Goal: Task Accomplishment & Management: Use online tool/utility

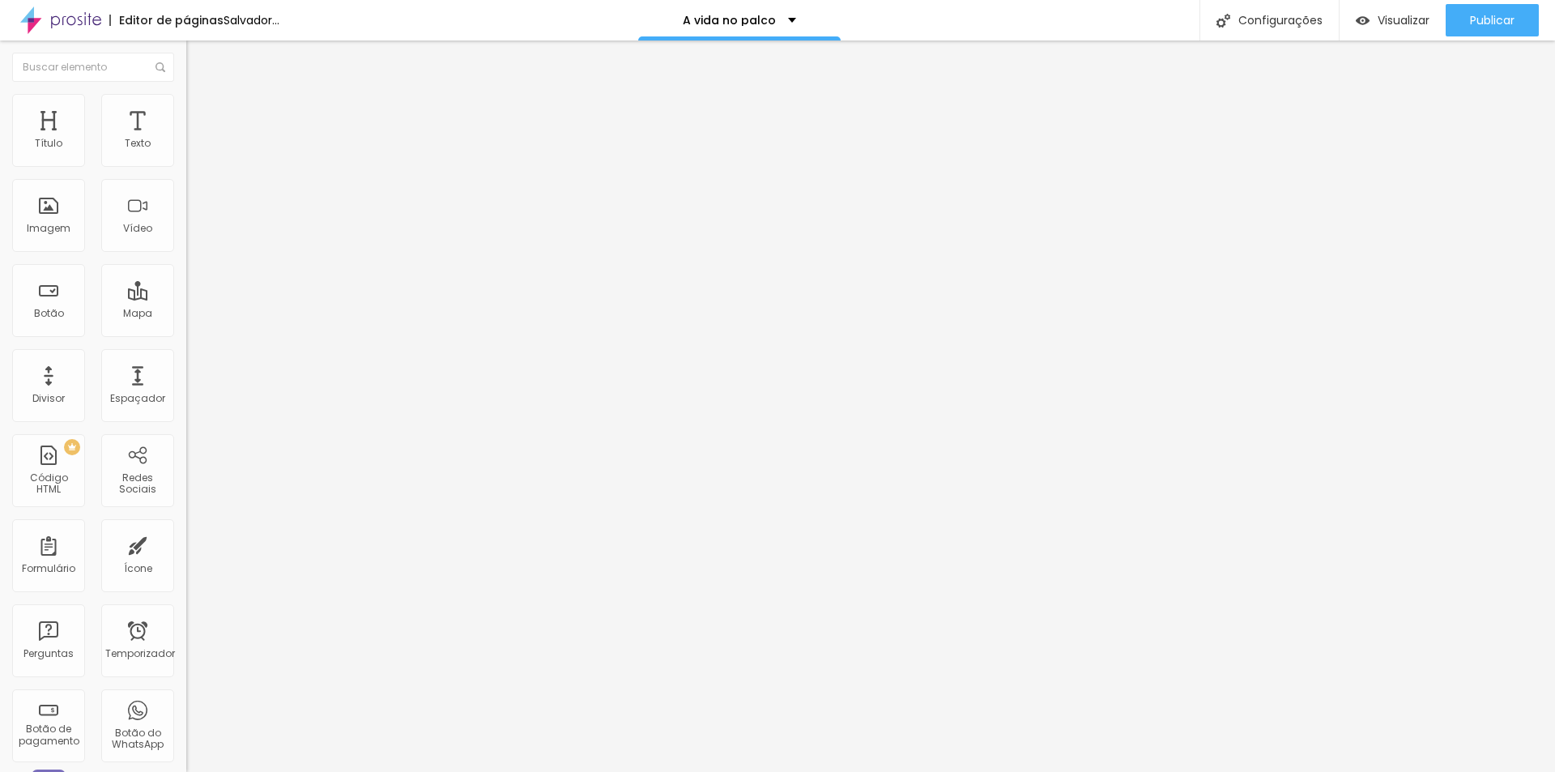
click at [196, 139] on font "Trocar imagem" at bounding box center [235, 133] width 79 height 14
click at [186, 254] on span "1:1 Quadrado" at bounding box center [218, 247] width 64 height 14
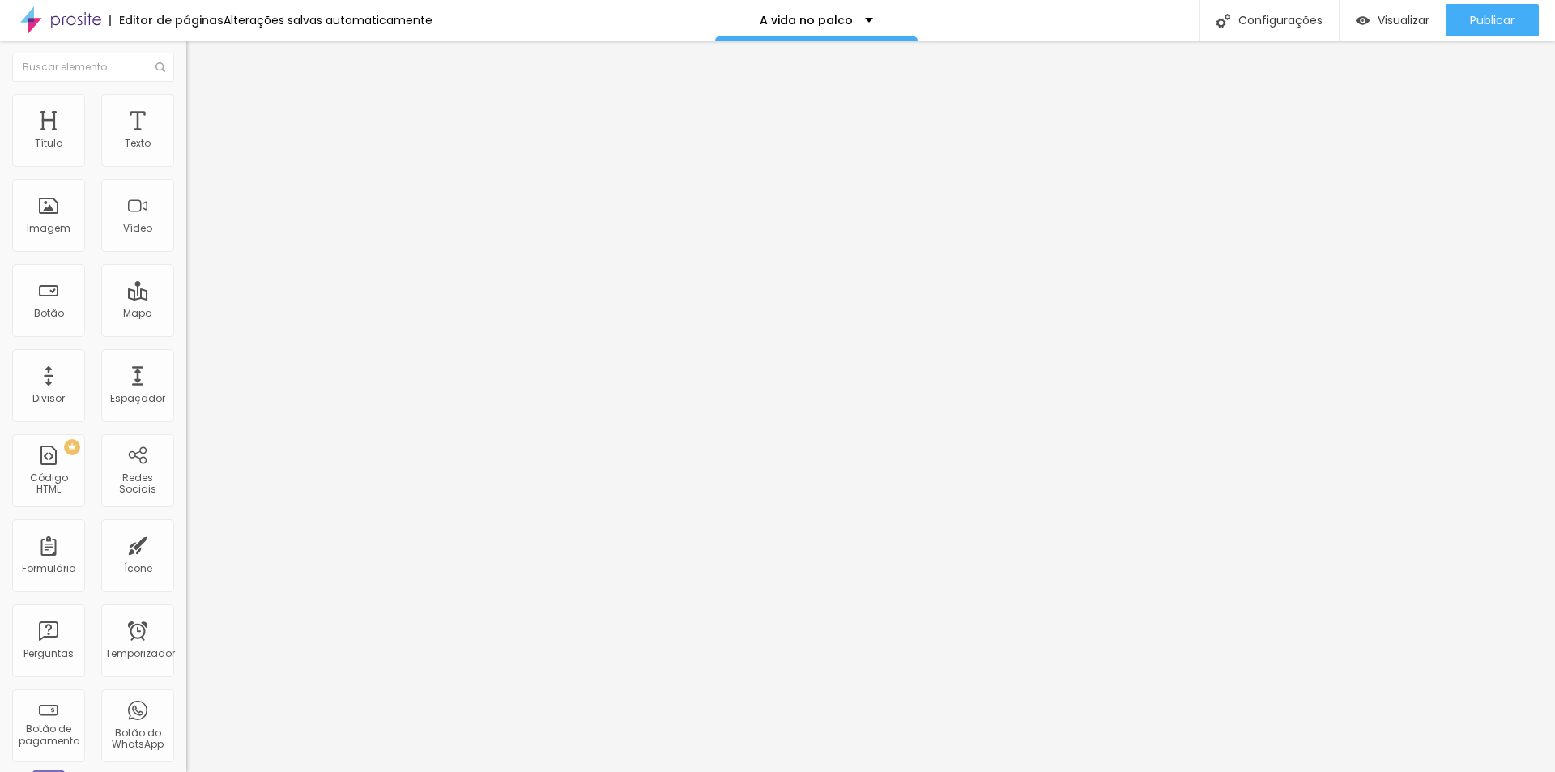
click at [186, 273] on span "Padrão" at bounding box center [204, 266] width 36 height 14
click at [186, 298] on font "Original" at bounding box center [205, 291] width 39 height 14
click at [186, 626] on div "Editar nulo Conteúdo Estilo Avançado Trocar imagem Descrição da imagem (Alt) Al…" at bounding box center [279, 407] width 186 height 732
click at [198, 60] on img "button" at bounding box center [204, 59] width 13 height 13
click at [186, 108] on li "Estilo" at bounding box center [279, 102] width 186 height 16
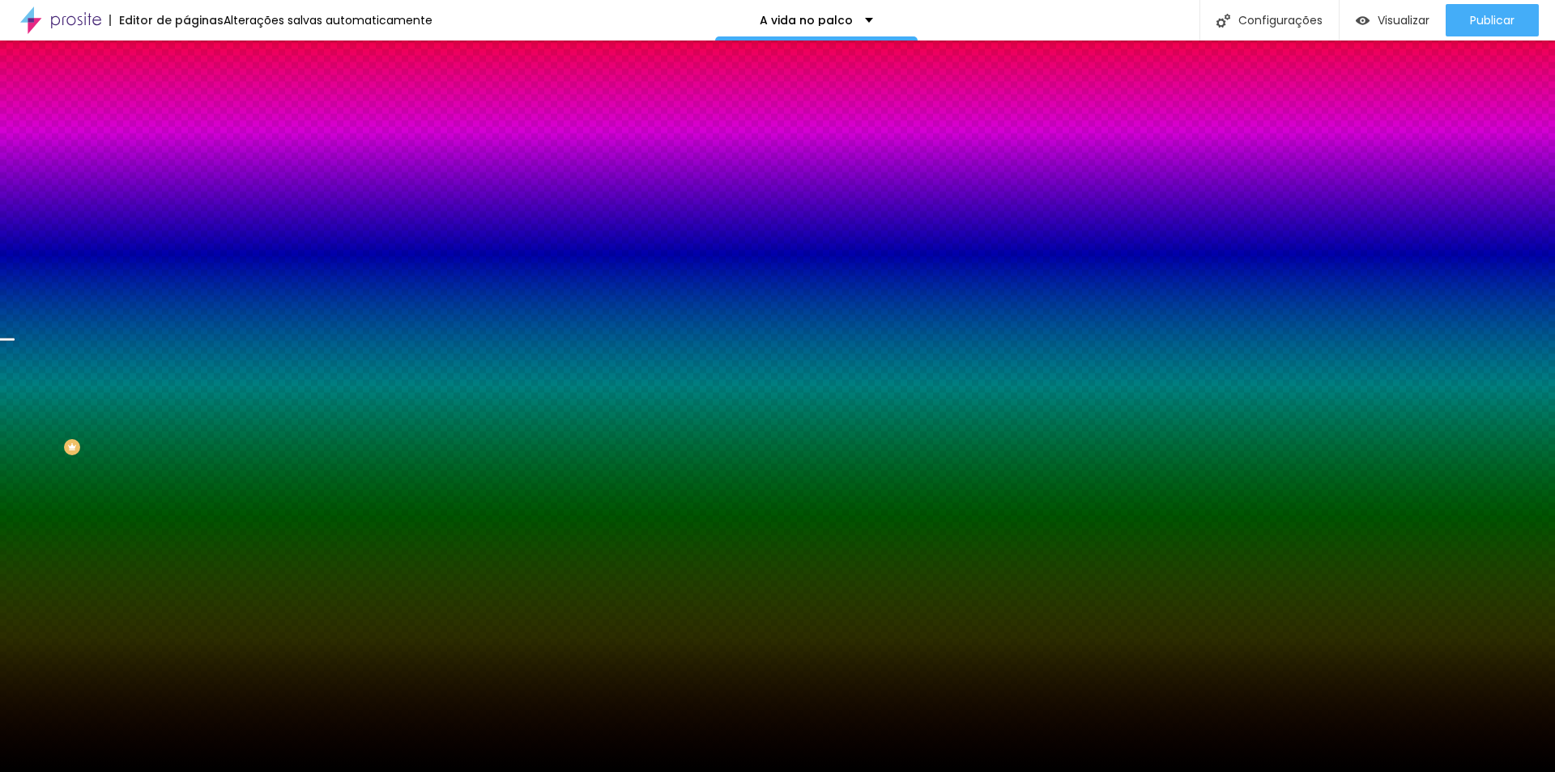
click at [196, 149] on font "Trocar imagem" at bounding box center [235, 142] width 79 height 14
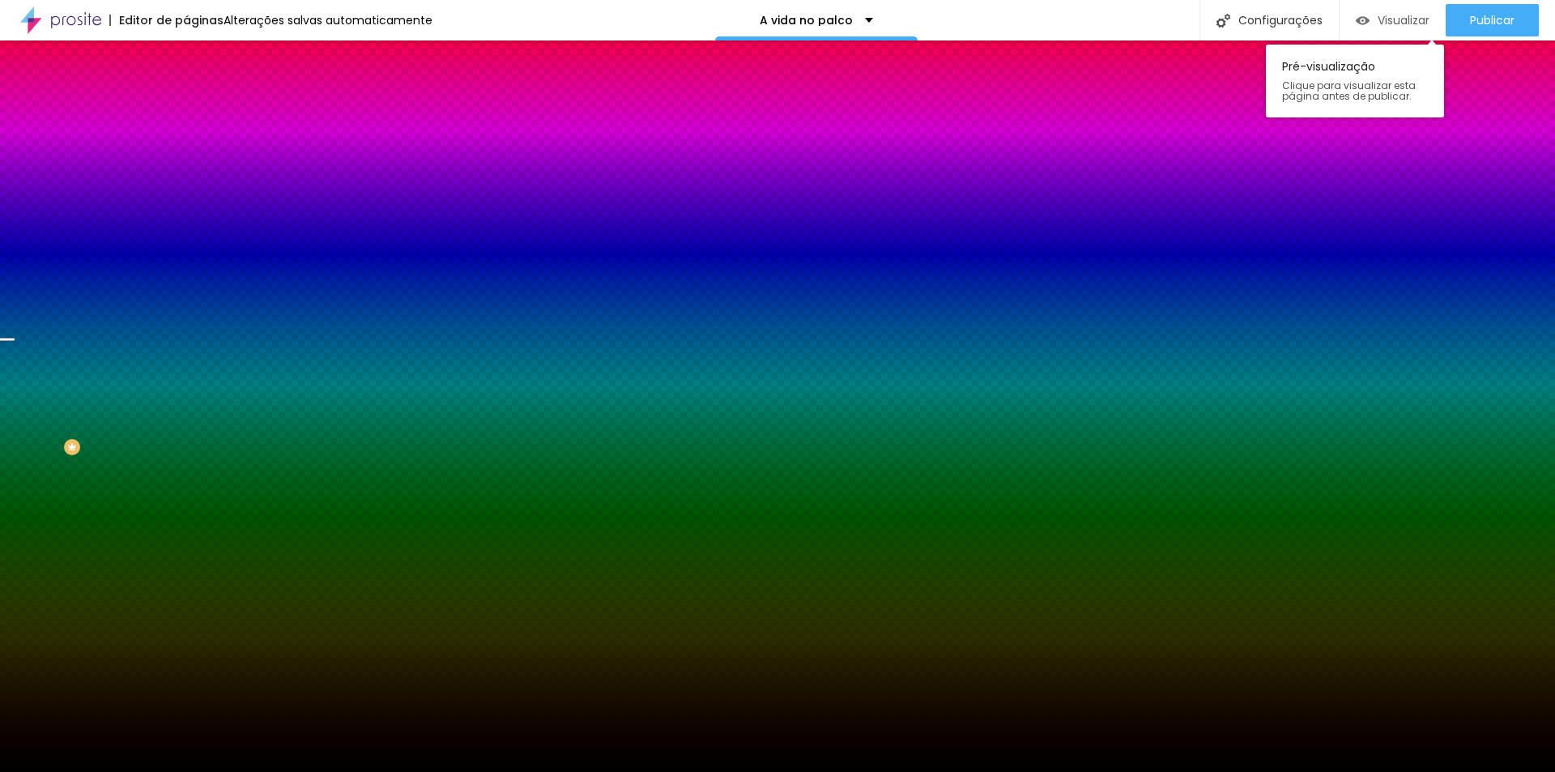
click at [1392, 20] on font "Visualizar" at bounding box center [1404, 20] width 52 height 16
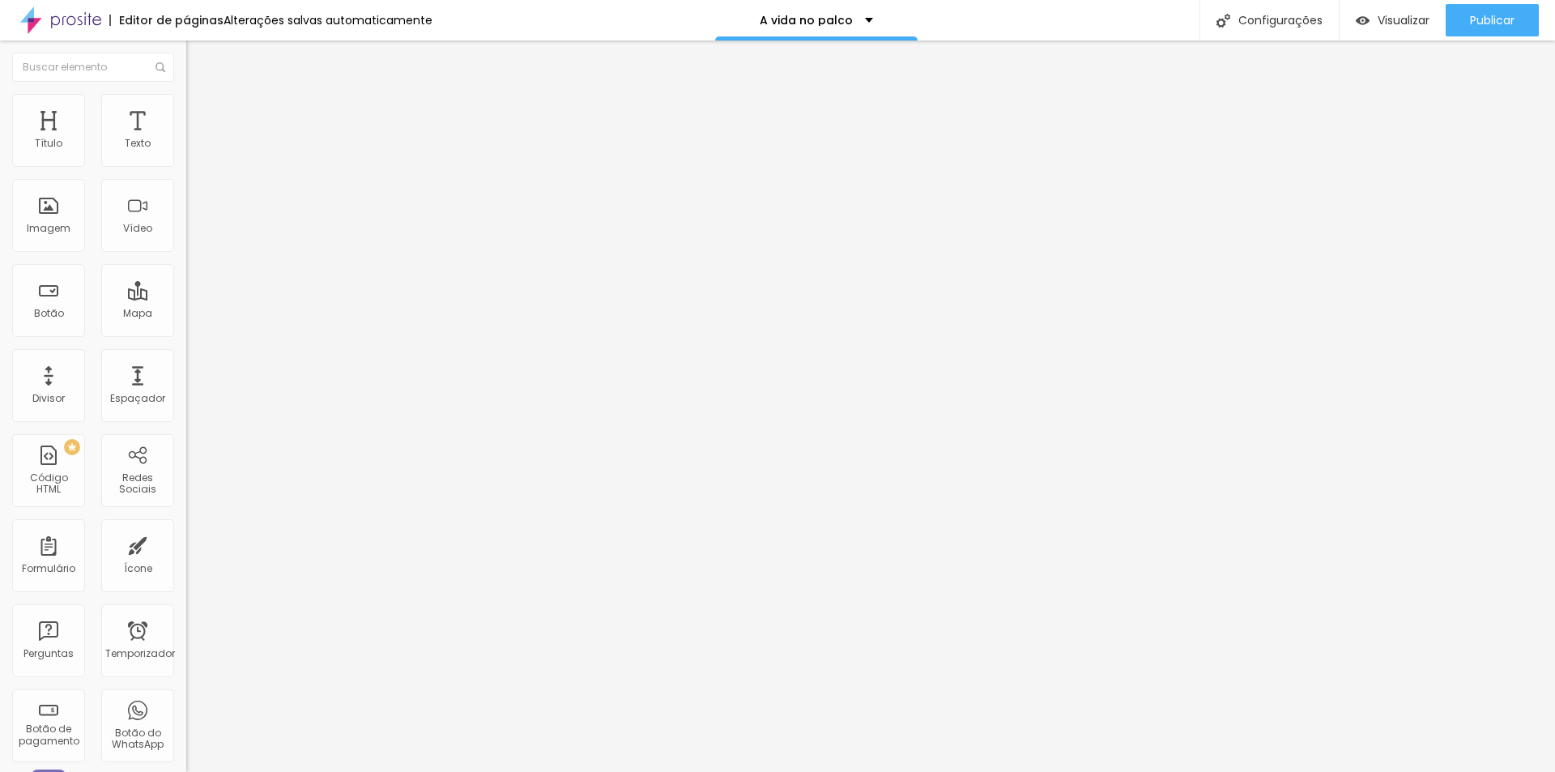
click at [201, 112] on font "Estilo" at bounding box center [213, 105] width 25 height 14
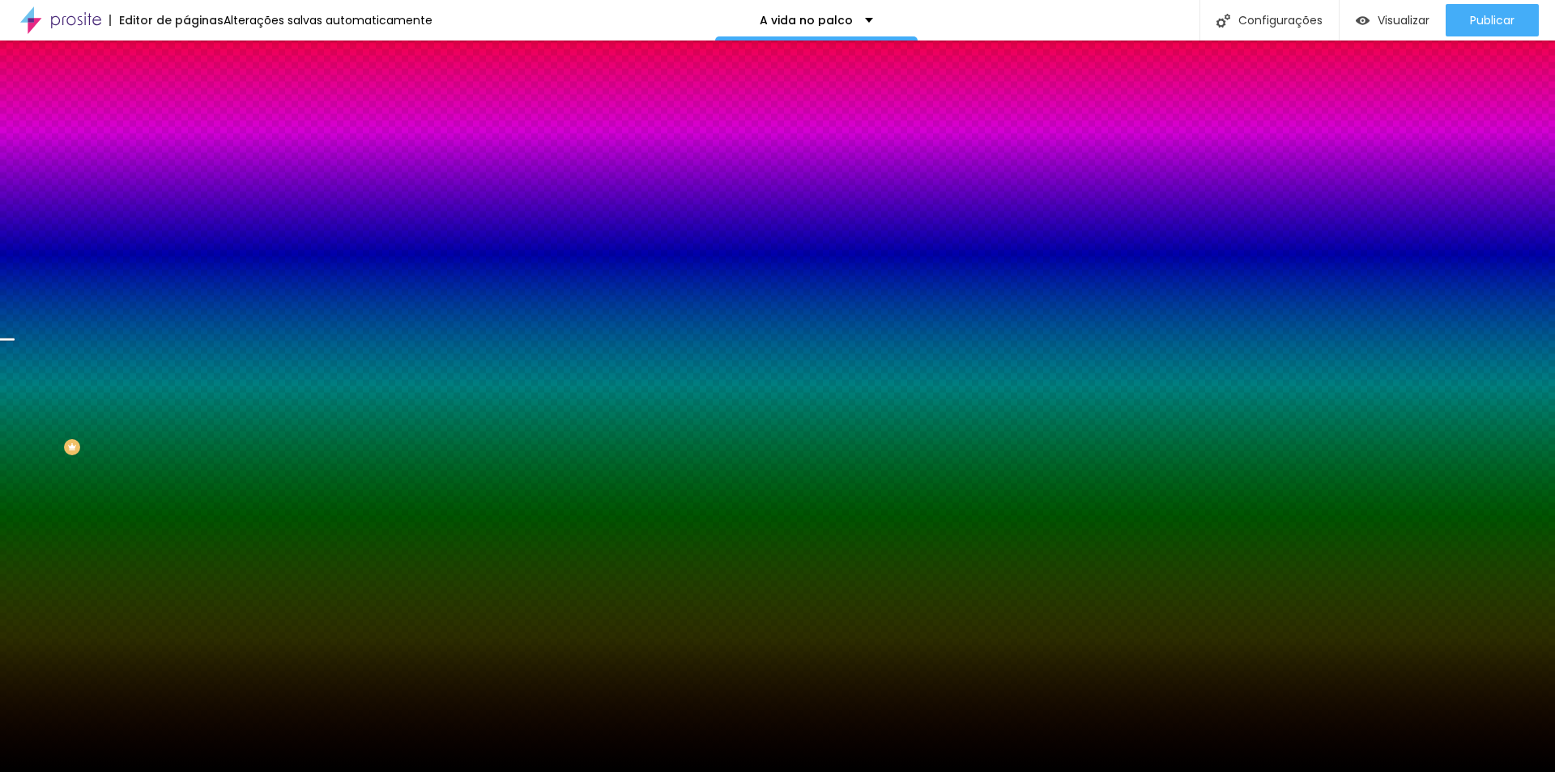
click at [201, 114] on font "Avançado" at bounding box center [227, 121] width 53 height 14
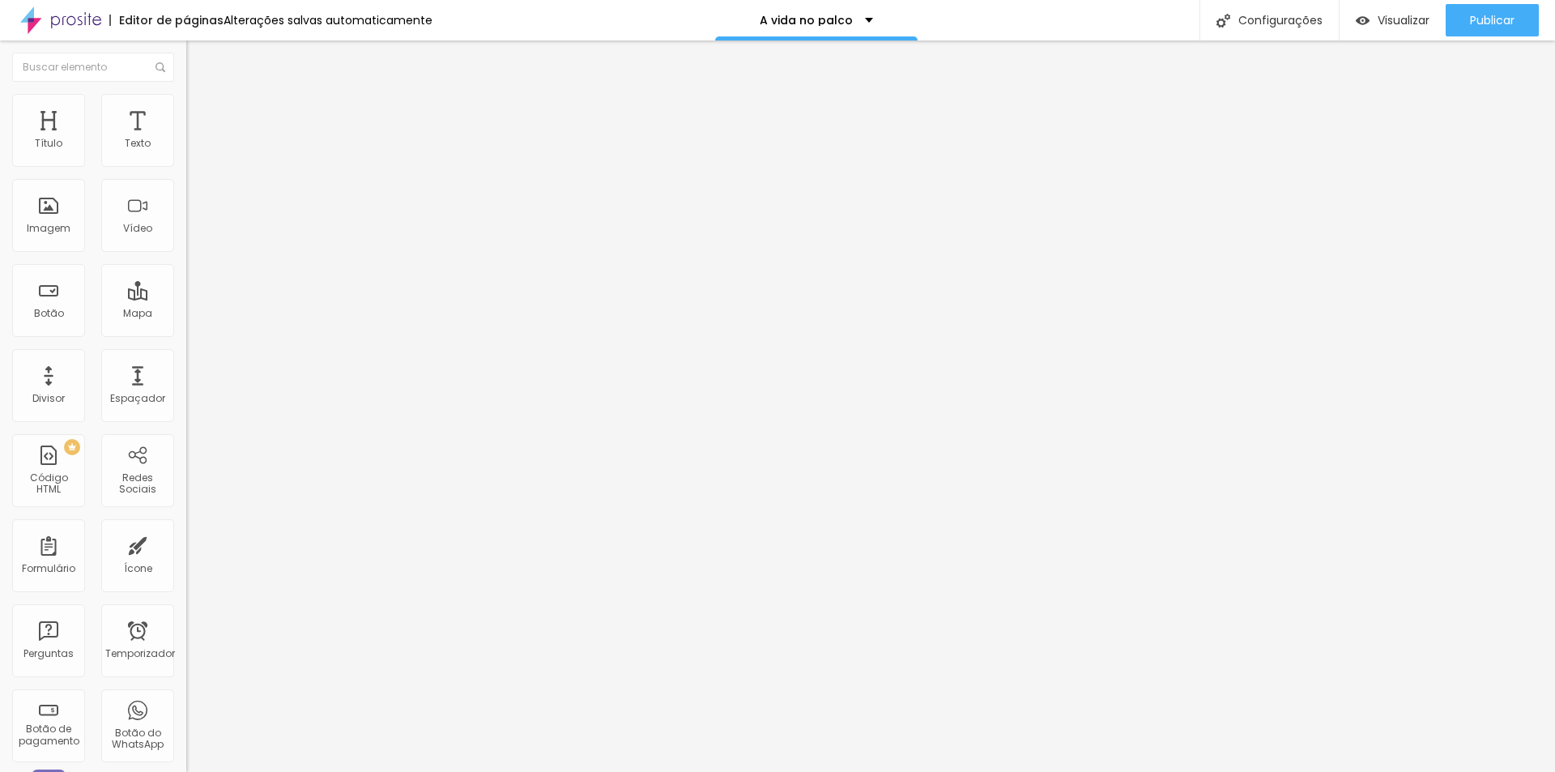
type input "65"
type input "86"
type input "118"
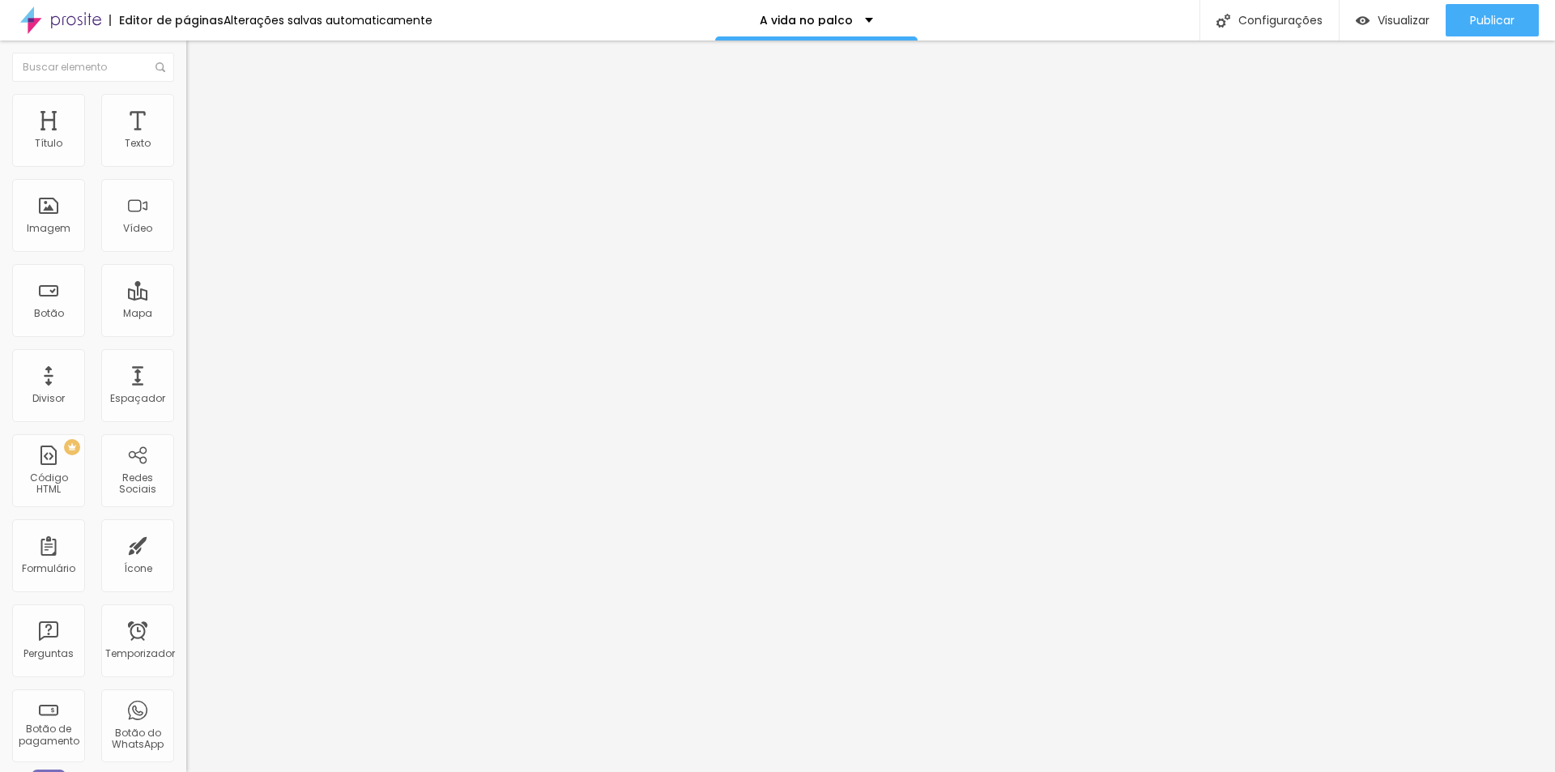
type input "118"
type input "129"
type input "139"
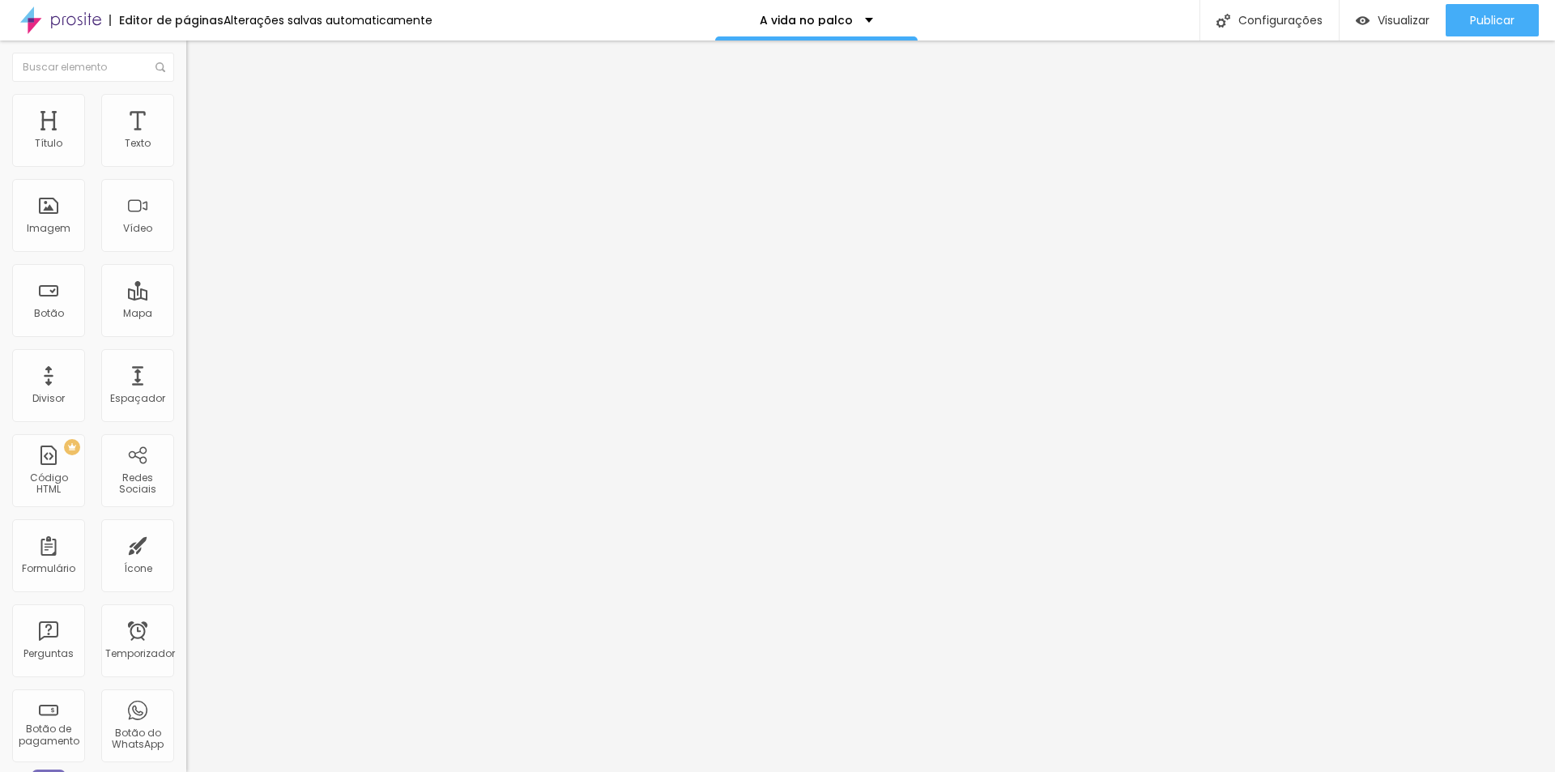
type input "144"
type input "150"
type input "160"
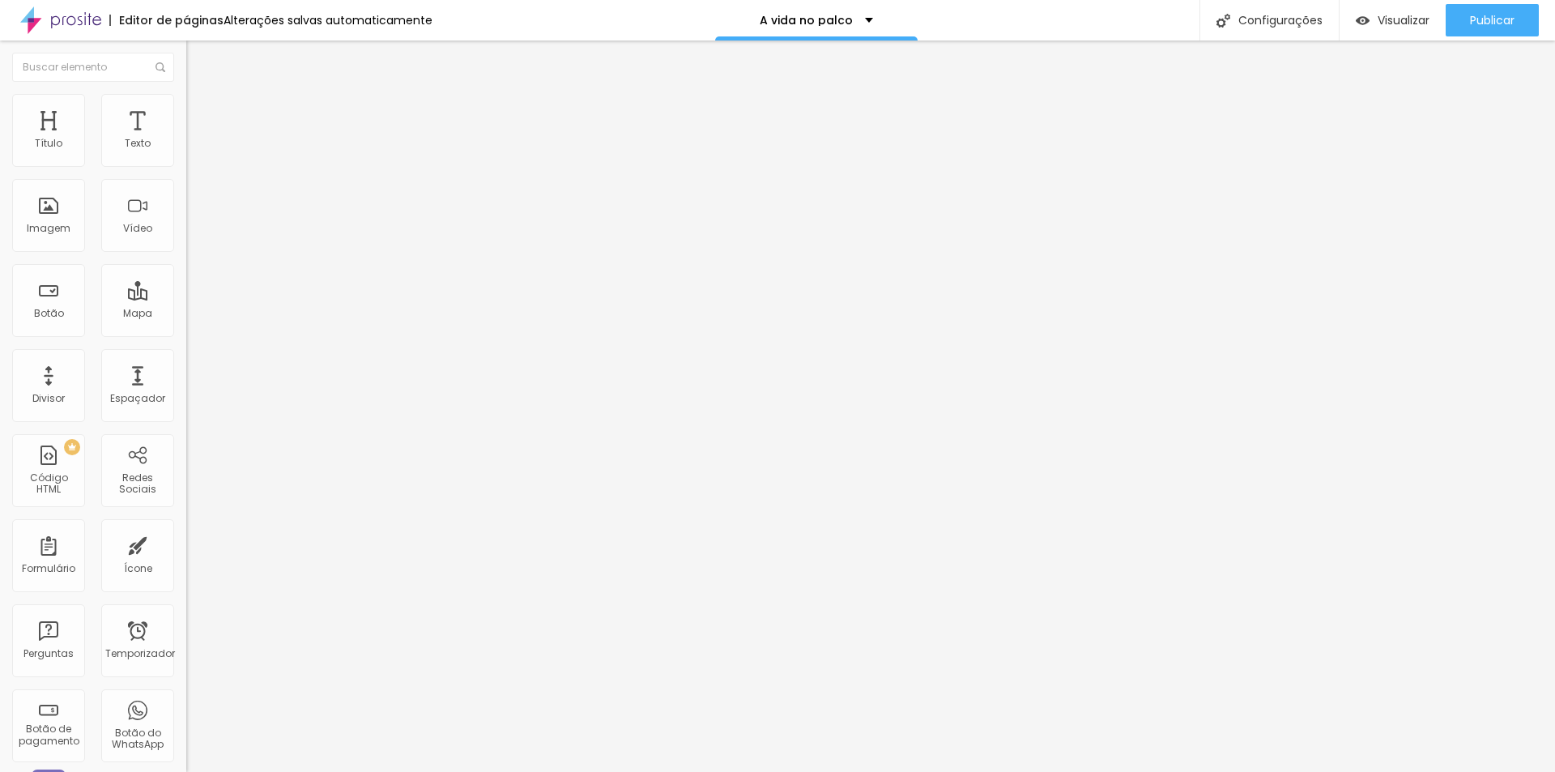
type input "160"
type input "165"
type input "171"
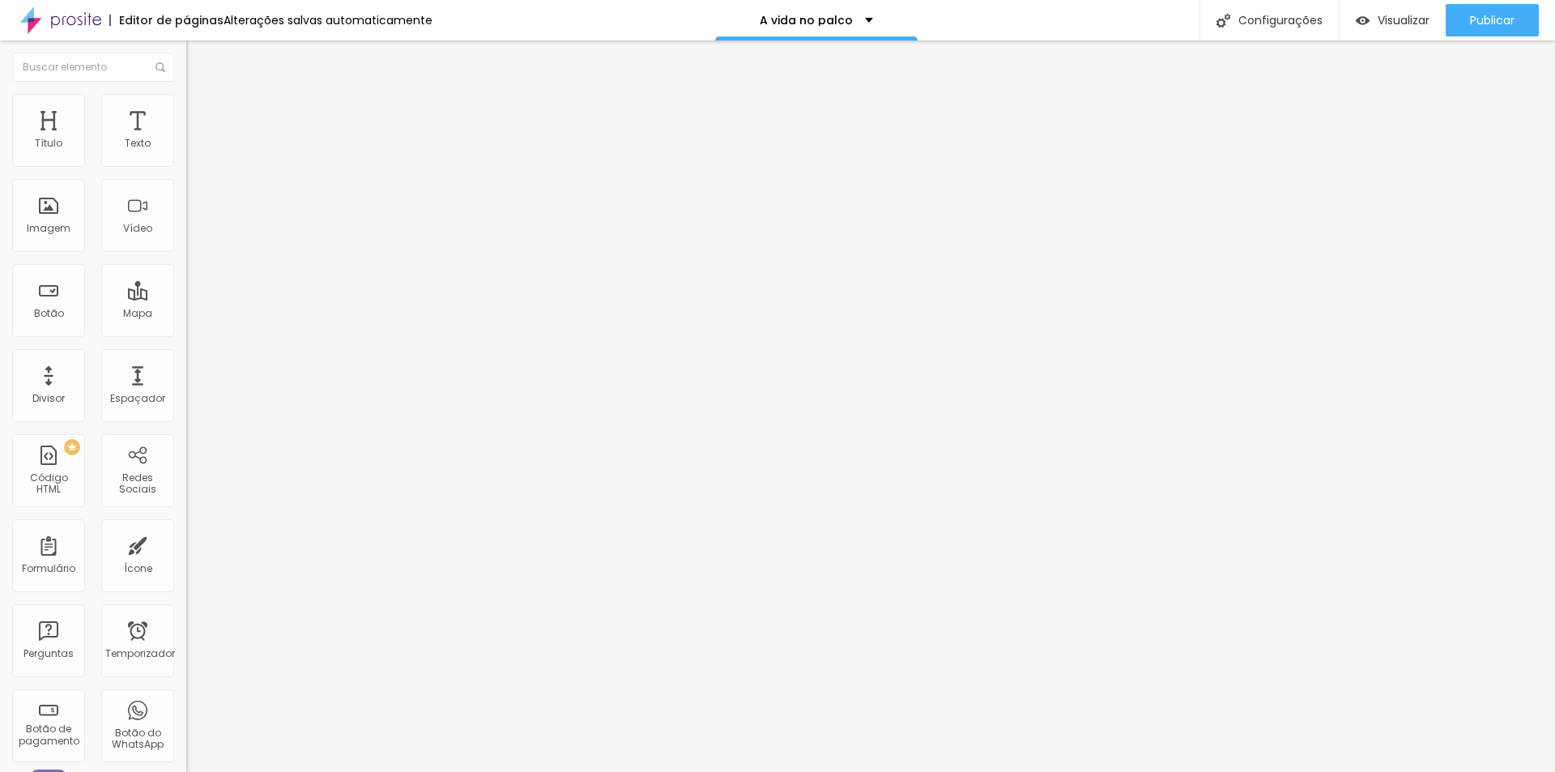
type input "176"
type input "181"
type input "187"
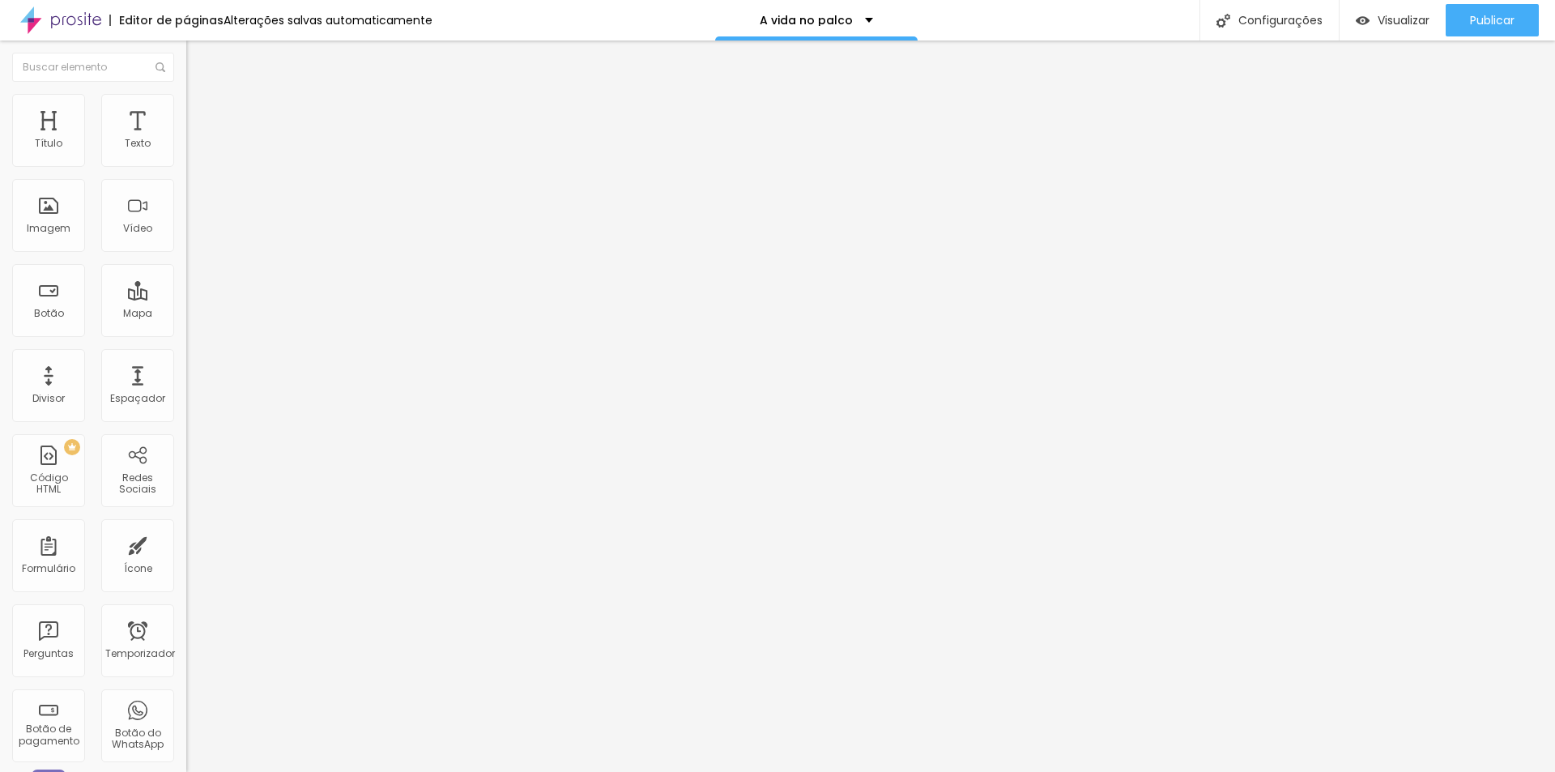
type input "187"
type input "192"
type input "197"
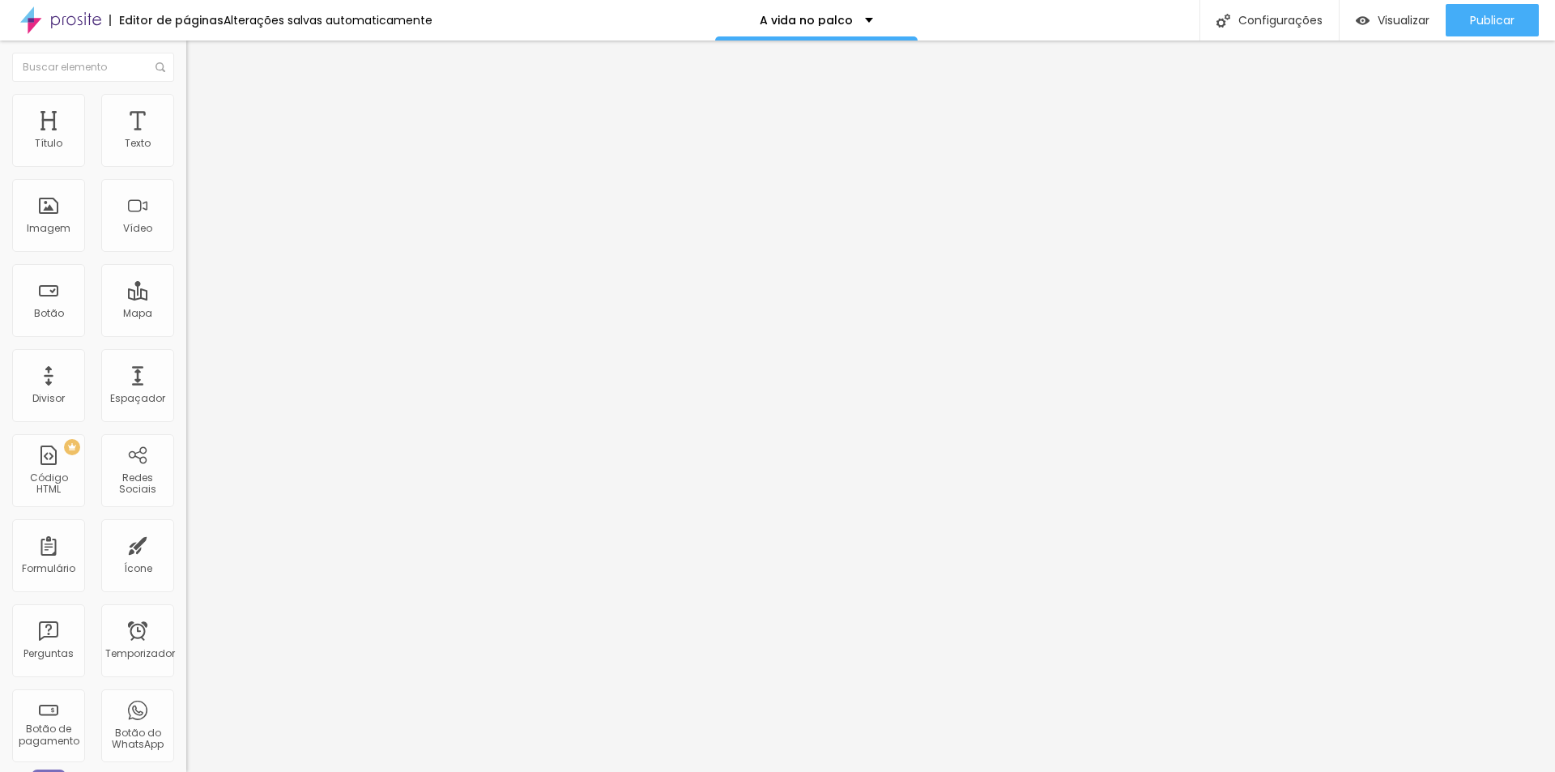
type input "202"
type input "208"
type input "213"
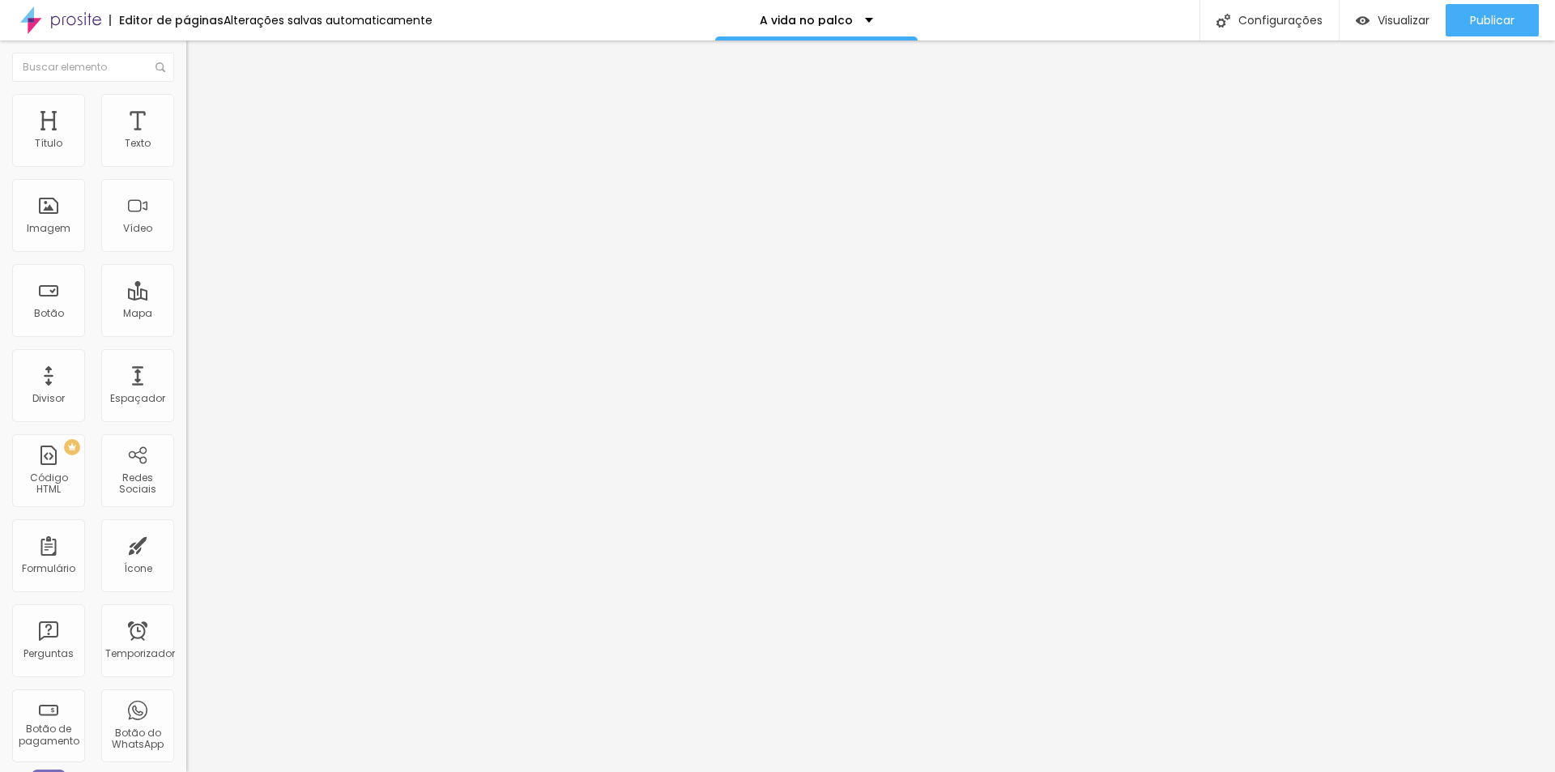
type input "213"
type input "218"
type input "223"
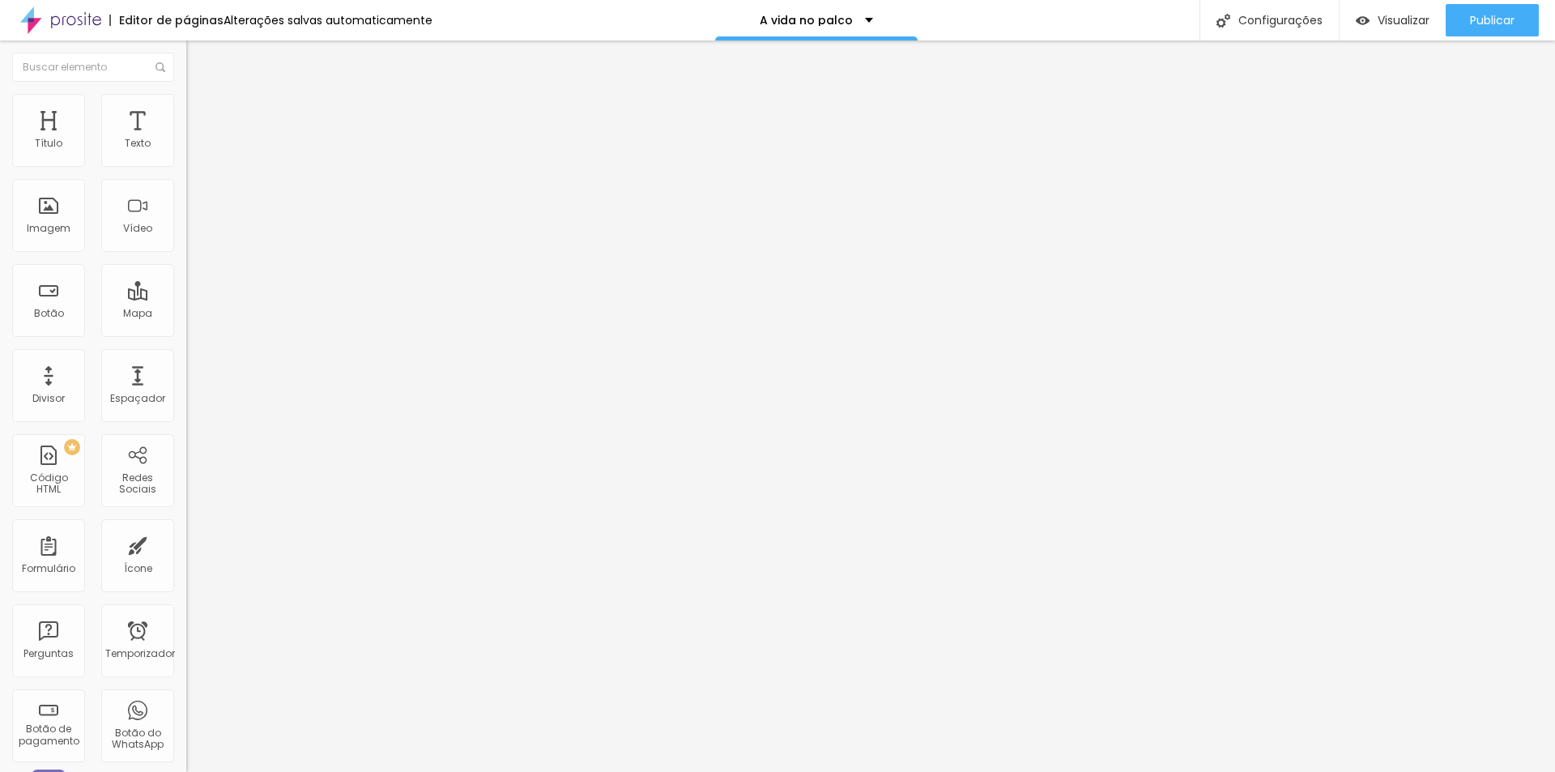
type input "229"
type input "234"
type input "239"
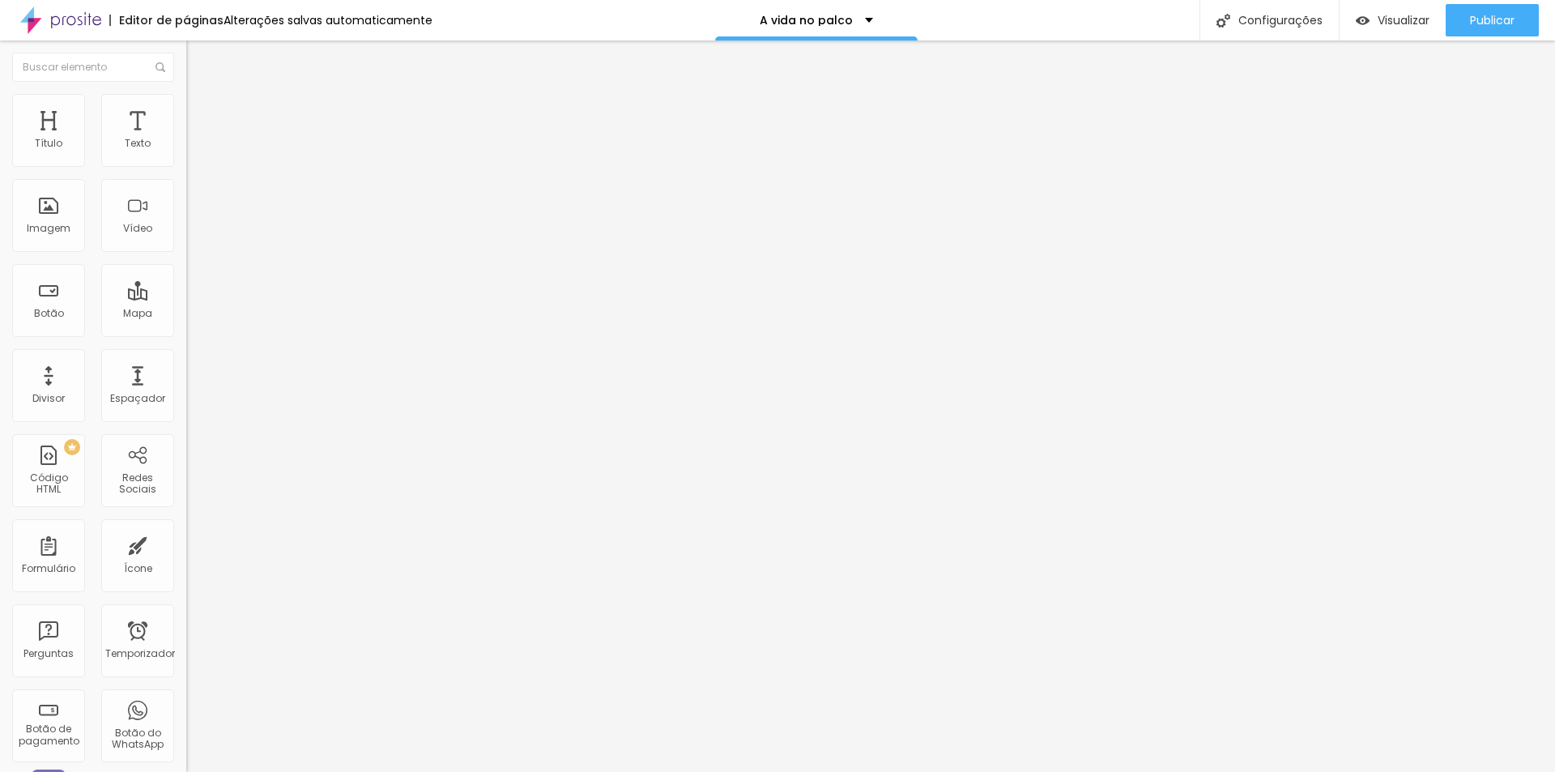
type input "239"
type input "250"
type input "255"
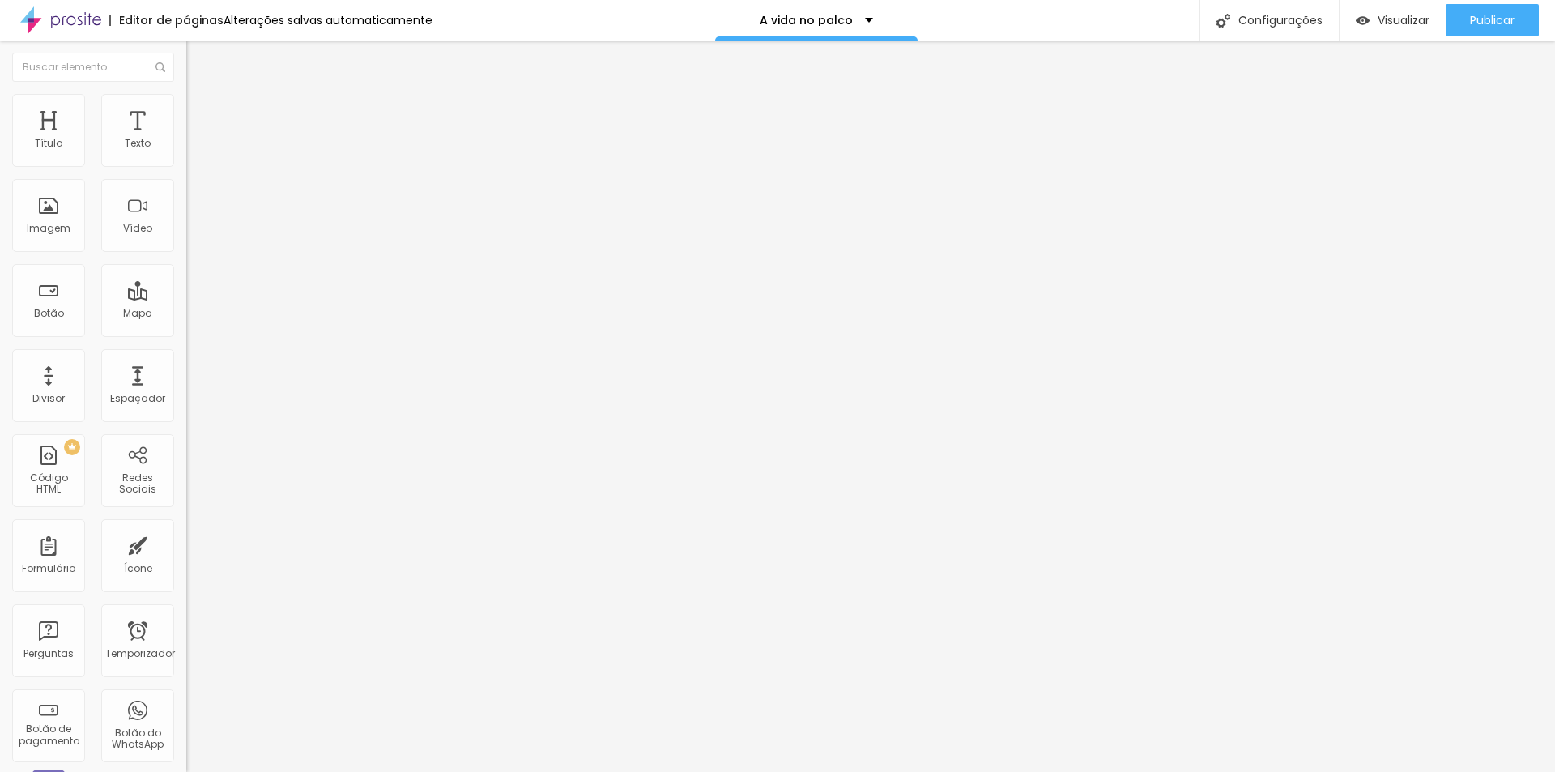
type input "271"
type input "281"
type input "287"
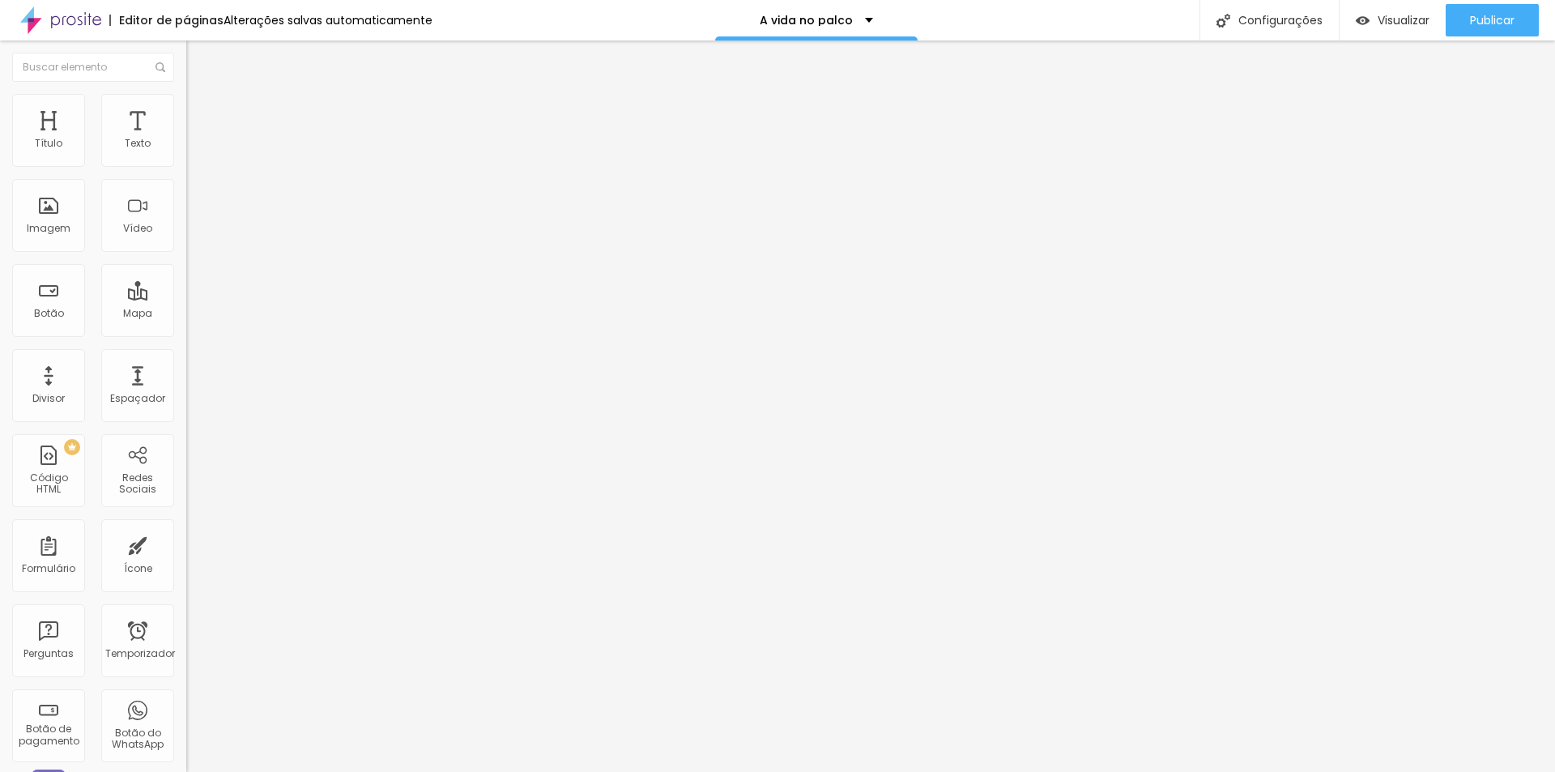
type input "287"
type input "292"
type input "297"
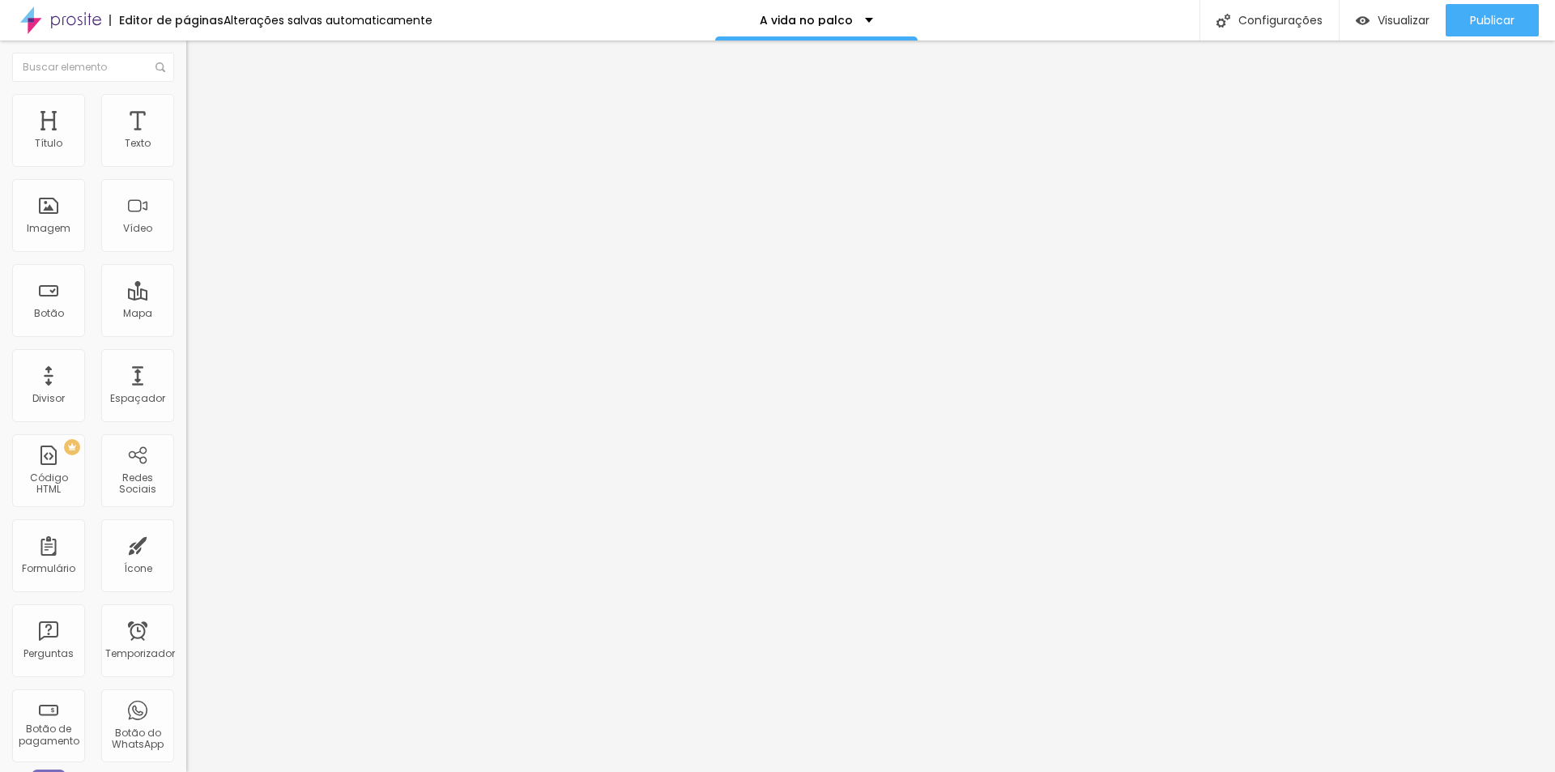
type input "302"
type input "313"
type input "318"
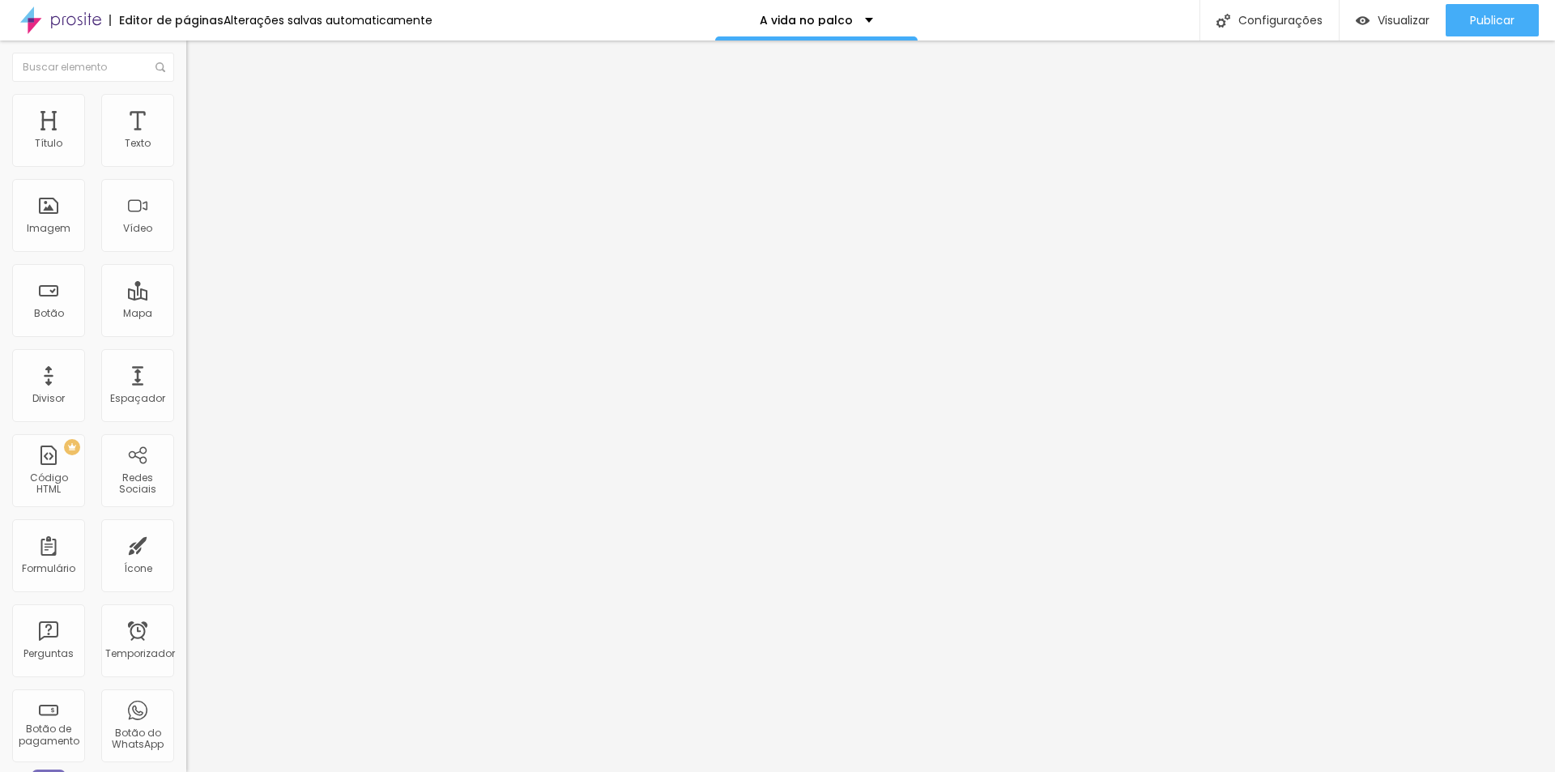
type input "318"
type input "324"
type input "329"
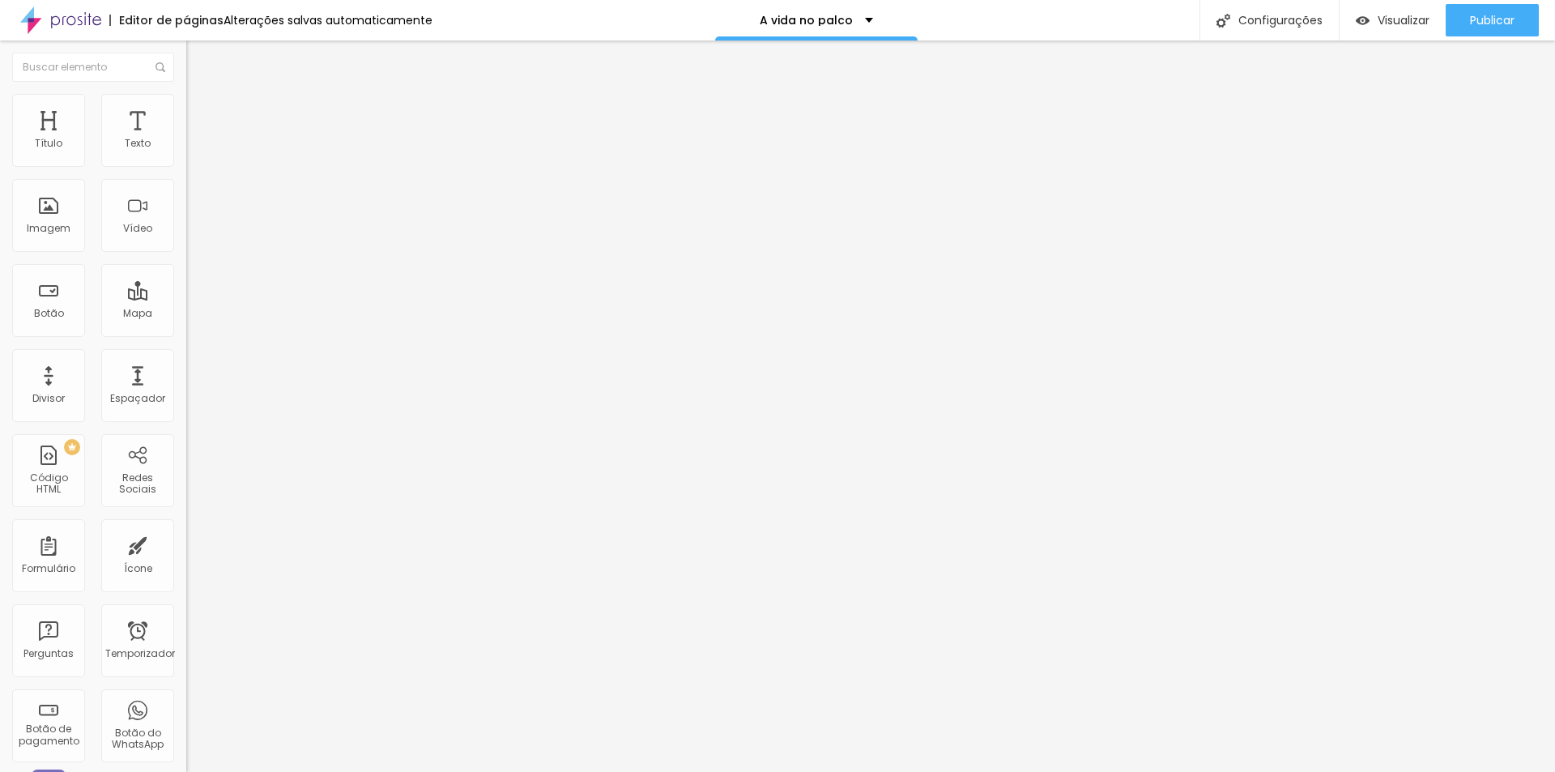
type input "339"
type input "345"
type input "355"
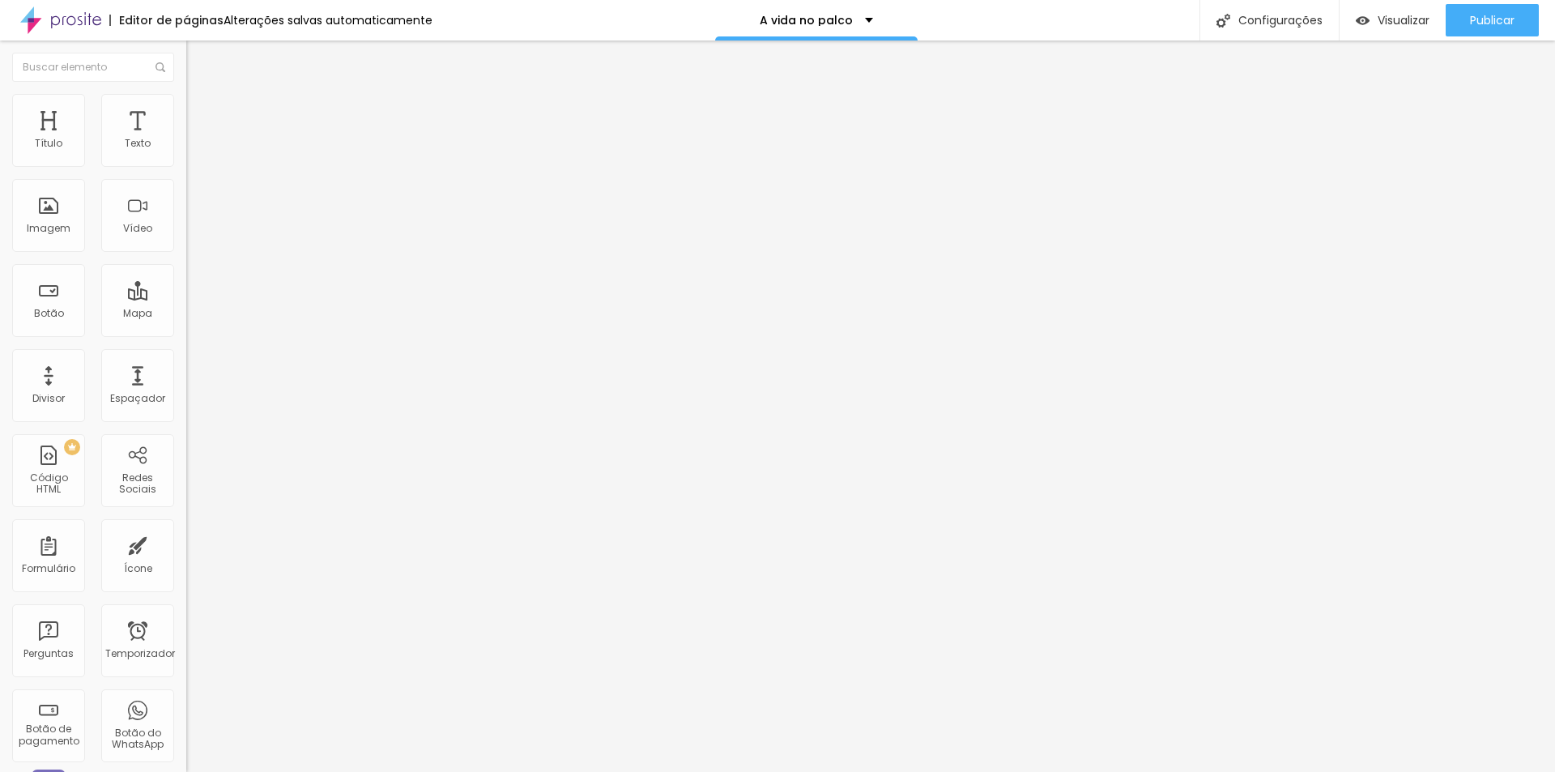
type input "355"
type input "366"
type input "371"
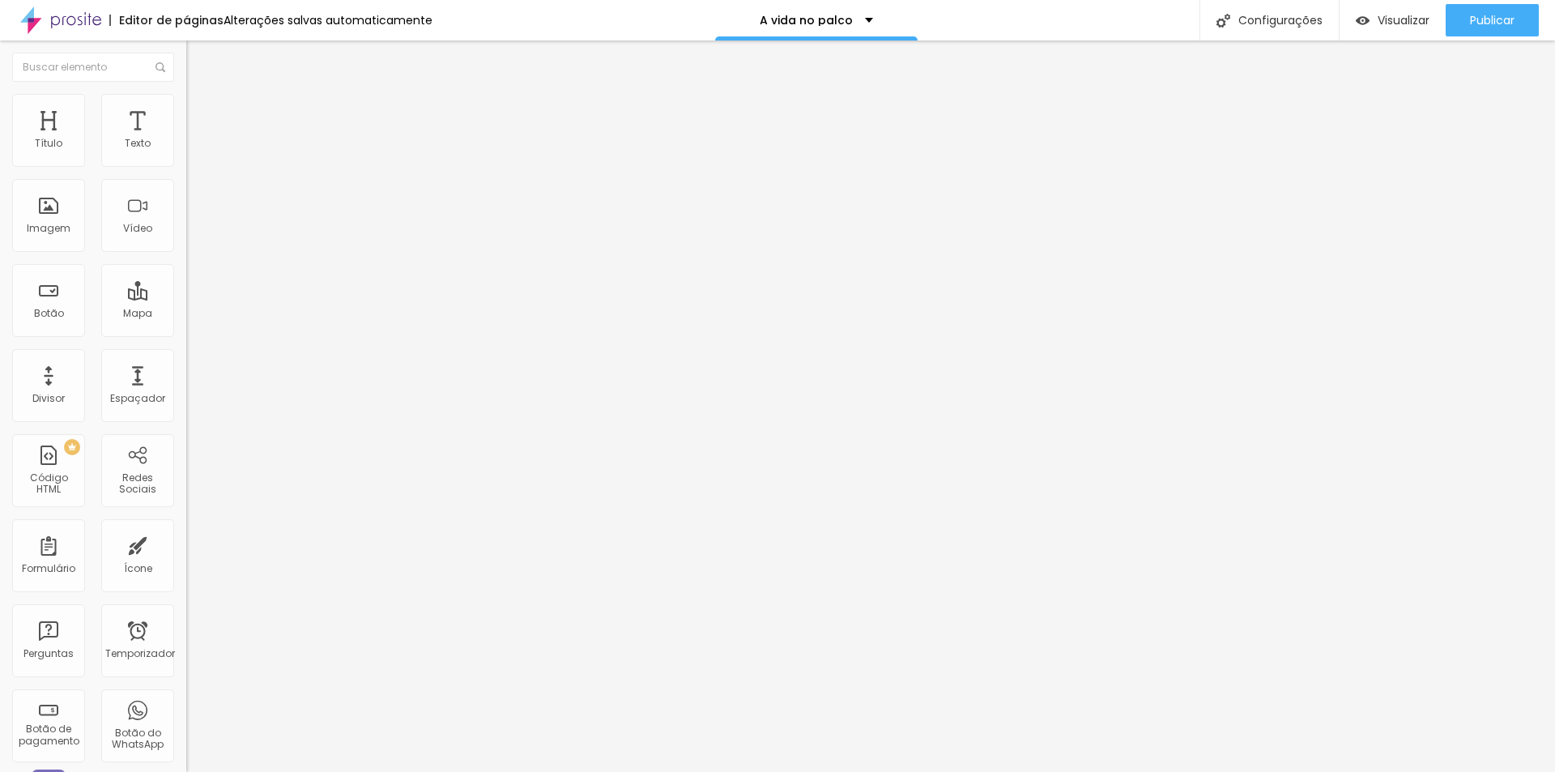
drag, startPoint x: 45, startPoint y: 190, endPoint x: 93, endPoint y: 186, distance: 47.9
click at [186, 544] on input "range" at bounding box center [238, 550] width 105 height 13
type input "397"
type input "392"
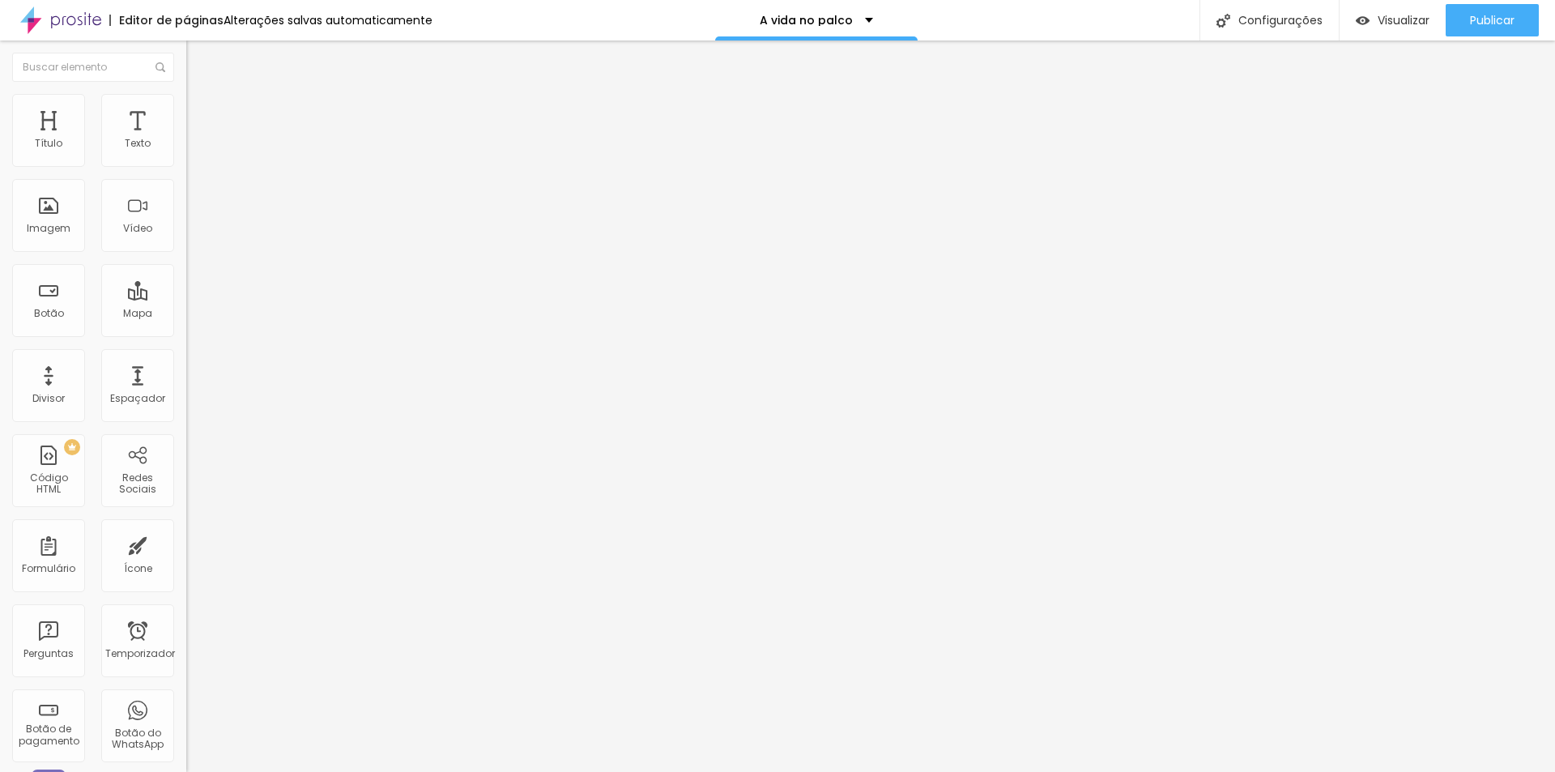
type input "392"
type input "387"
type input "382"
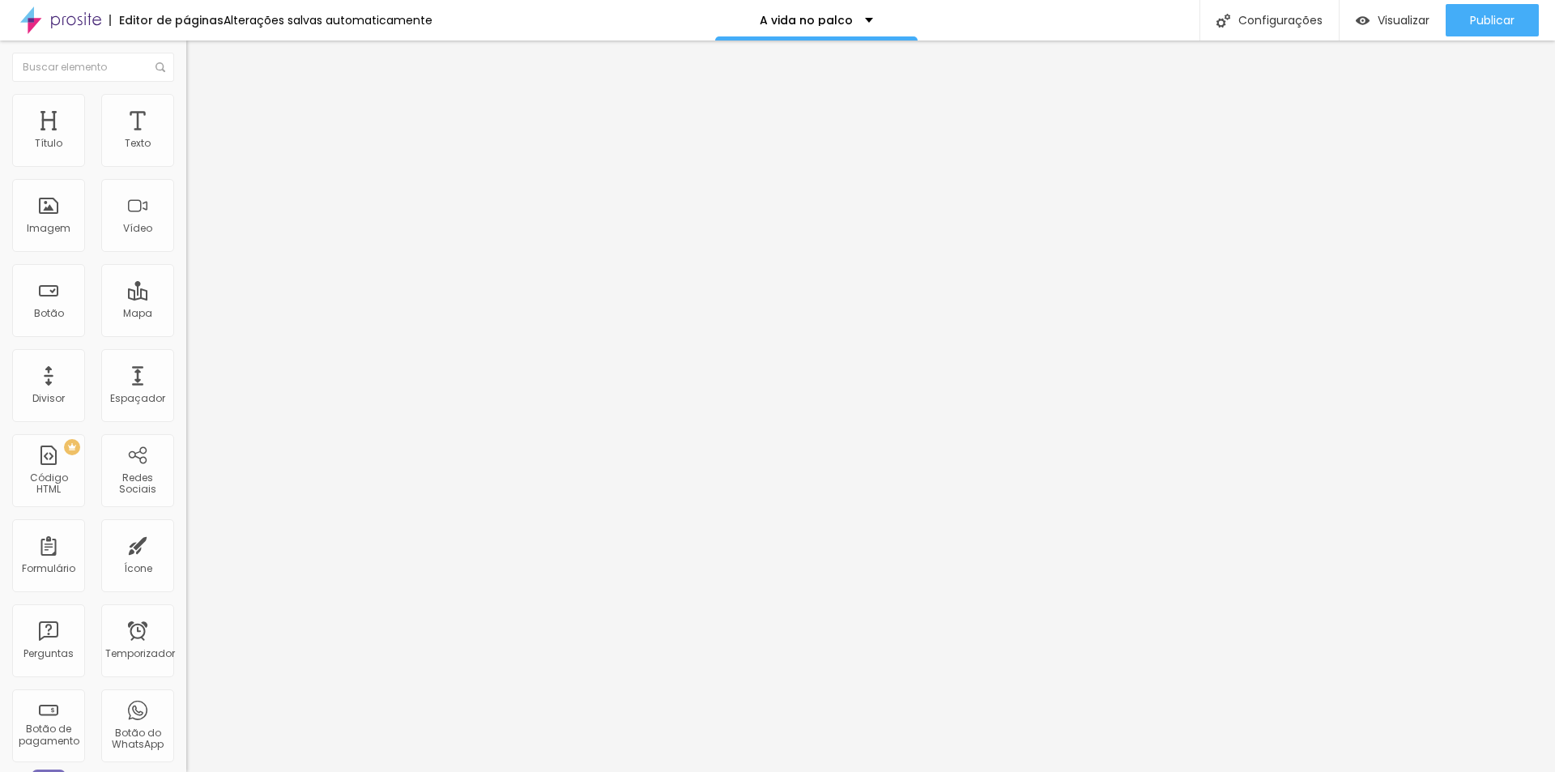
type input "371"
type input "366"
type input "360"
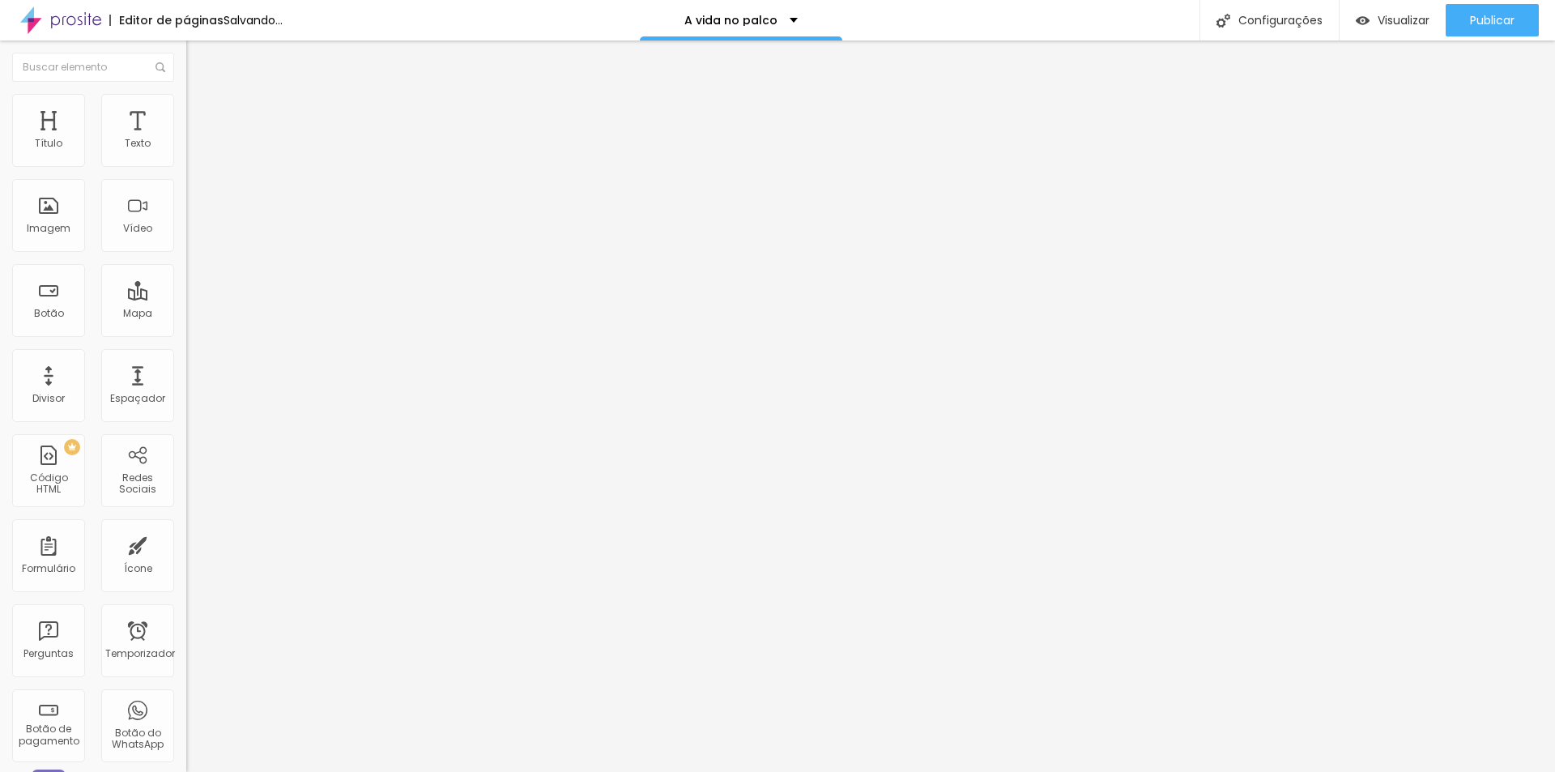
type input "360"
type input "355"
type input "350"
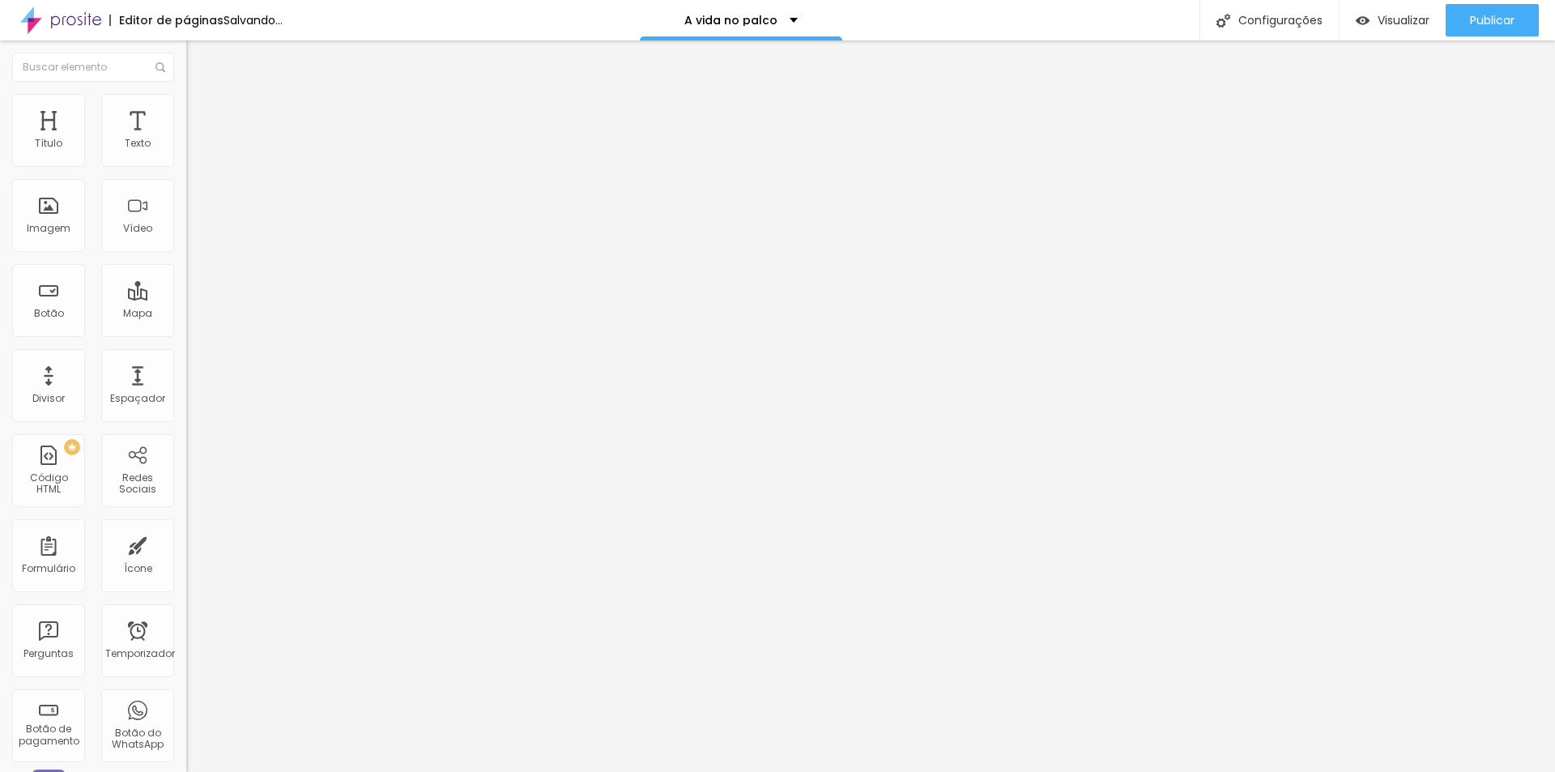
type input "345"
type input "339"
type input "334"
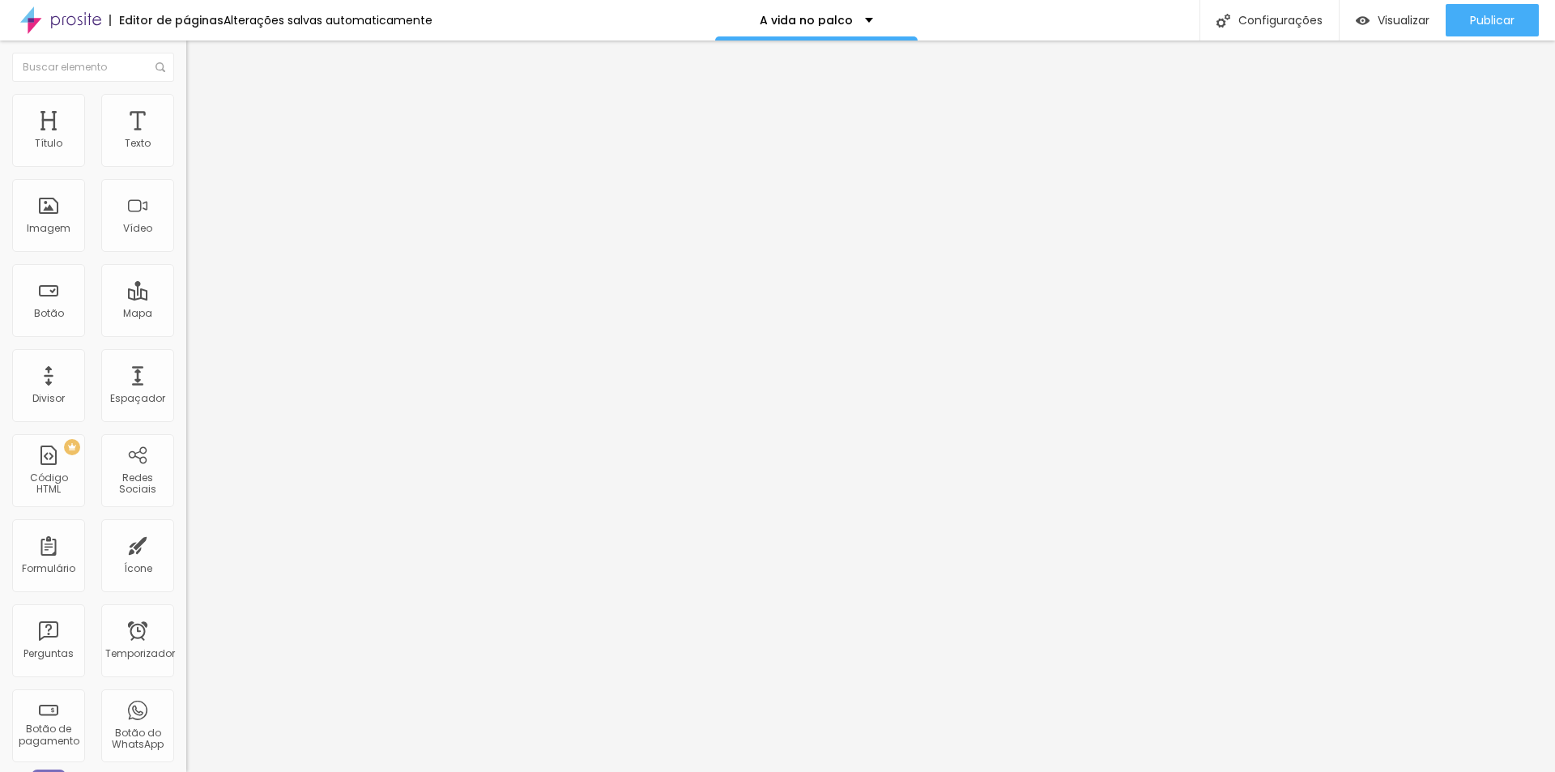
type input "334"
type input "329"
type input "324"
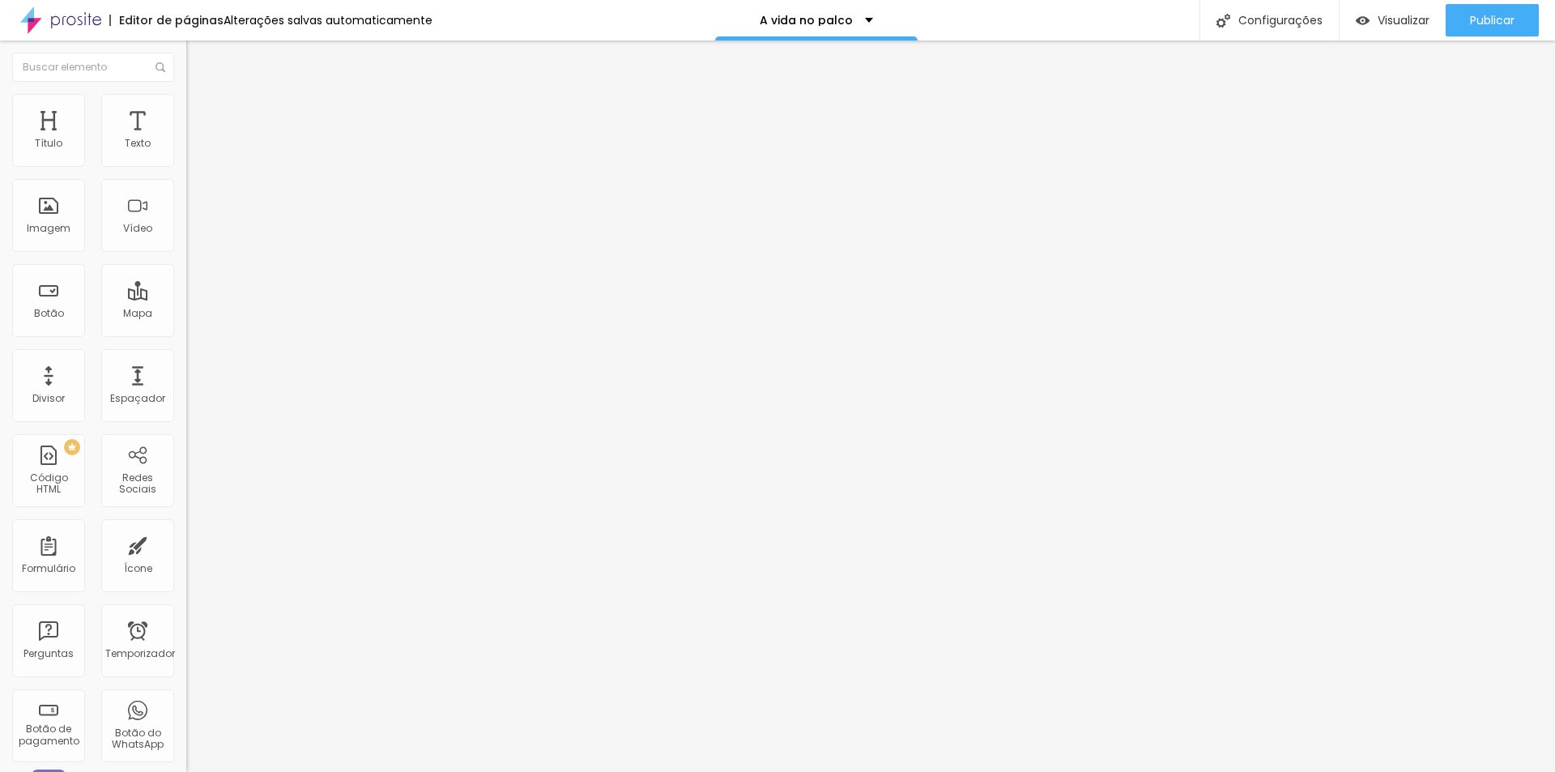
type input "318"
type input "313"
type input "308"
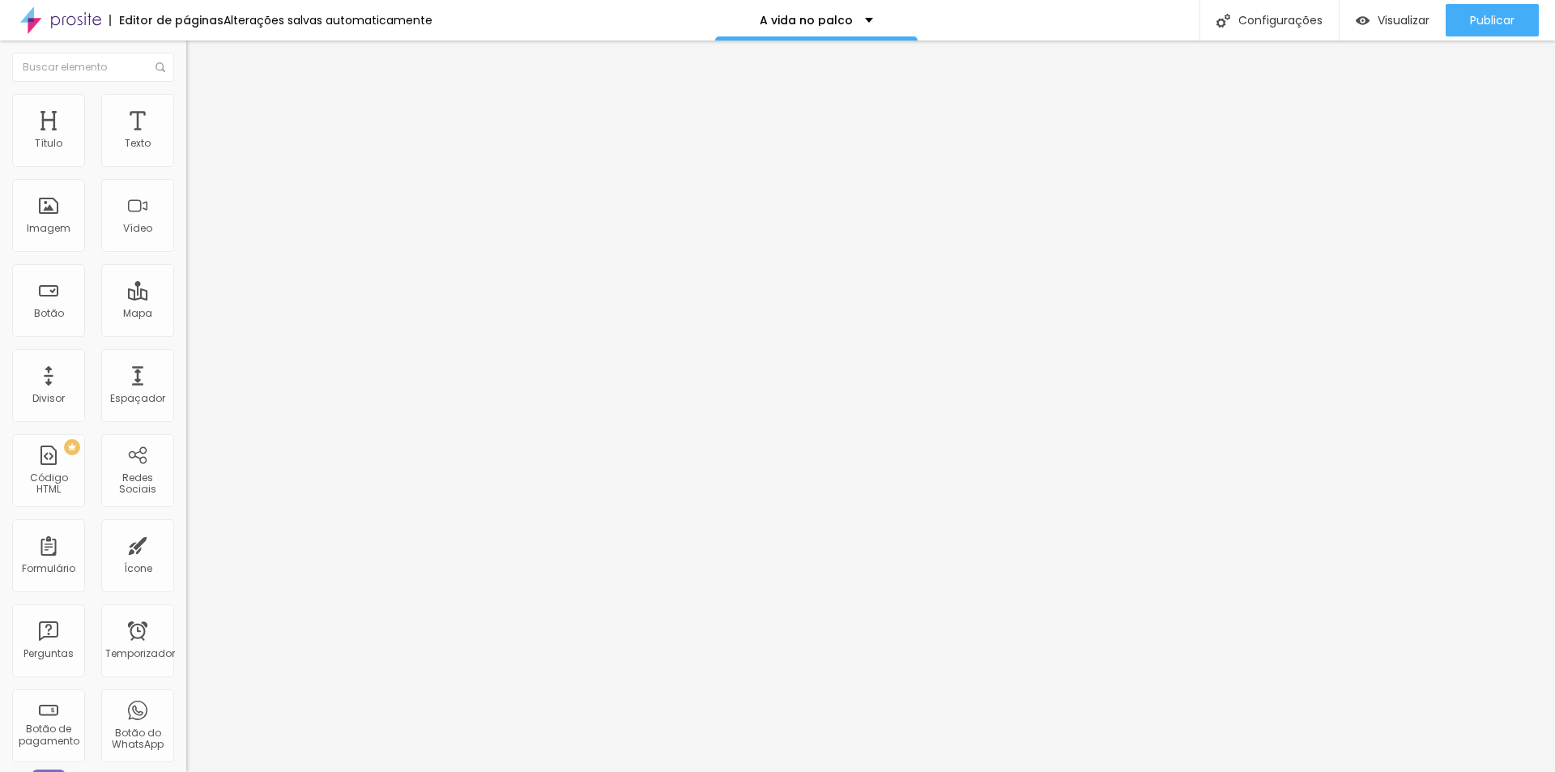
type input "308"
type input "302"
type input "308"
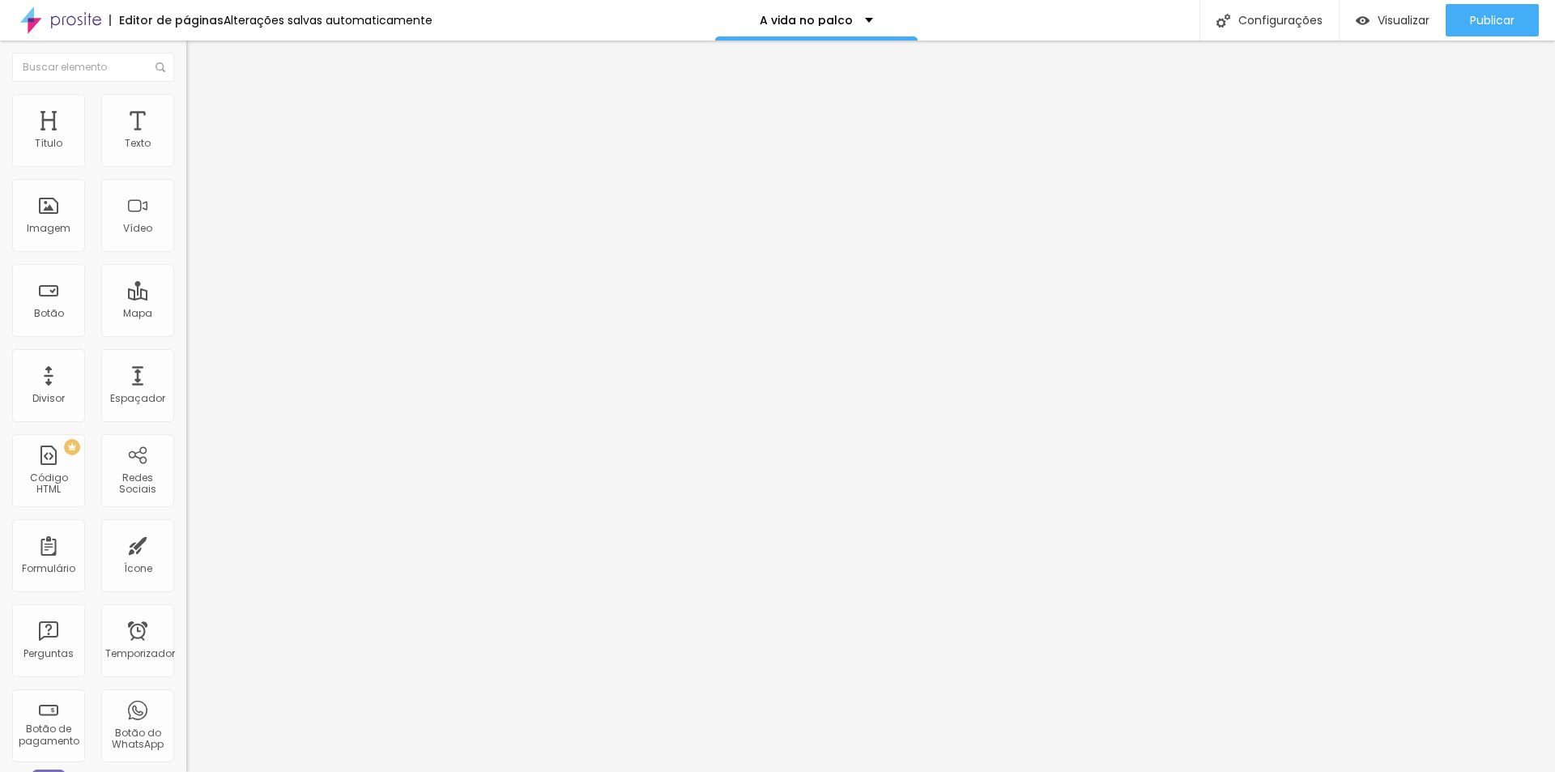
type input "313"
type input "318"
type input "324"
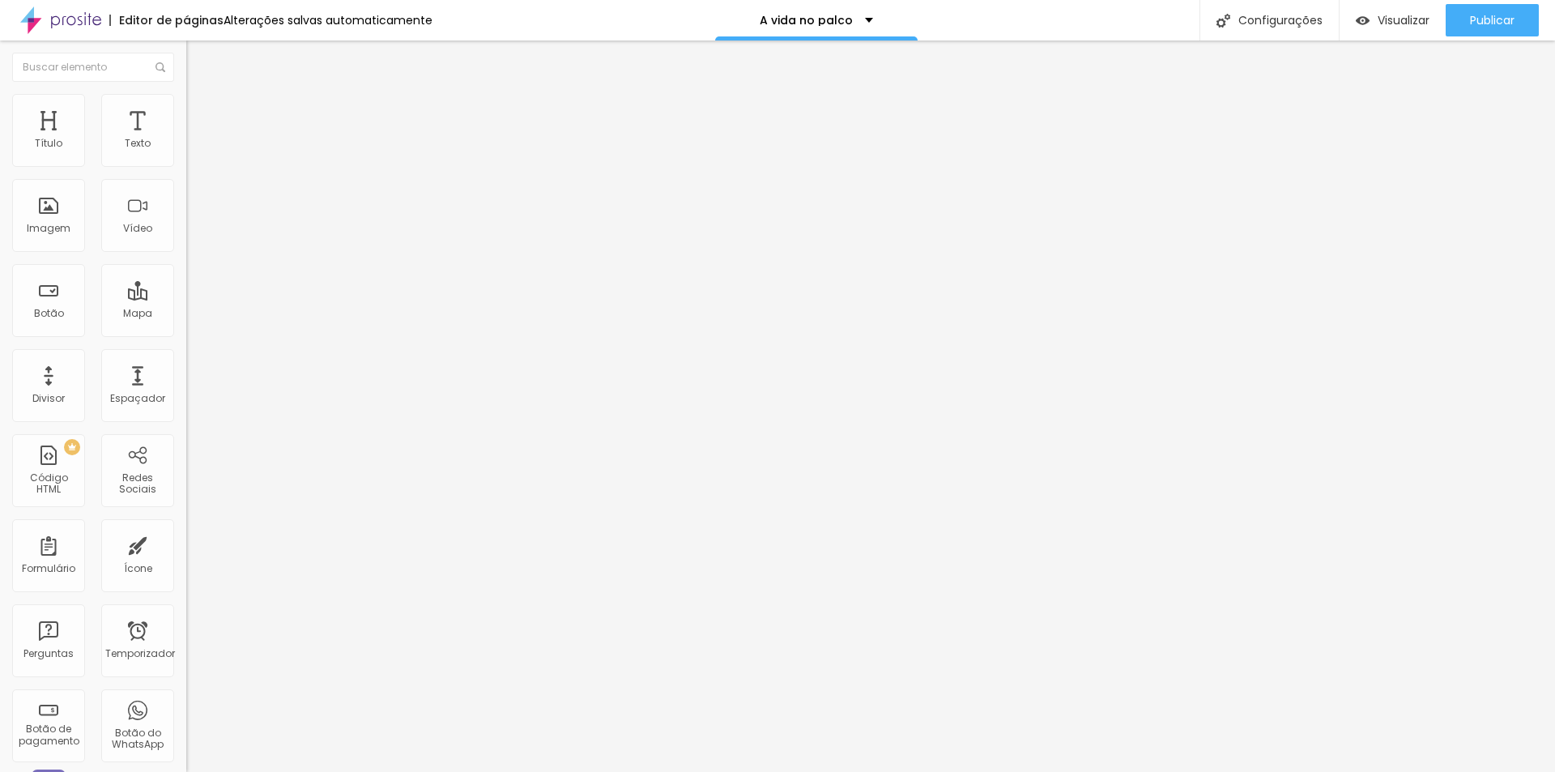
type input "324"
drag, startPoint x: 98, startPoint y: 192, endPoint x: 86, endPoint y: 192, distance: 12.2
type input "324"
click at [186, 544] on input "range" at bounding box center [238, 550] width 105 height 13
click at [201, 112] on font "Estilo" at bounding box center [213, 105] width 25 height 14
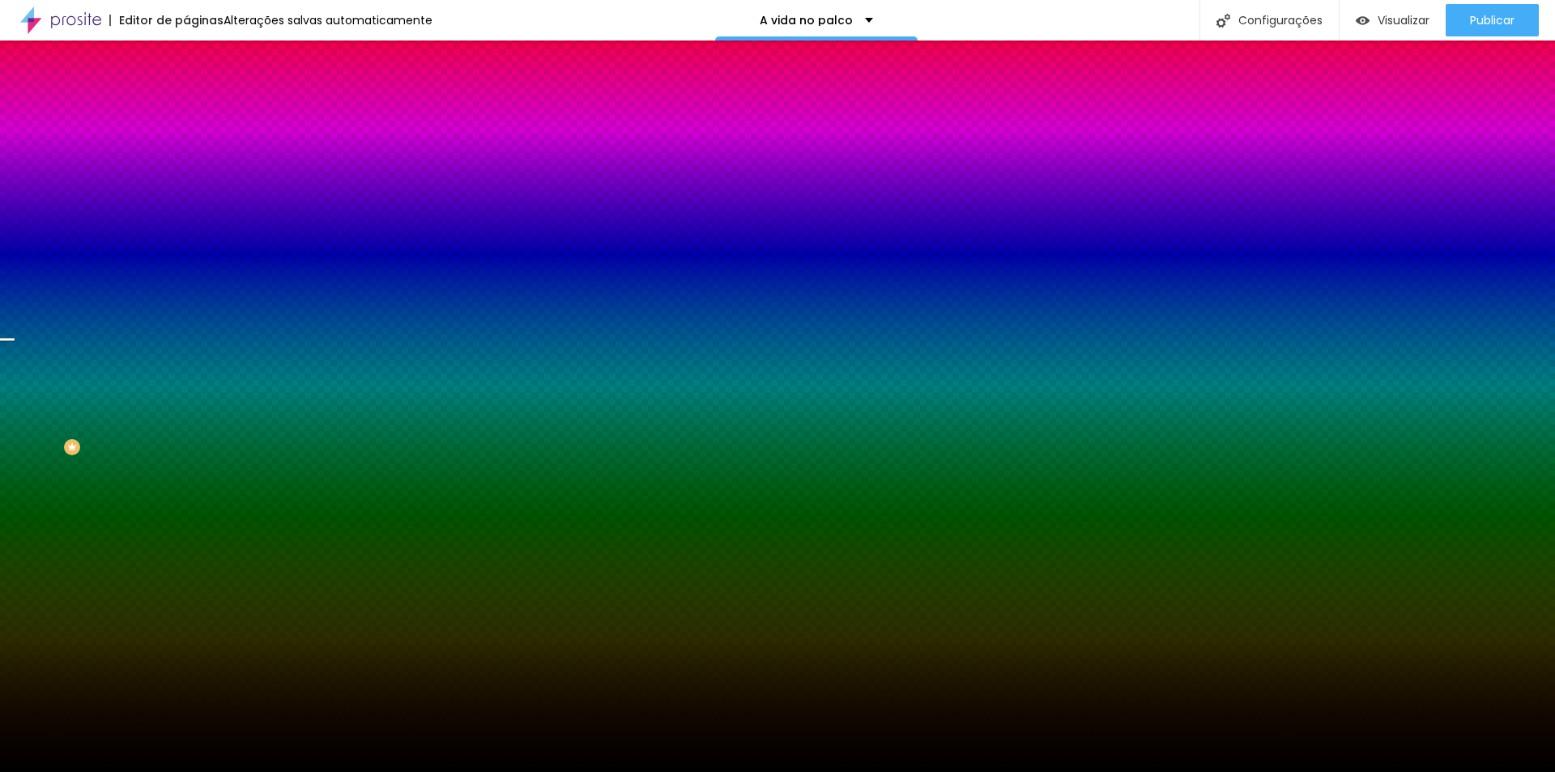
click at [196, 149] on font "Trocar imagem" at bounding box center [235, 142] width 79 height 14
click at [201, 115] on font "Avançado" at bounding box center [227, 121] width 53 height 14
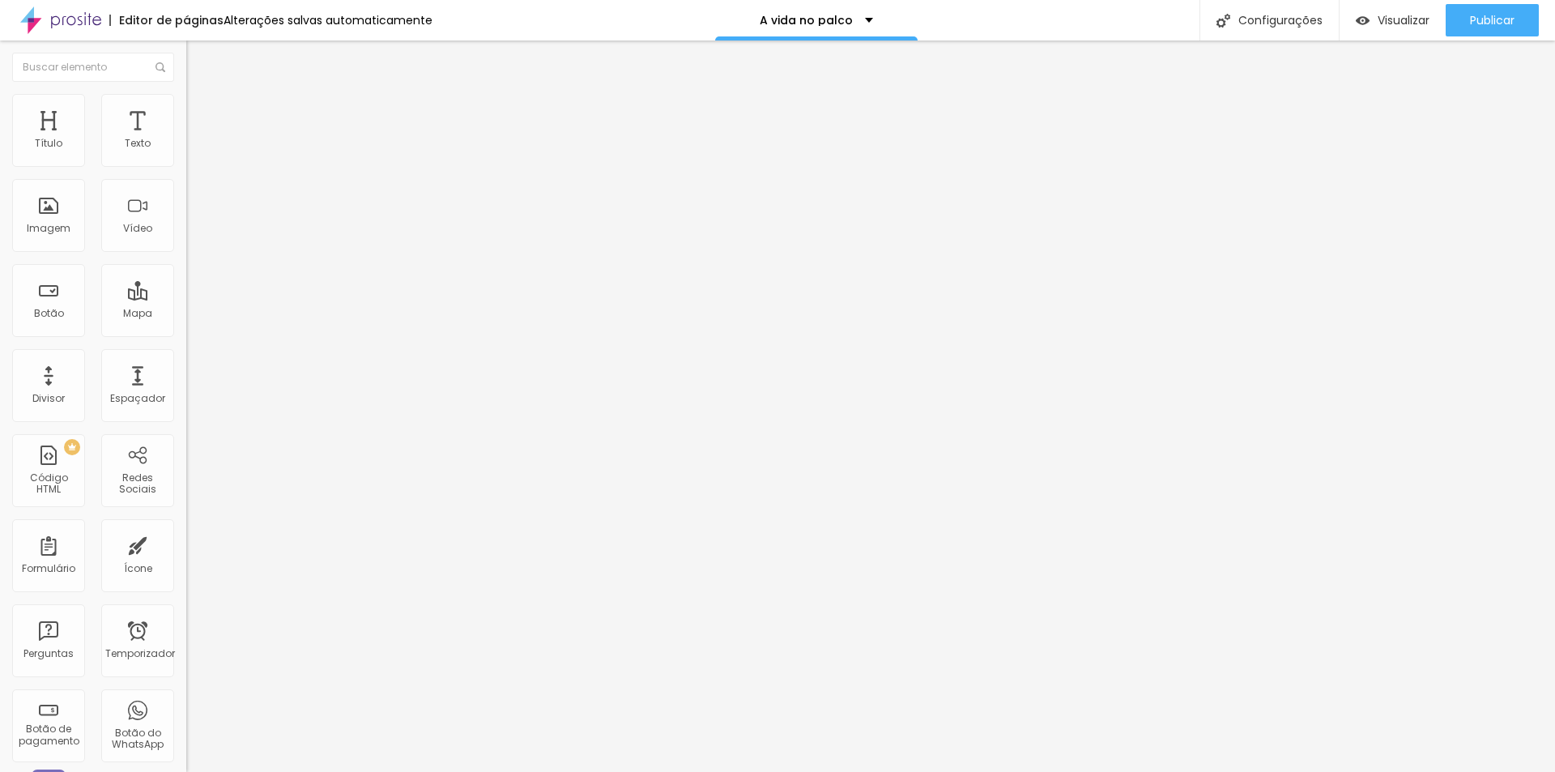
type input "329"
type input "334"
type input "339"
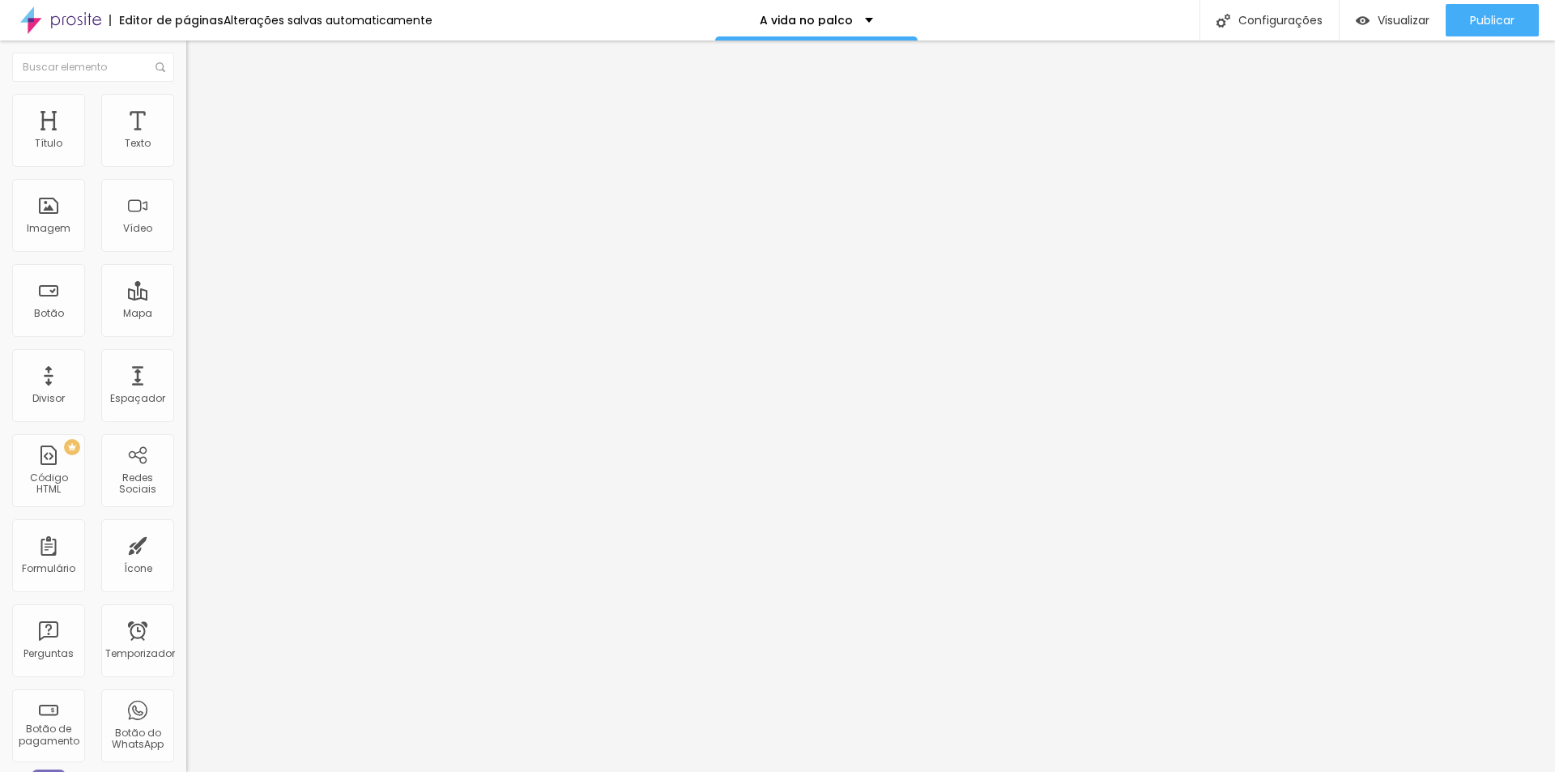
type input "339"
type input "345"
type input "350"
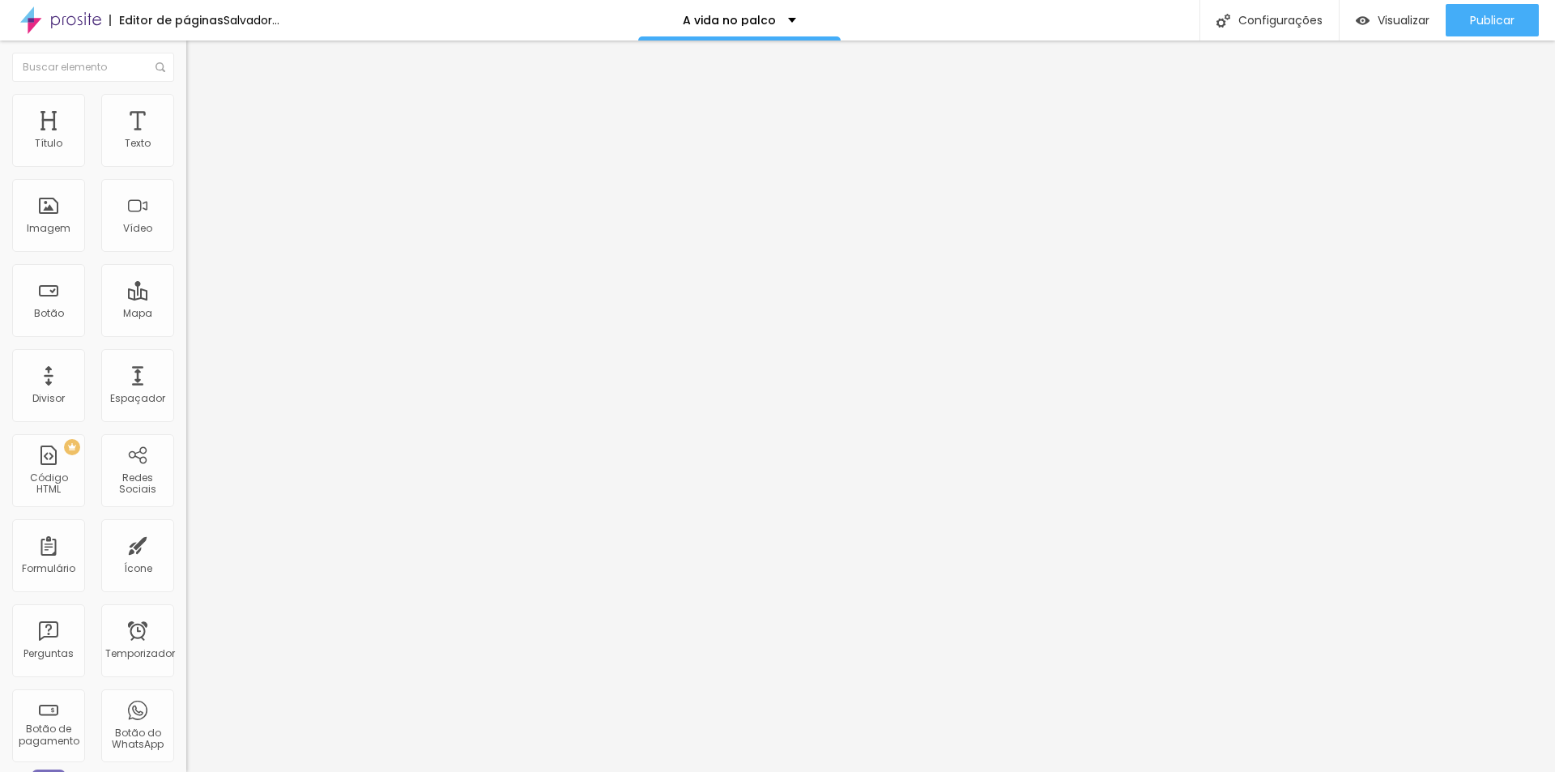
click at [186, 544] on input "range" at bounding box center [238, 550] width 105 height 13
type input "355"
type input "350"
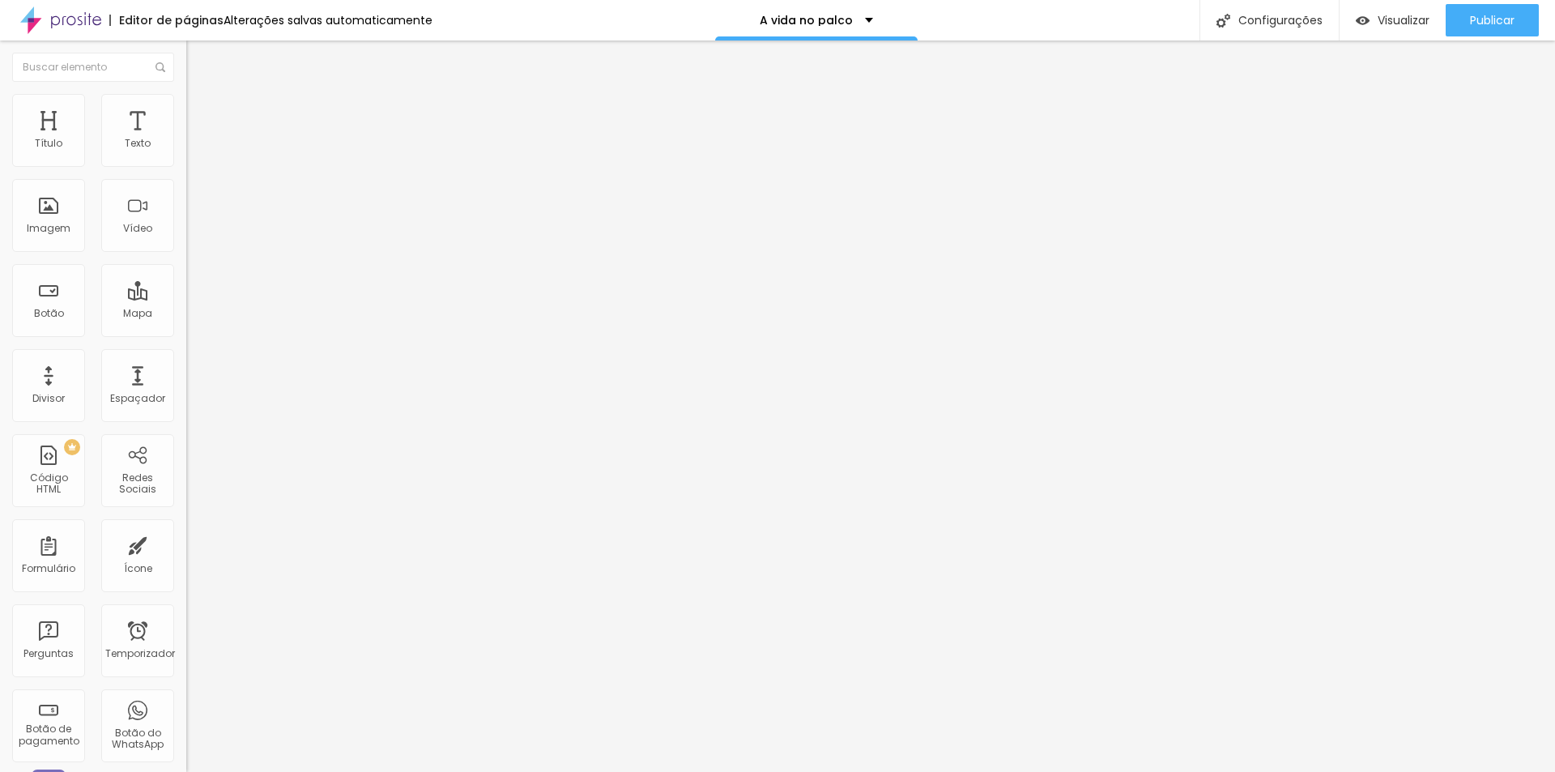
type input "345"
type input "339"
type input "334"
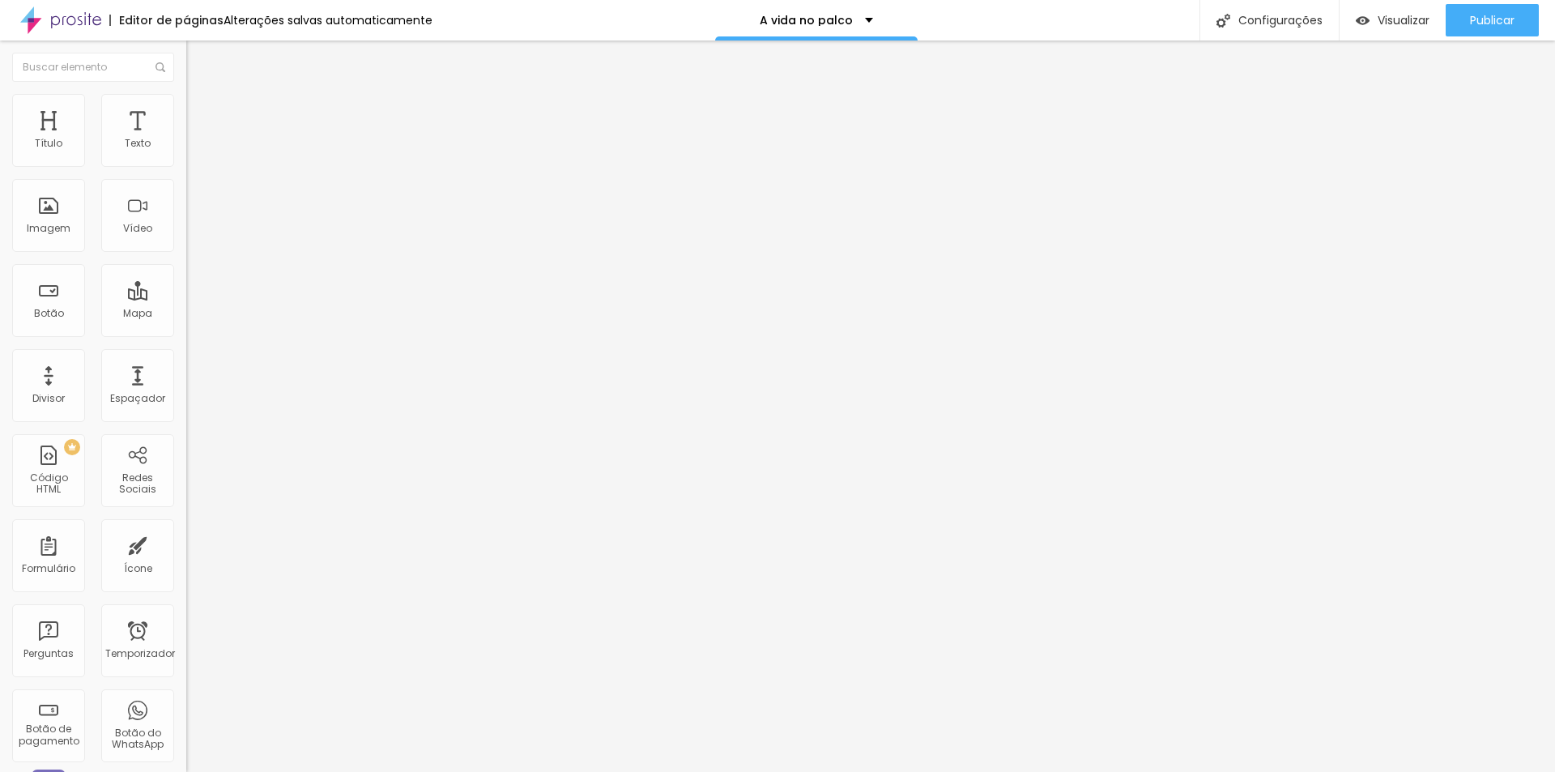
type input "334"
type input "329"
type input "324"
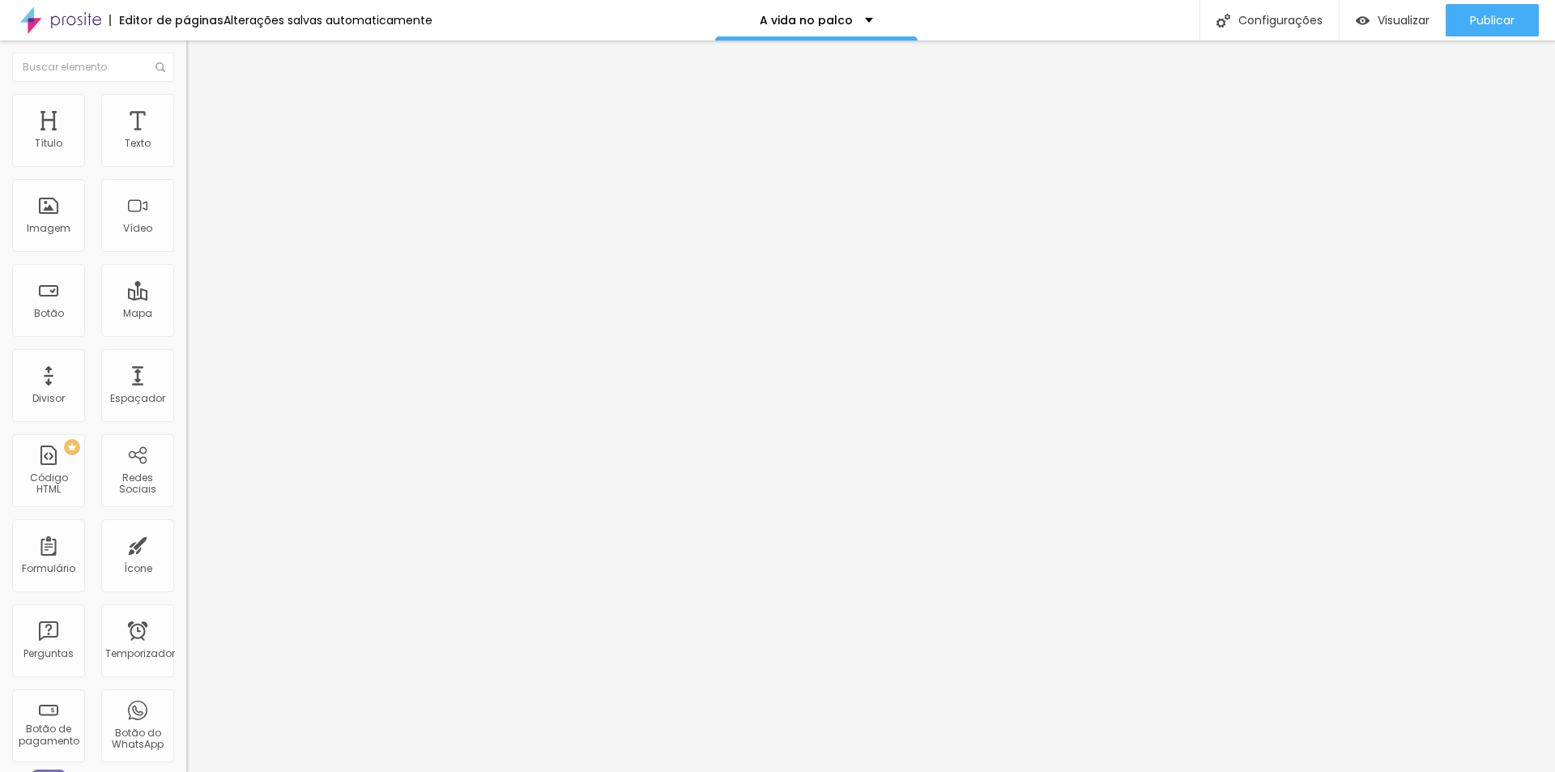
type input "329"
type input "334"
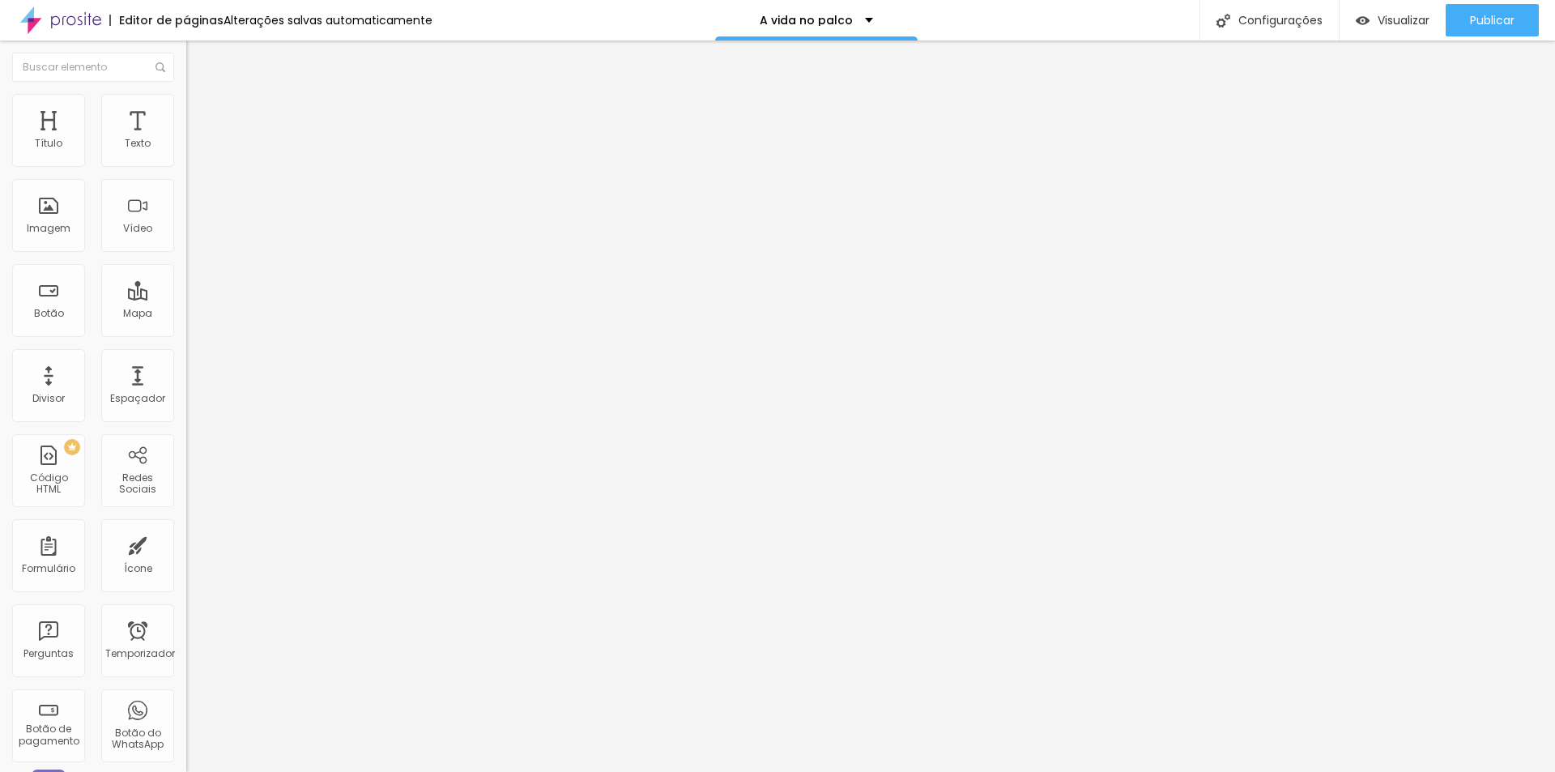
click at [186, 544] on input "range" at bounding box center [238, 550] width 105 height 13
click at [201, 112] on font "Avançado" at bounding box center [227, 105] width 53 height 14
click at [201, 96] on font "Estilo" at bounding box center [213, 89] width 25 height 14
type input "32"
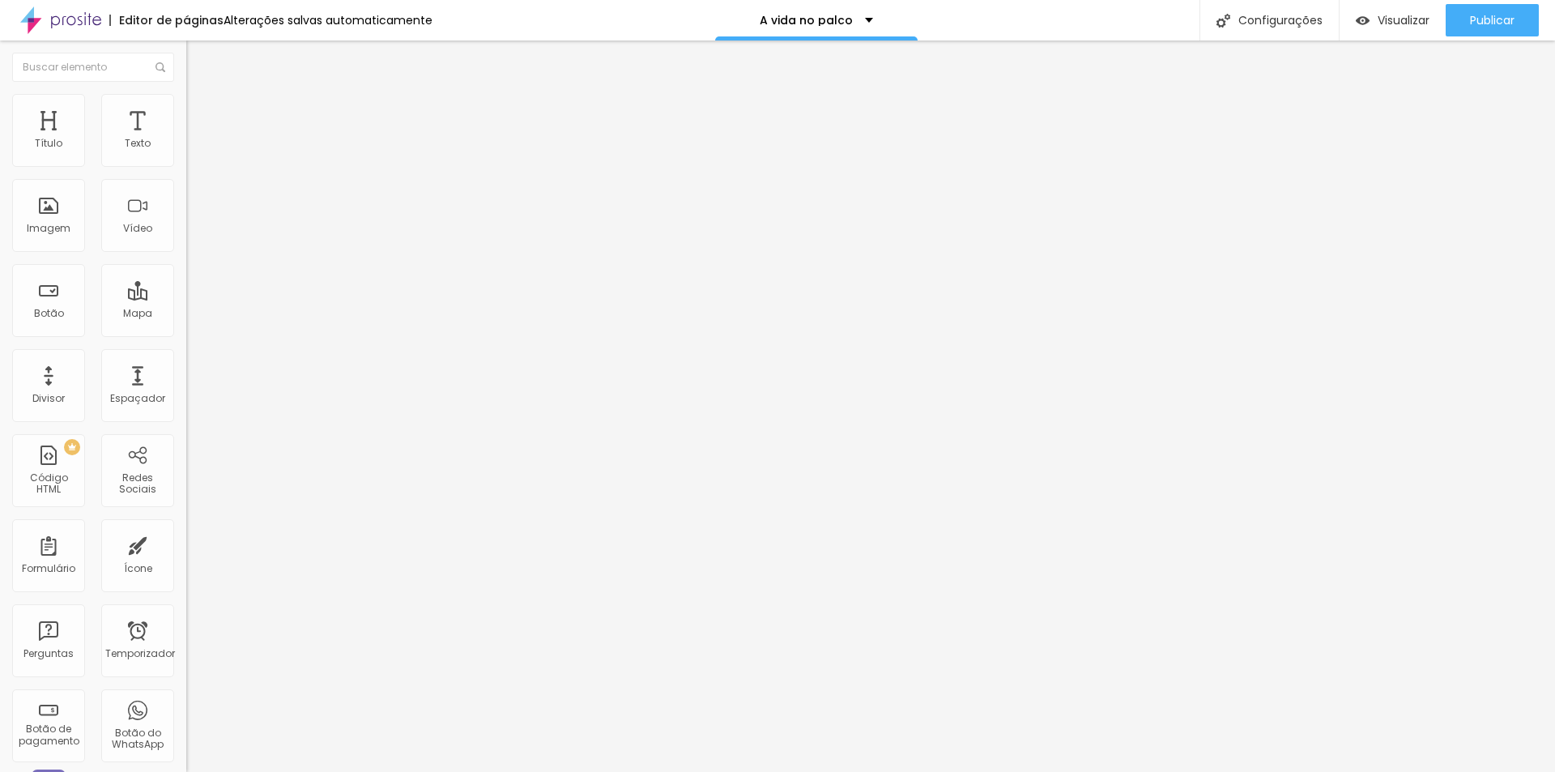
type input "35"
type input "36"
type input "35"
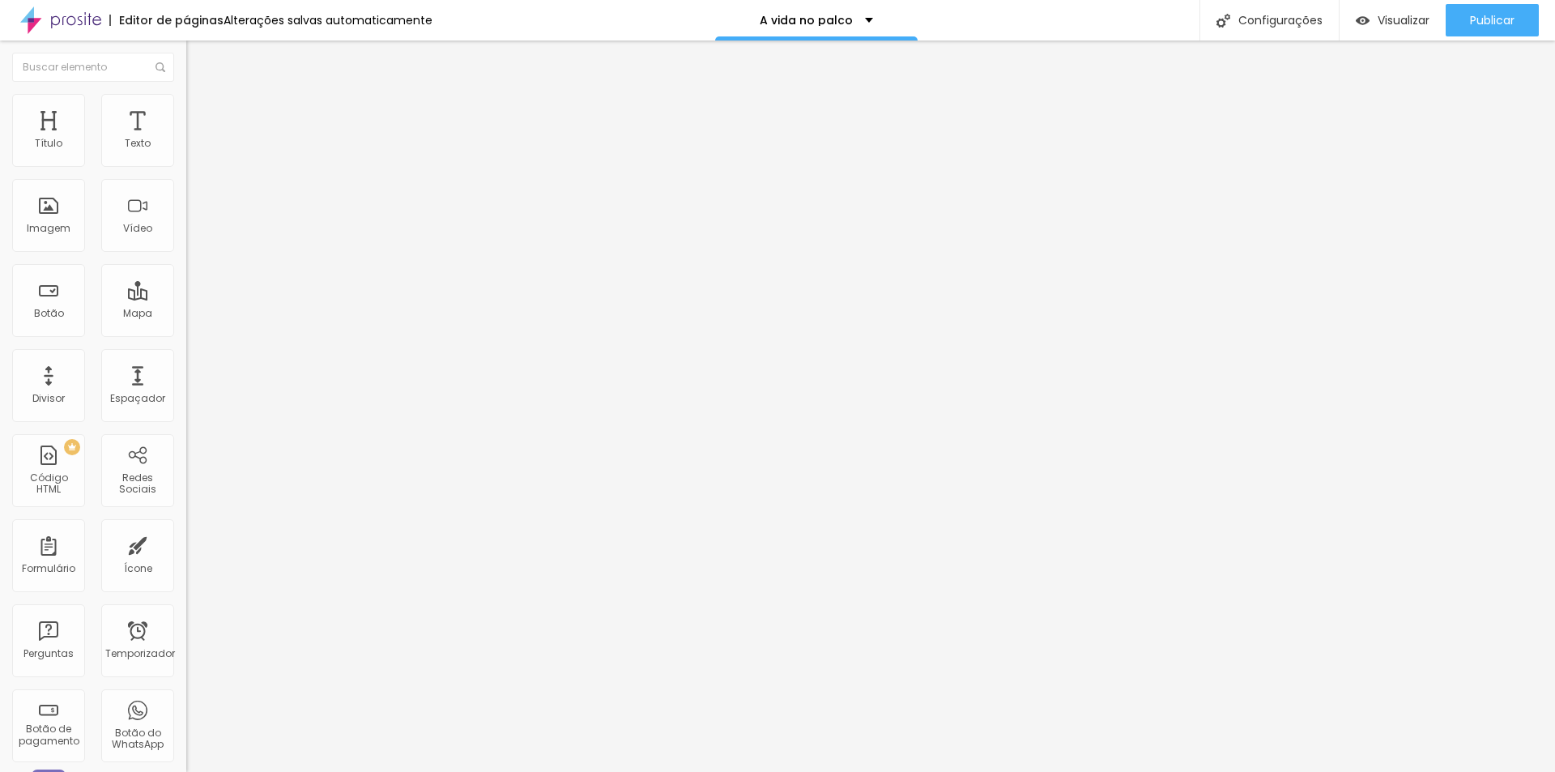
type input "35"
type input "34"
type input "33"
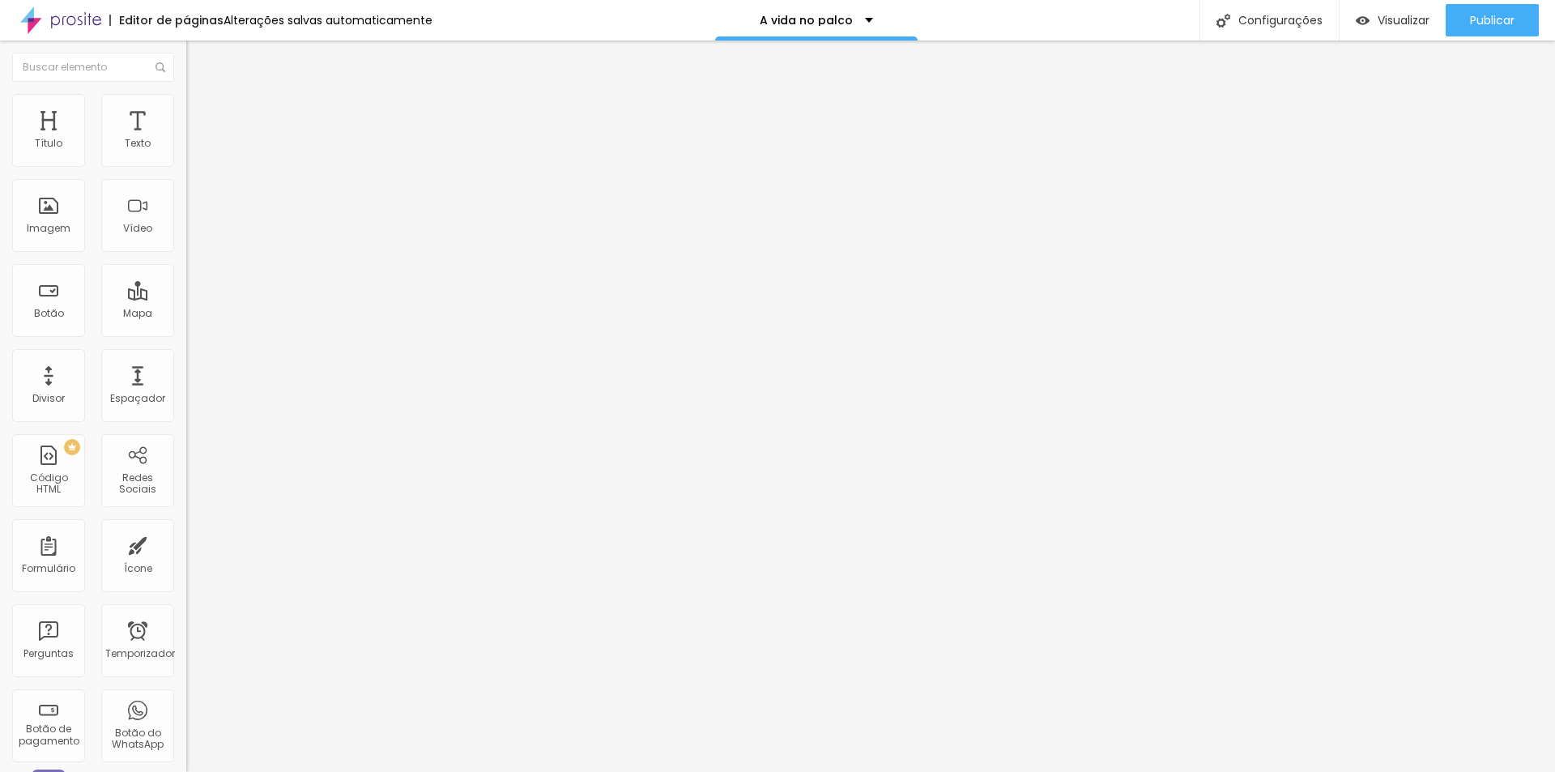
type input "32"
type input "31"
type input "30"
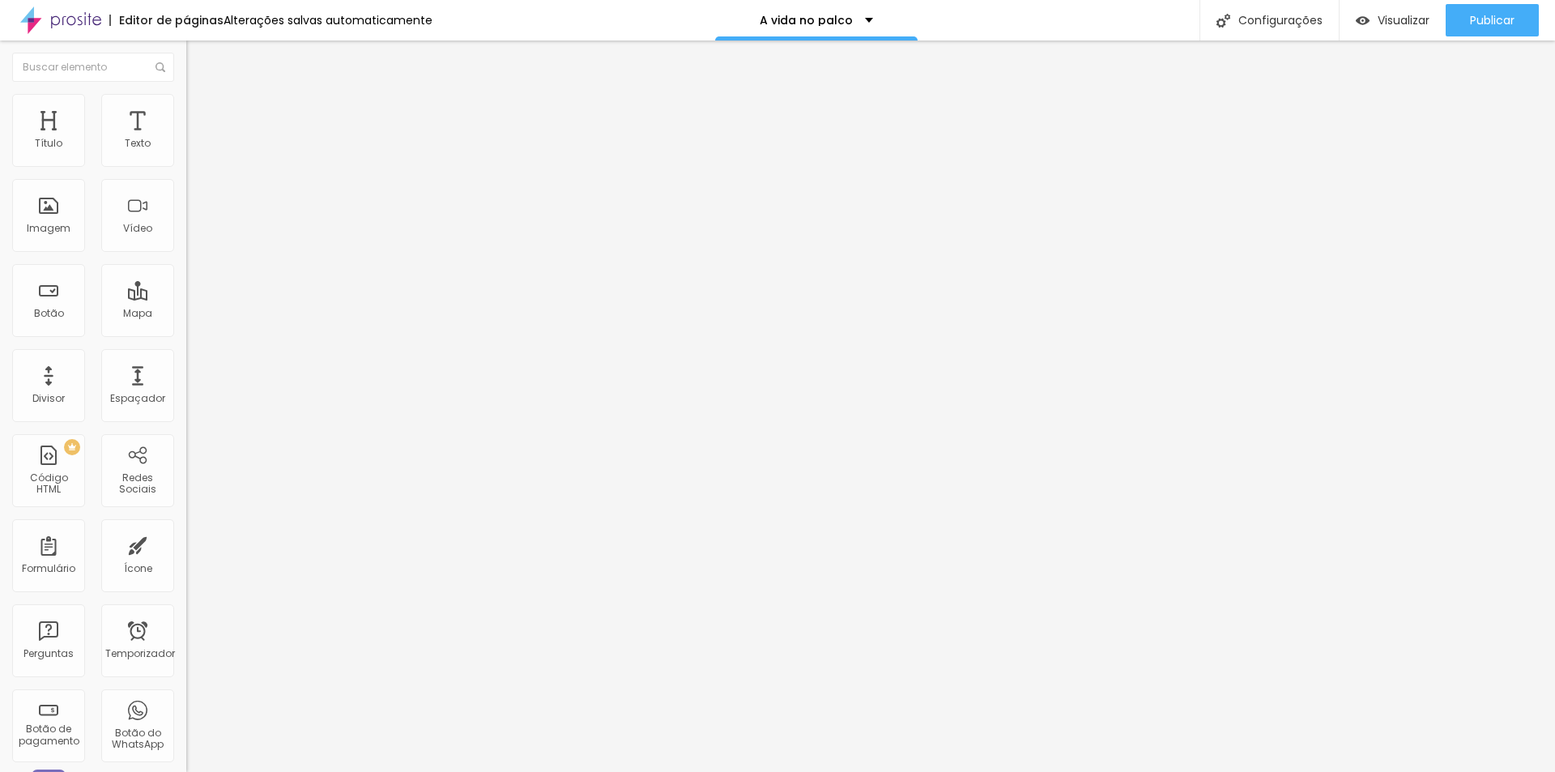
type input "30"
click at [186, 382] on input "range" at bounding box center [238, 388] width 105 height 13
click at [186, 531] on div "Editar nulo Estilo Avançado Tamanho Título 1 H1 Título 2 H2 Título 3 H3 Título …" at bounding box center [279, 407] width 186 height 732
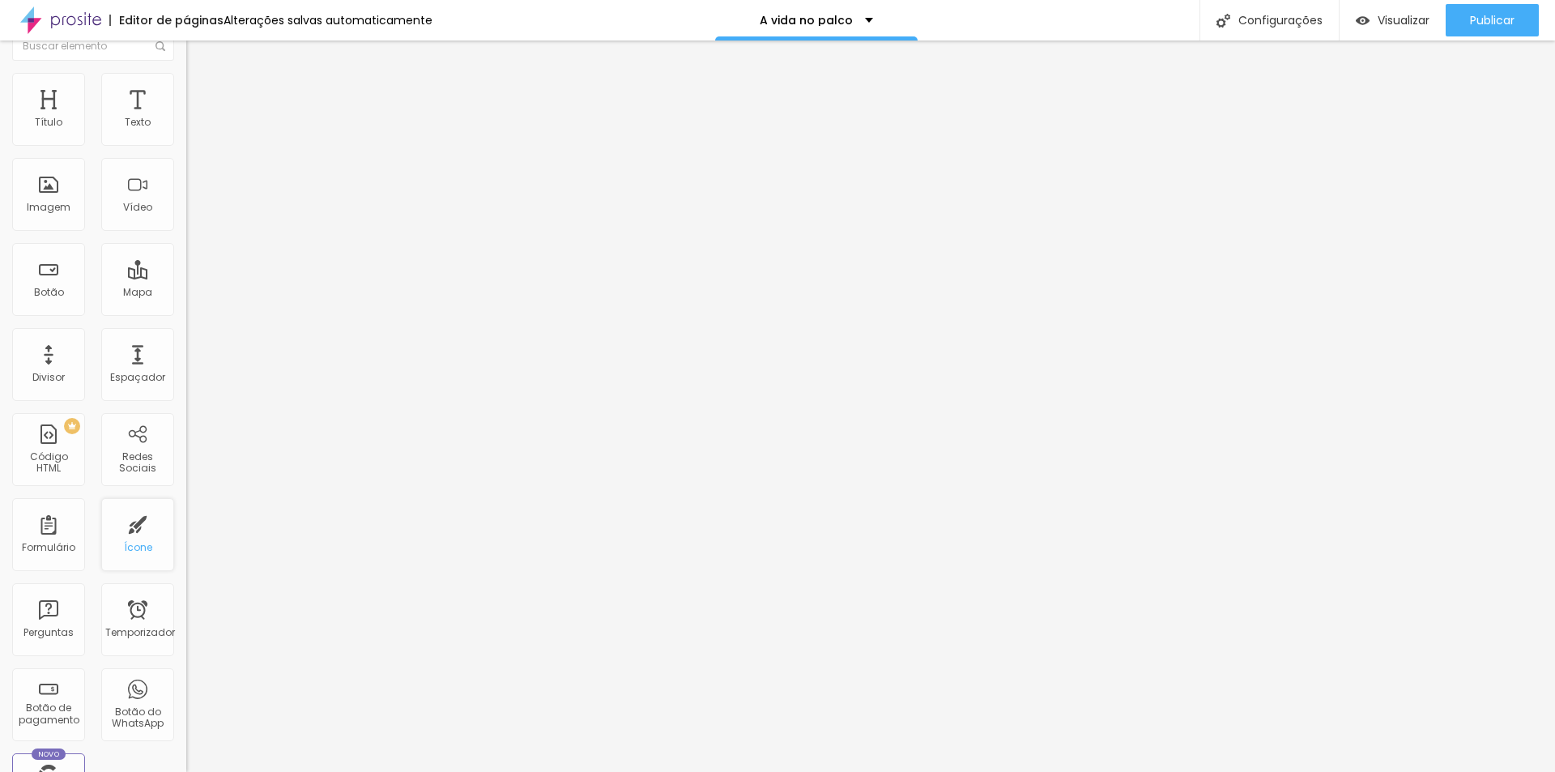
scroll to position [0, 0]
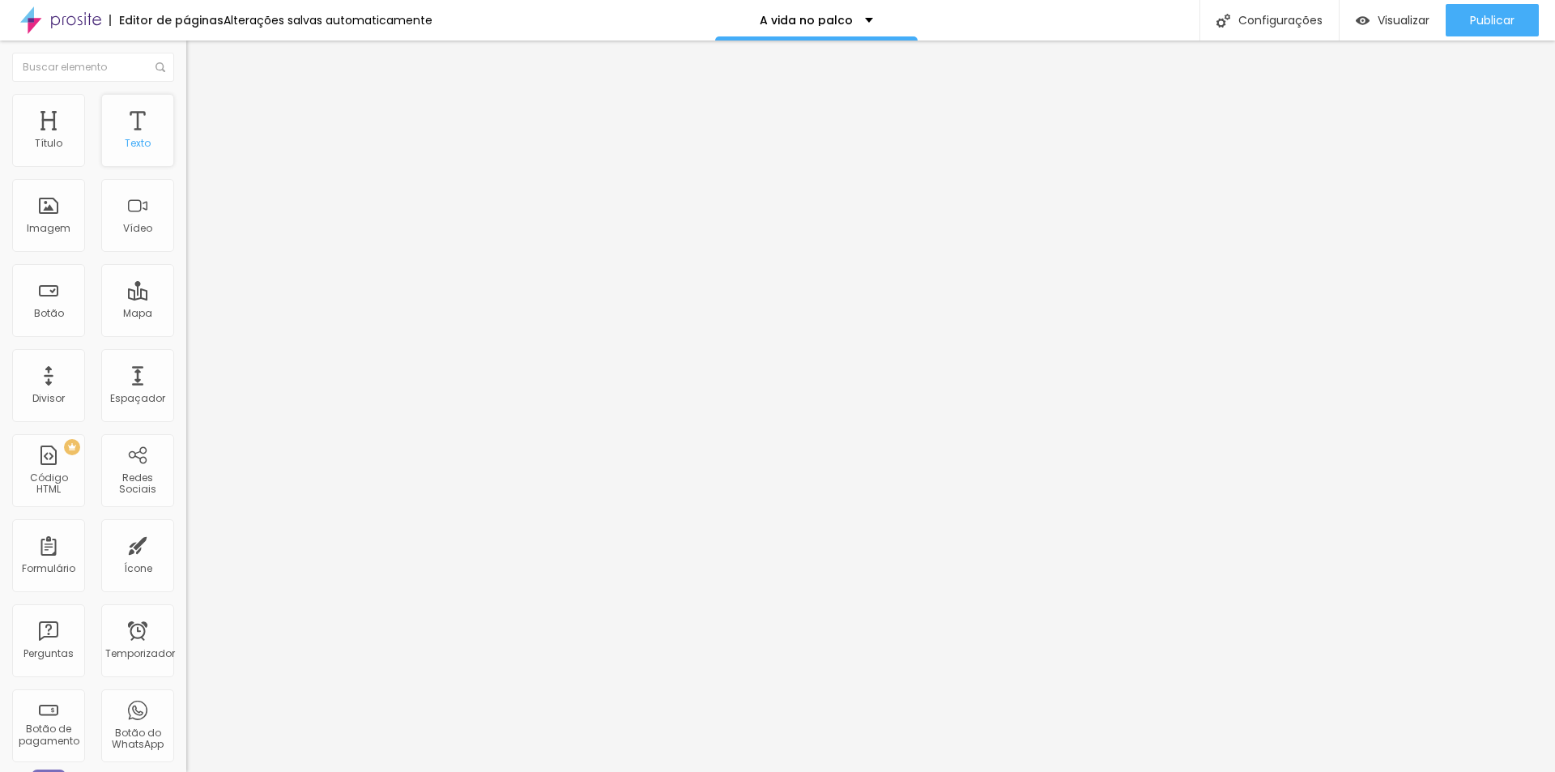
click at [130, 147] on font "Texto" at bounding box center [138, 143] width 26 height 14
click at [201, 109] on font "Avançado" at bounding box center [227, 105] width 53 height 14
click at [201, 96] on font "Estilo" at bounding box center [213, 89] width 25 height 14
click at [186, 122] on font "Tipografia" at bounding box center [212, 115] width 52 height 14
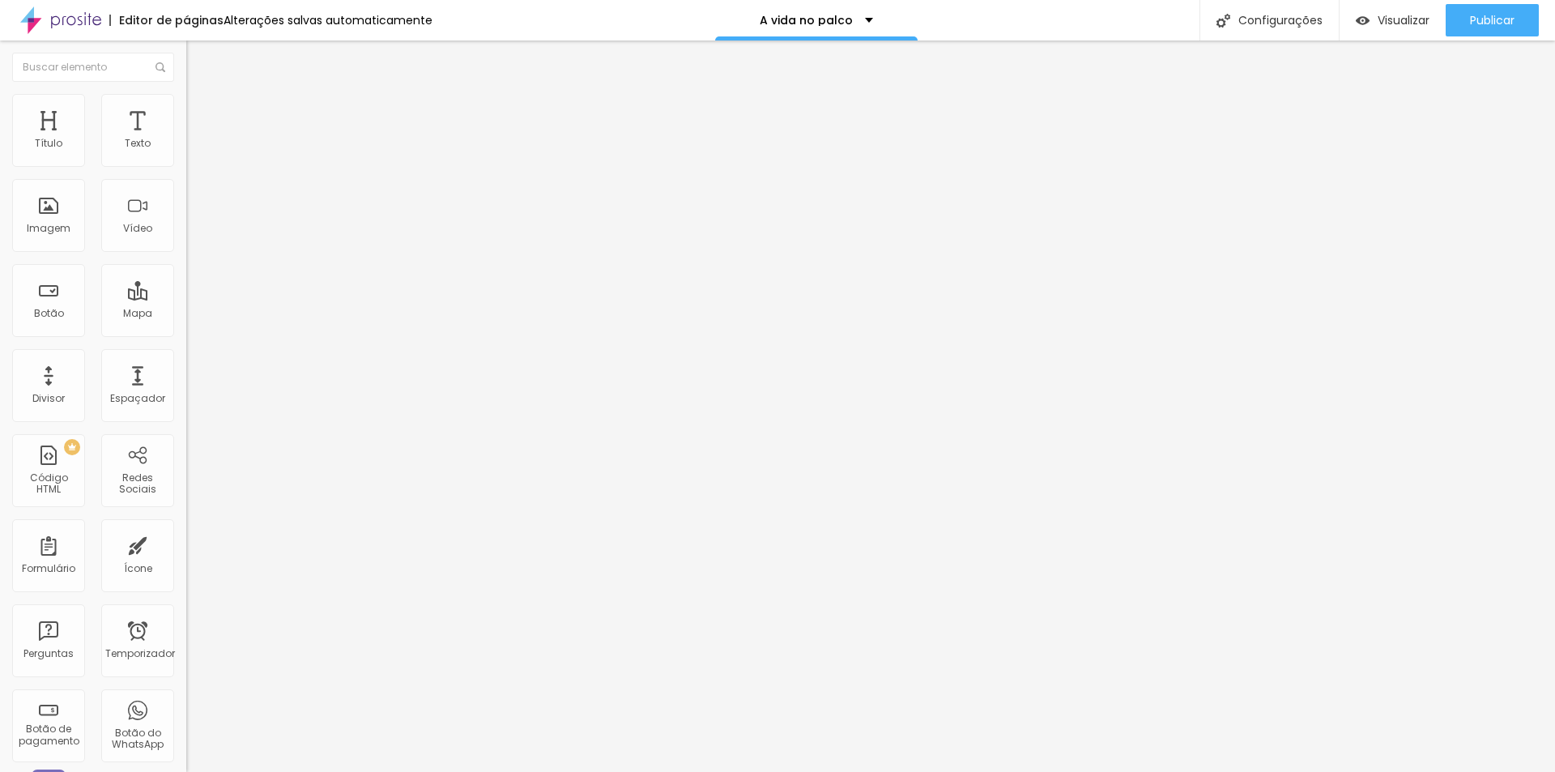
click at [201, 112] on font "Avançado" at bounding box center [227, 105] width 53 height 14
type input "16"
type input "21"
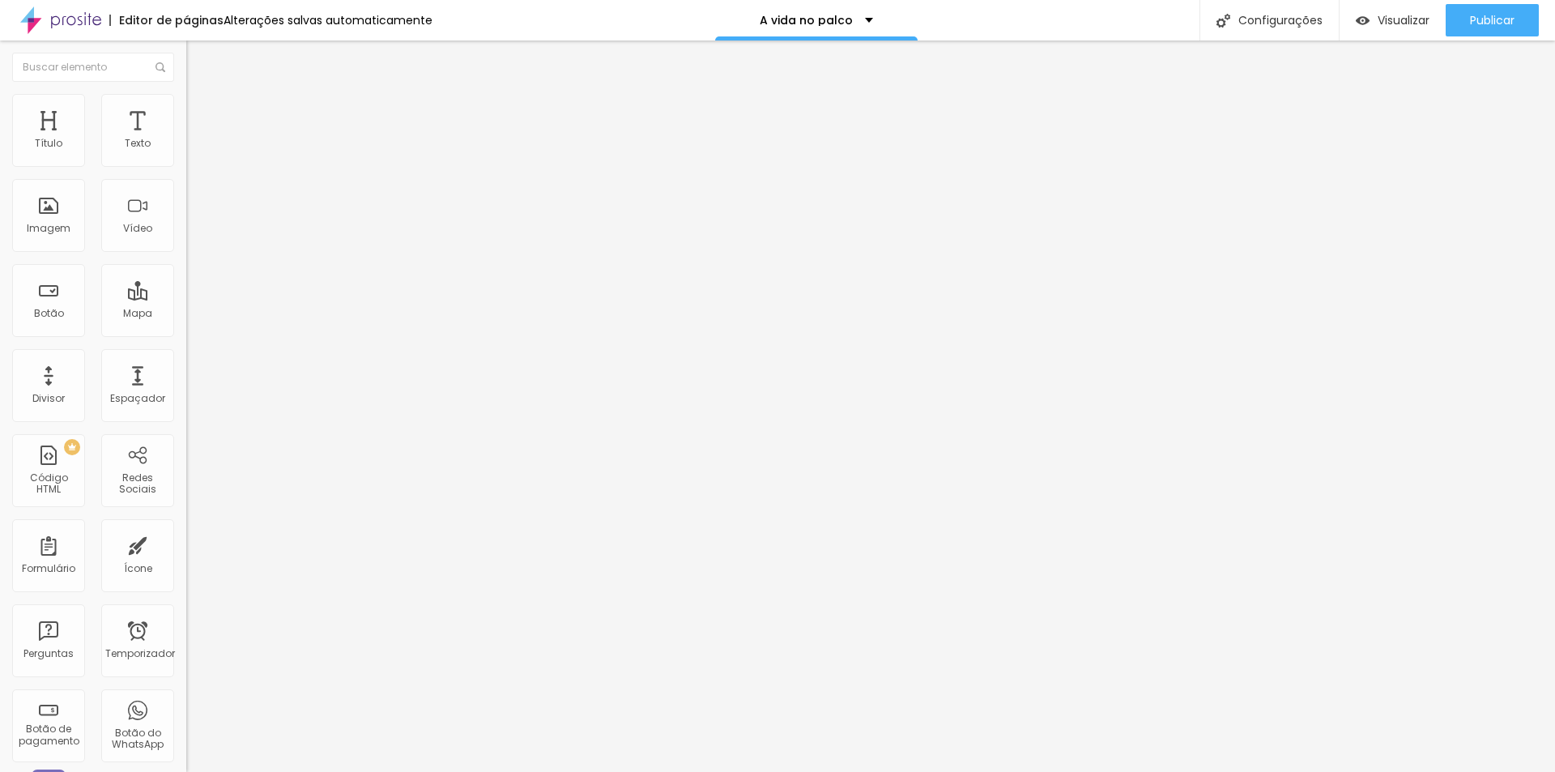
type input "23"
type input "24"
type input "25"
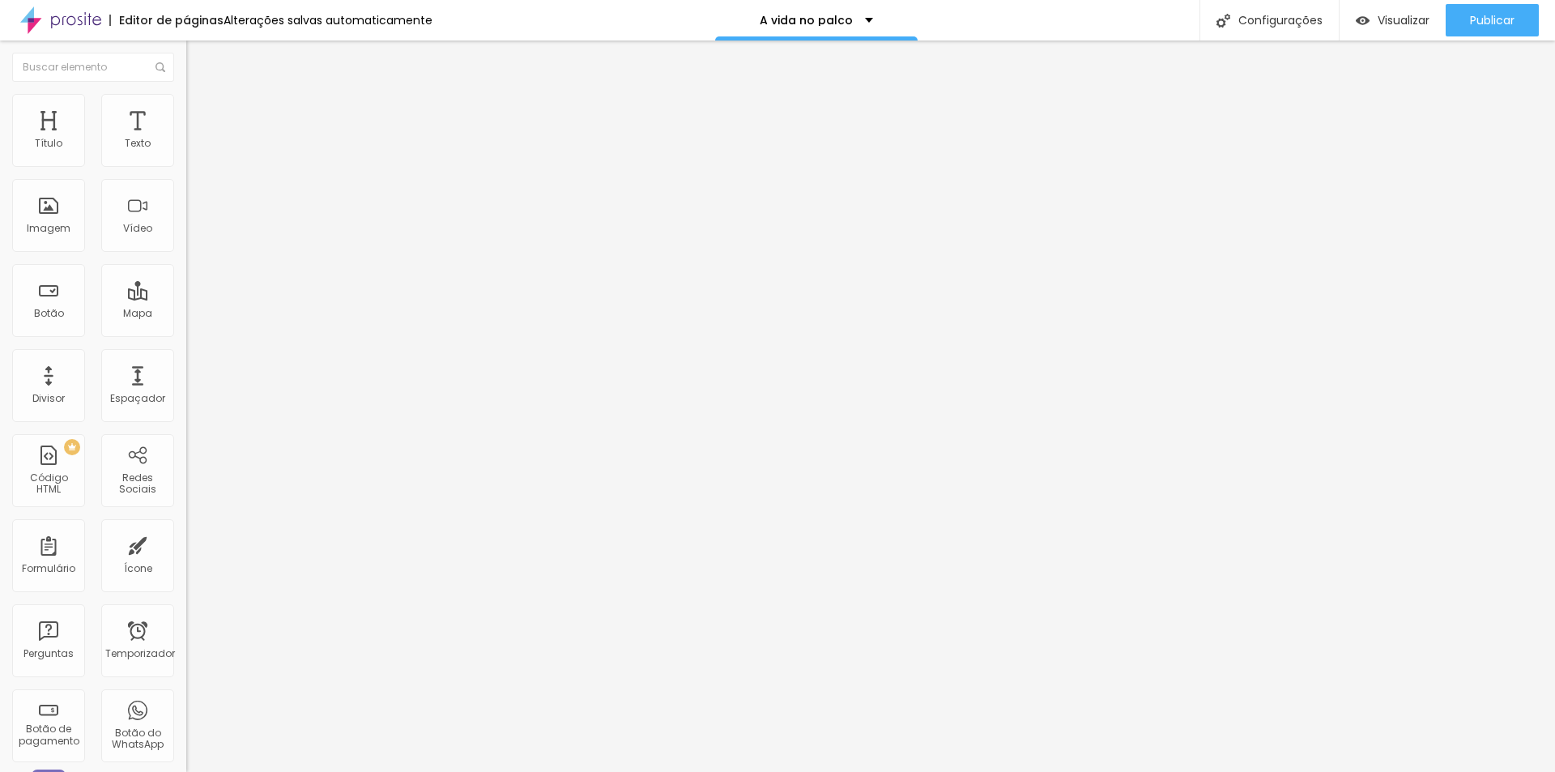
type input "25"
drag, startPoint x: 50, startPoint y: 159, endPoint x: 67, endPoint y: 158, distance: 17.0
type input "29"
click at [186, 298] on input "range" at bounding box center [238, 304] width 105 height 13
type input "29"
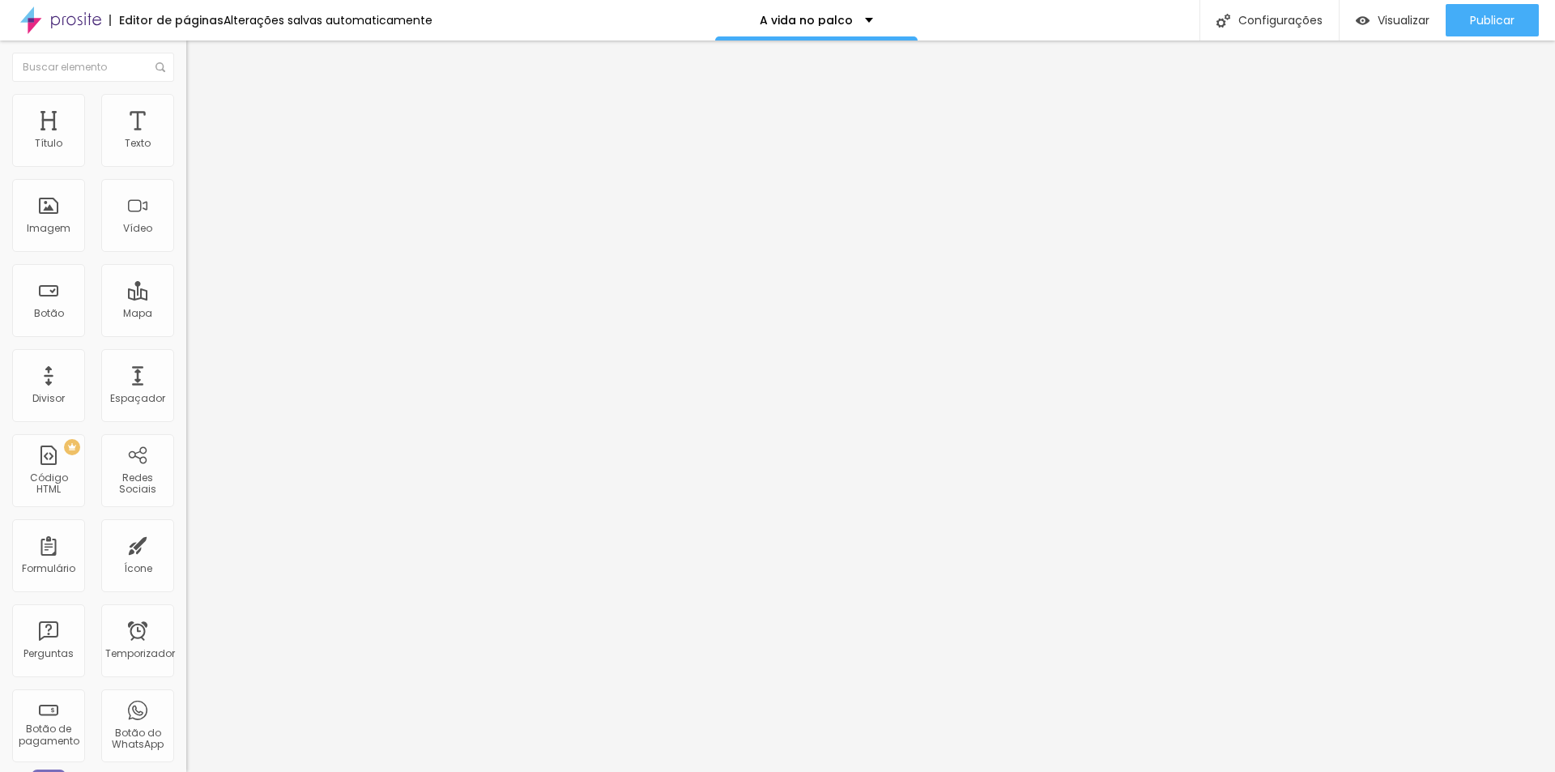
type input "38"
type input "44"
type input "45"
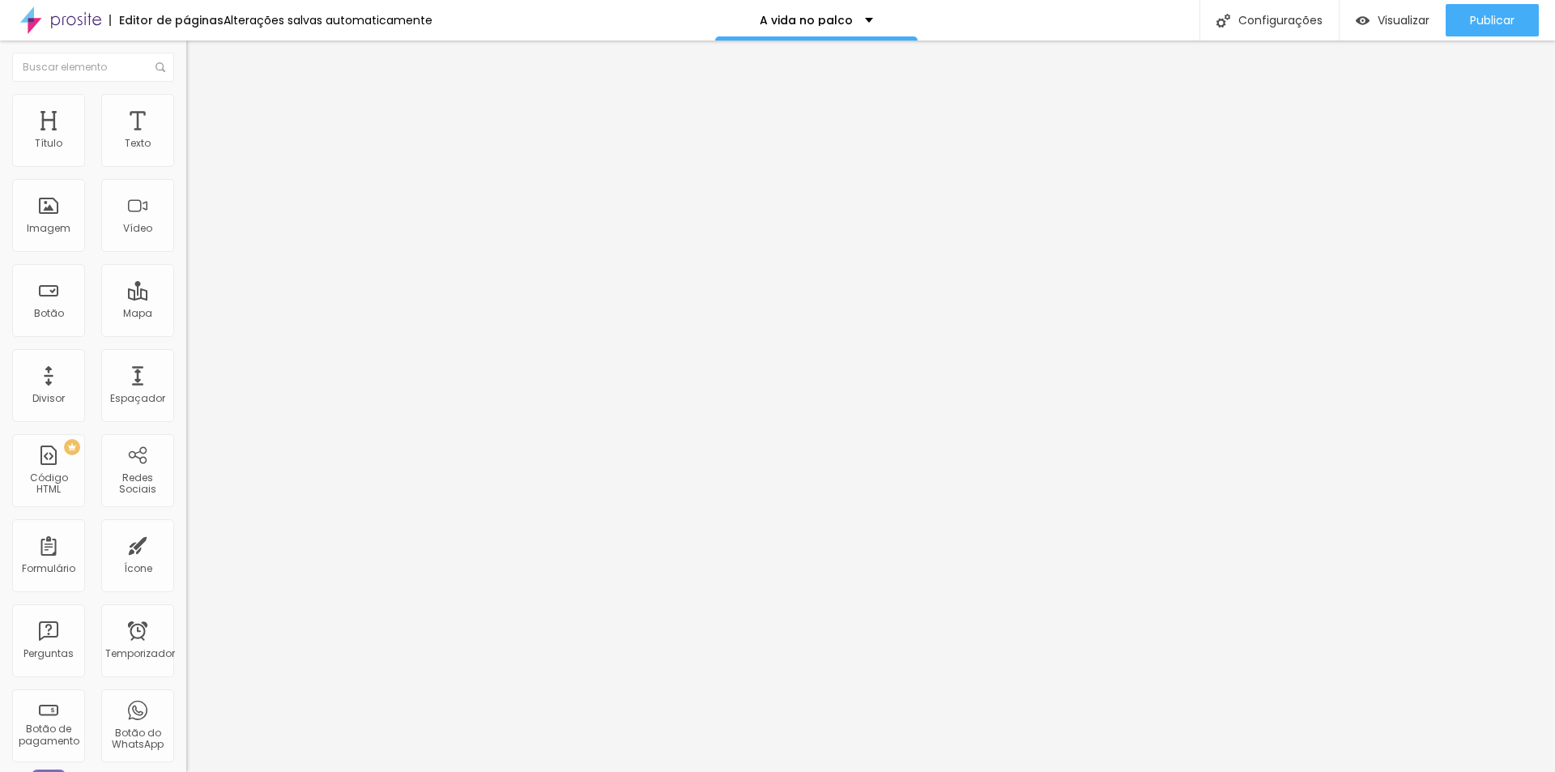
type input "45"
drag, startPoint x: 67, startPoint y: 158, endPoint x: 83, endPoint y: 158, distance: 15.4
type input "45"
click at [186, 298] on input "range" at bounding box center [238, 304] width 105 height 13
type input "18"
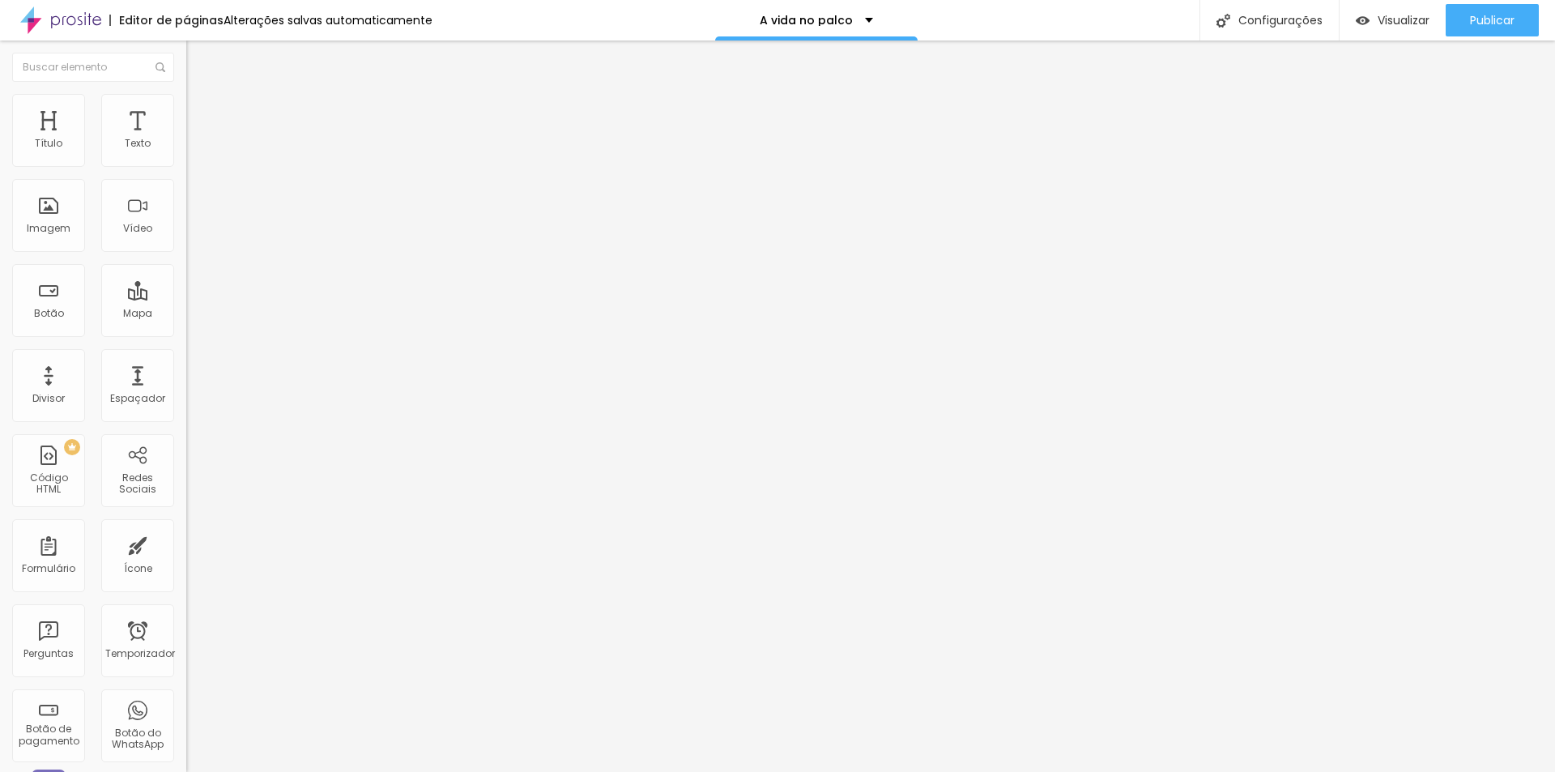
type input "18"
type input "21"
type input "22"
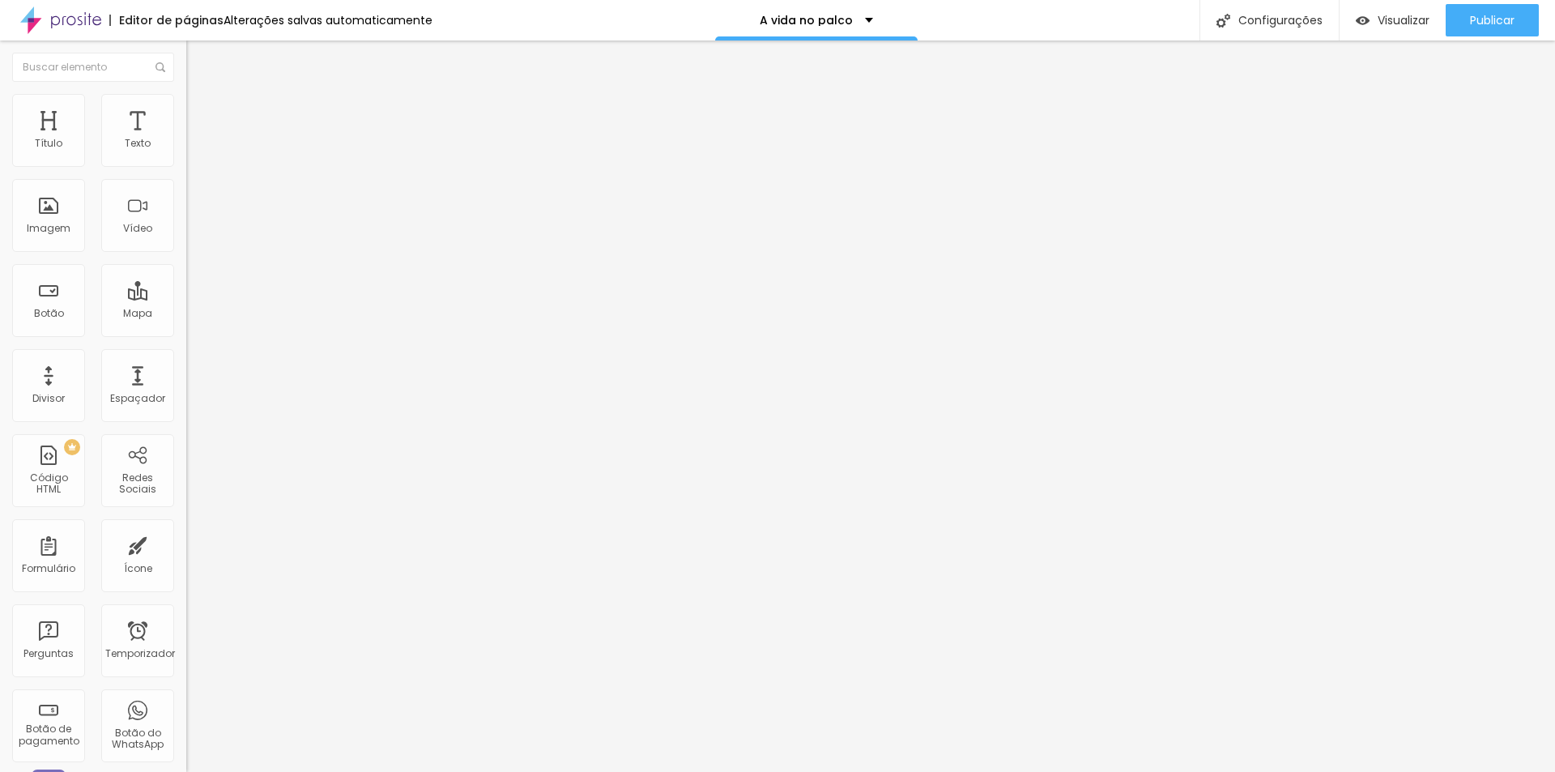
type input "23"
type input "25"
drag, startPoint x: 49, startPoint y: 189, endPoint x: 59, endPoint y: 185, distance: 11.3
click at [186, 527] on input "range" at bounding box center [238, 533] width 105 height 13
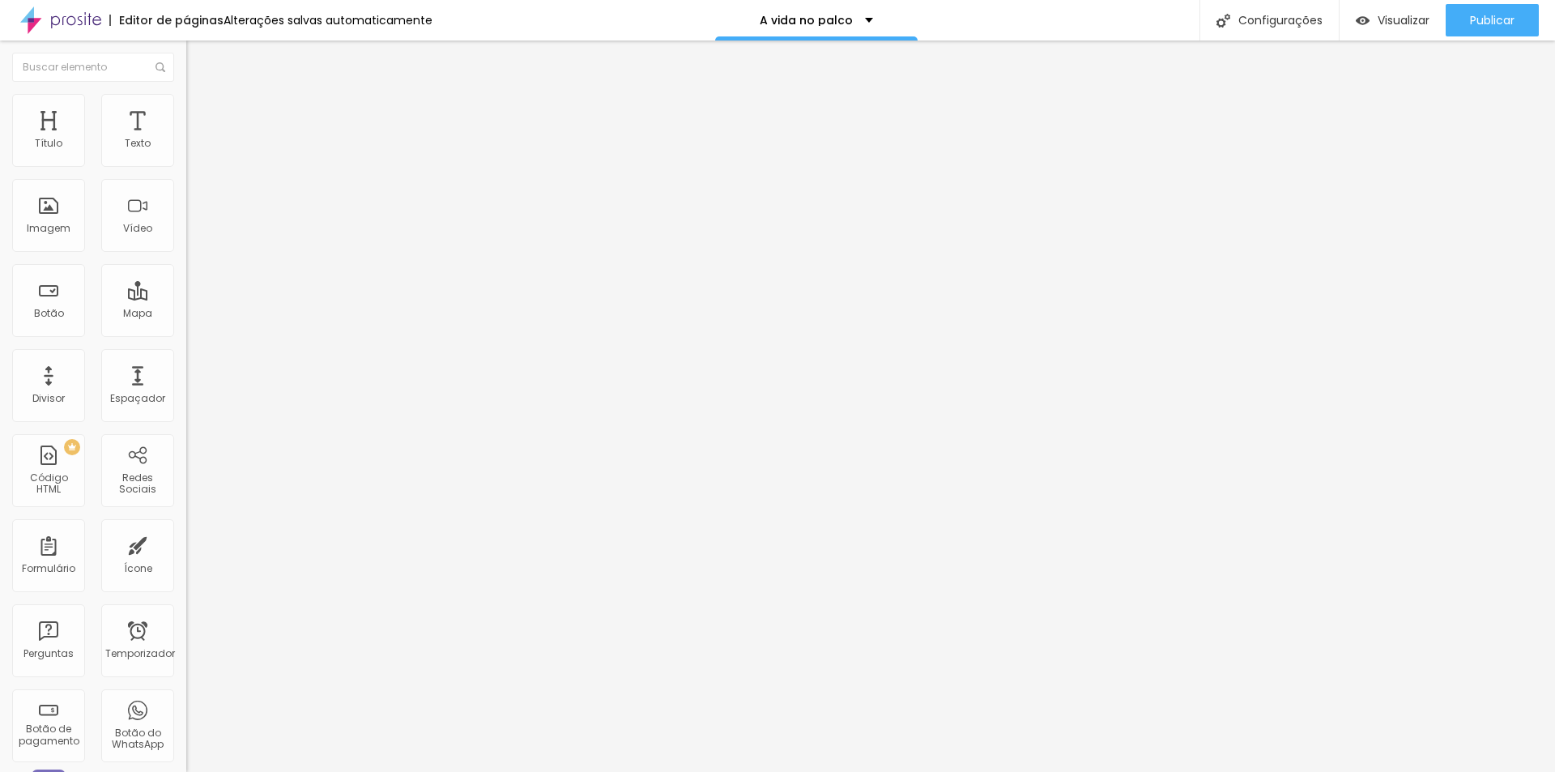
drag, startPoint x: 79, startPoint y: 160, endPoint x: 32, endPoint y: 159, distance: 47.0
click at [186, 298] on input "range" at bounding box center [238, 304] width 105 height 13
drag, startPoint x: 58, startPoint y: 193, endPoint x: 172, endPoint y: 200, distance: 114.5
click at [186, 527] on input "range" at bounding box center [238, 533] width 105 height 13
click at [186, 153] on font "Título 2" at bounding box center [212, 143] width 53 height 20
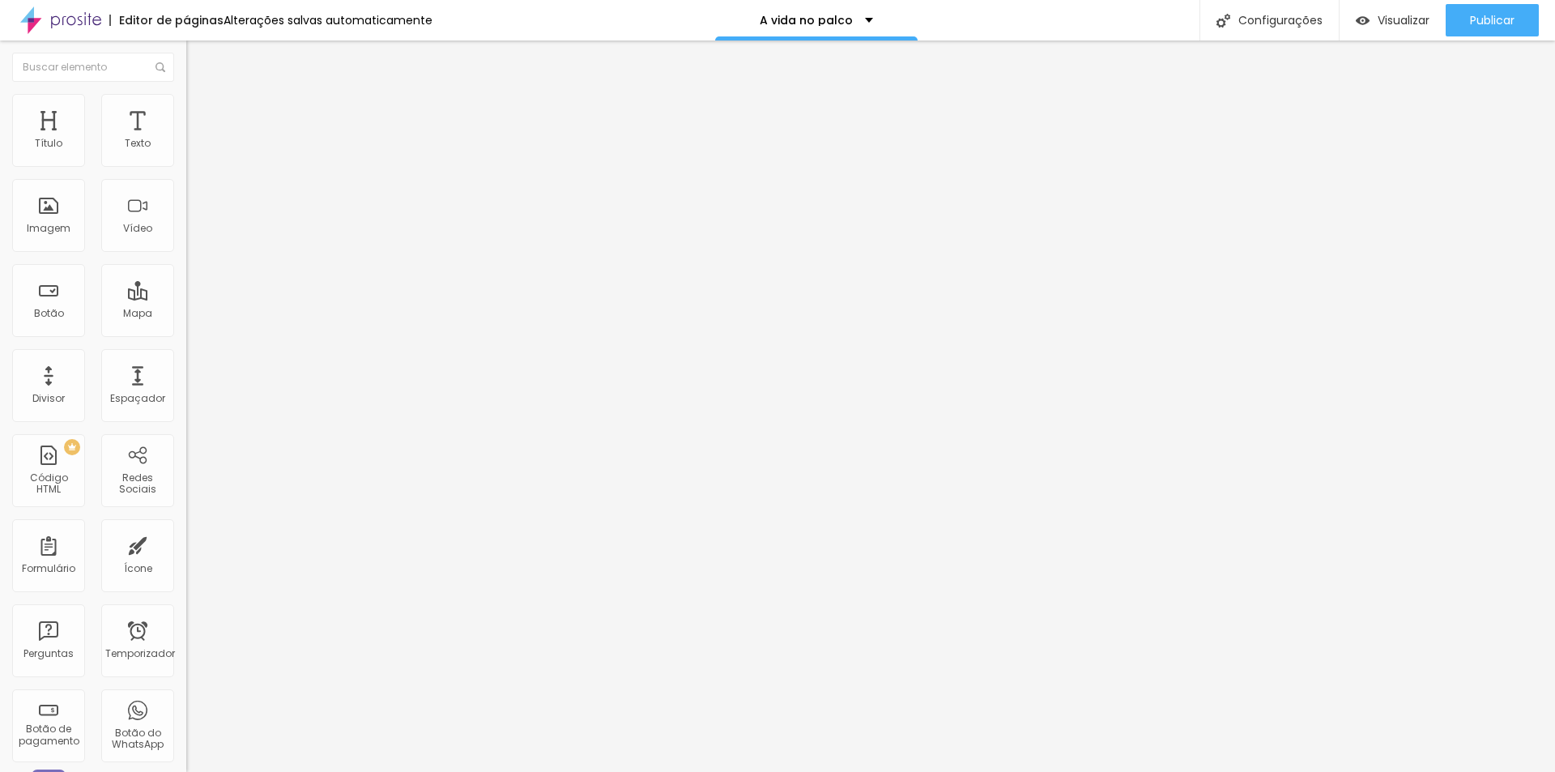
click at [186, 139] on font "Título 1" at bounding box center [213, 128] width 54 height 23
click at [1405, 20] on font "Visualizar" at bounding box center [1404, 20] width 52 height 16
click at [198, 53] on div "Editar nulo" at bounding box center [240, 59] width 84 height 13
click at [186, 106] on li "Avançado" at bounding box center [279, 102] width 186 height 16
drag, startPoint x: 47, startPoint y: 159, endPoint x: 15, endPoint y: 158, distance: 31.6
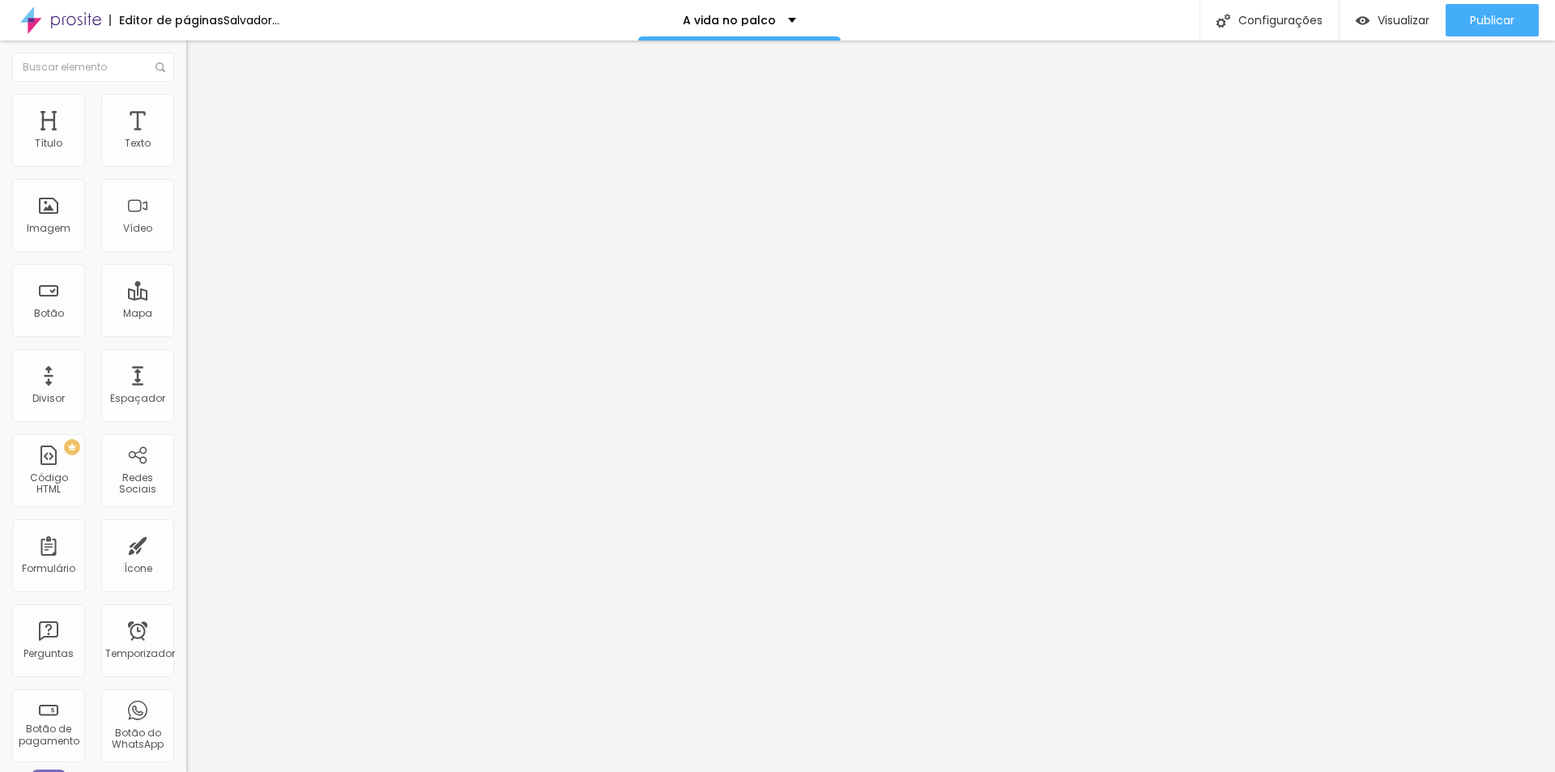
click at [186, 298] on input "range" at bounding box center [238, 304] width 105 height 13
click at [201, 112] on font "Avançado" at bounding box center [227, 105] width 53 height 14
click at [201, 96] on font "Estilo" at bounding box center [213, 89] width 25 height 14
click at [186, 206] on font "Tipografia" at bounding box center [212, 199] width 52 height 14
click at [186, 240] on button "button" at bounding box center [197, 231] width 23 height 17
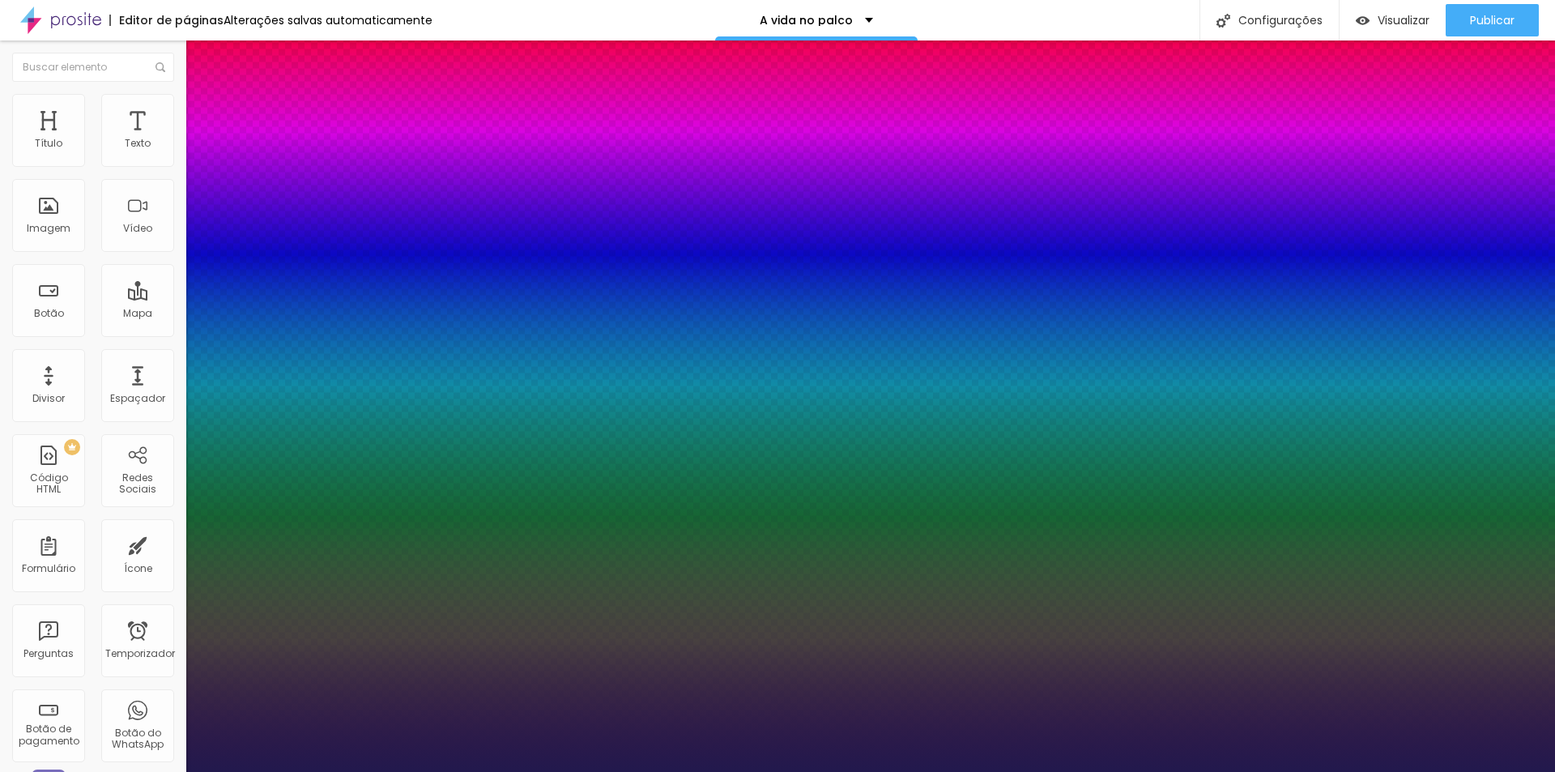
drag, startPoint x: 220, startPoint y: 454, endPoint x: 245, endPoint y: 454, distance: 25.9
click at [95, 771] on div at bounding box center [777, 772] width 1555 height 0
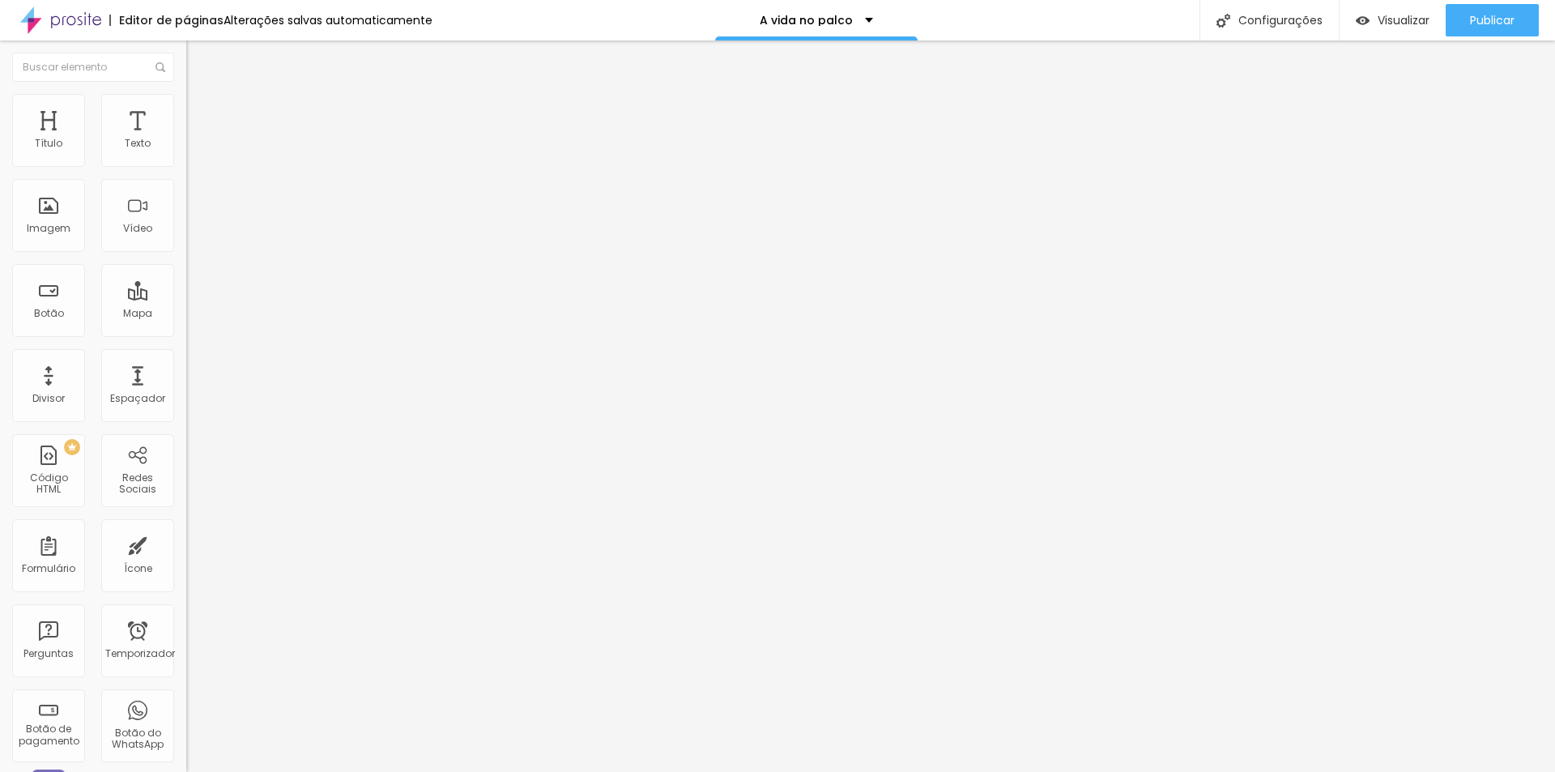
click at [201, 111] on font "Avançado" at bounding box center [227, 105] width 53 height 14
click at [186, 204] on div "Tipografia" at bounding box center [279, 199] width 186 height 10
click at [193, 235] on icon "button" at bounding box center [198, 230] width 10 height 10
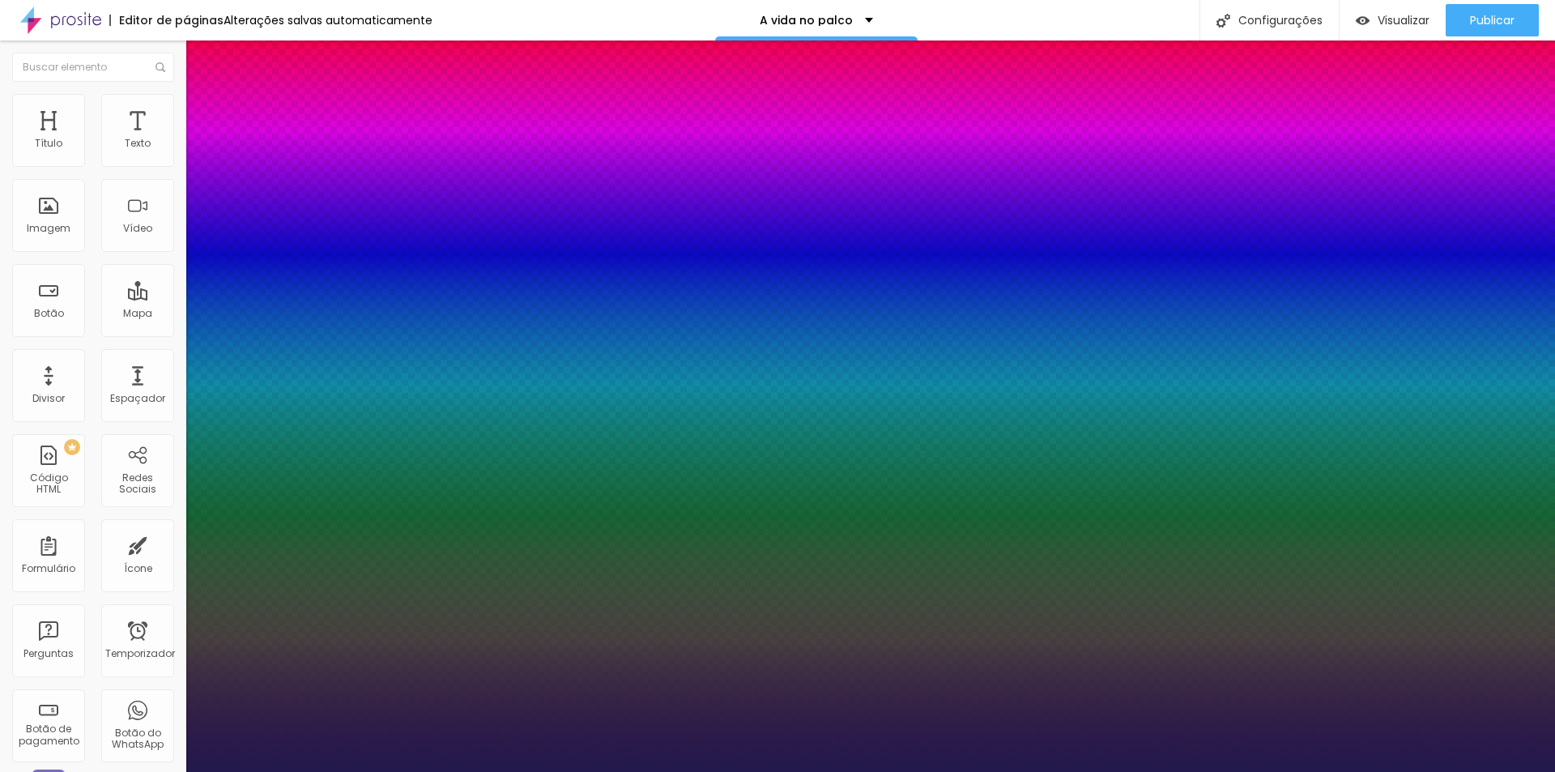
click at [1092, 771] on div at bounding box center [777, 772] width 1555 height 0
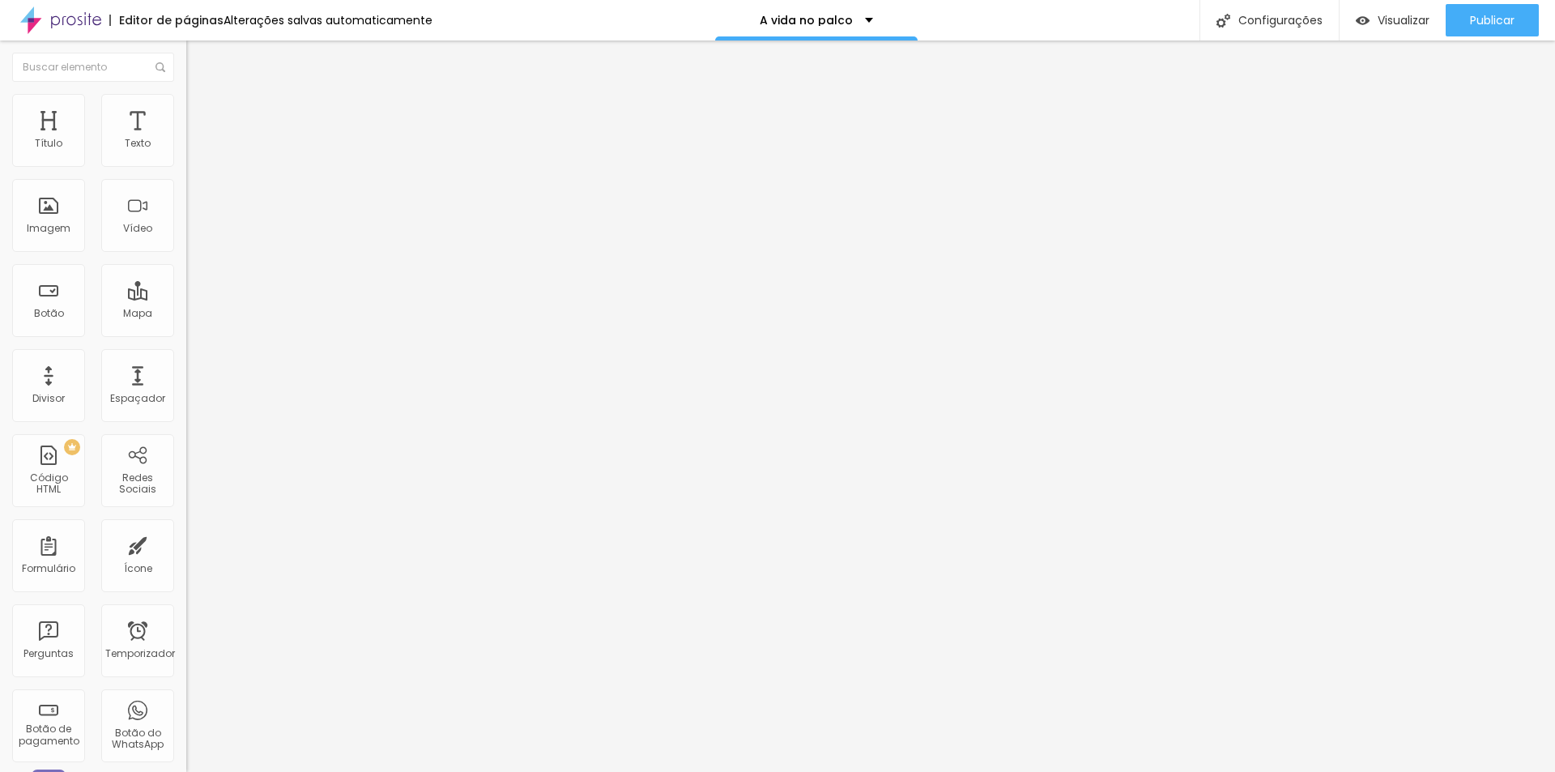
click at [186, 50] on button "Editar nulo" at bounding box center [279, 59] width 186 height 37
click at [186, 94] on li "Avançado" at bounding box center [279, 102] width 186 height 16
click at [186, 92] on img at bounding box center [193, 85] width 15 height 15
click at [198, 58] on img "button" at bounding box center [204, 59] width 13 height 13
click at [194, 233] on icon "button" at bounding box center [197, 230] width 6 height 6
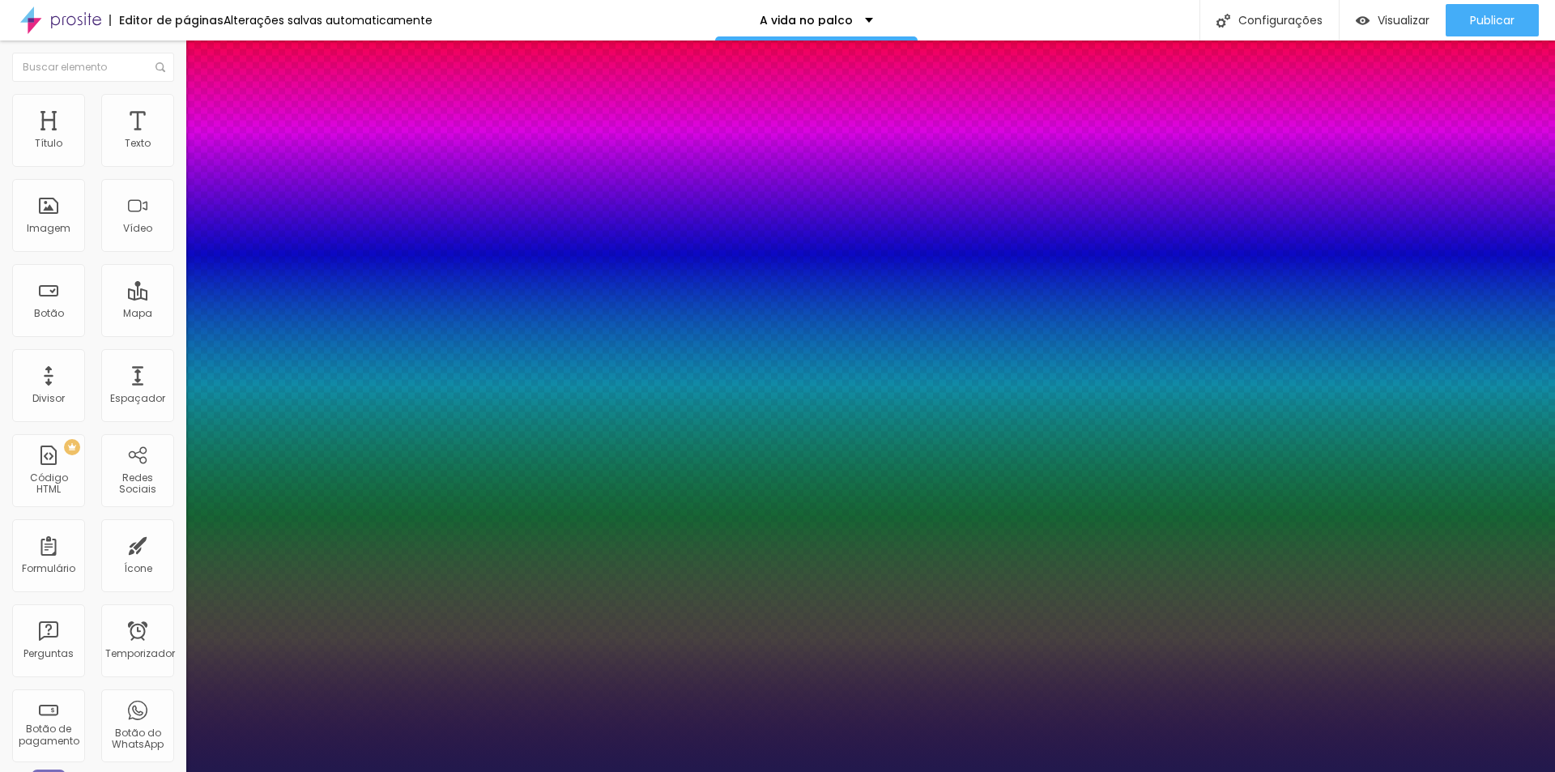
drag, startPoint x: 219, startPoint y: 456, endPoint x: 304, endPoint y: 457, distance: 85.1
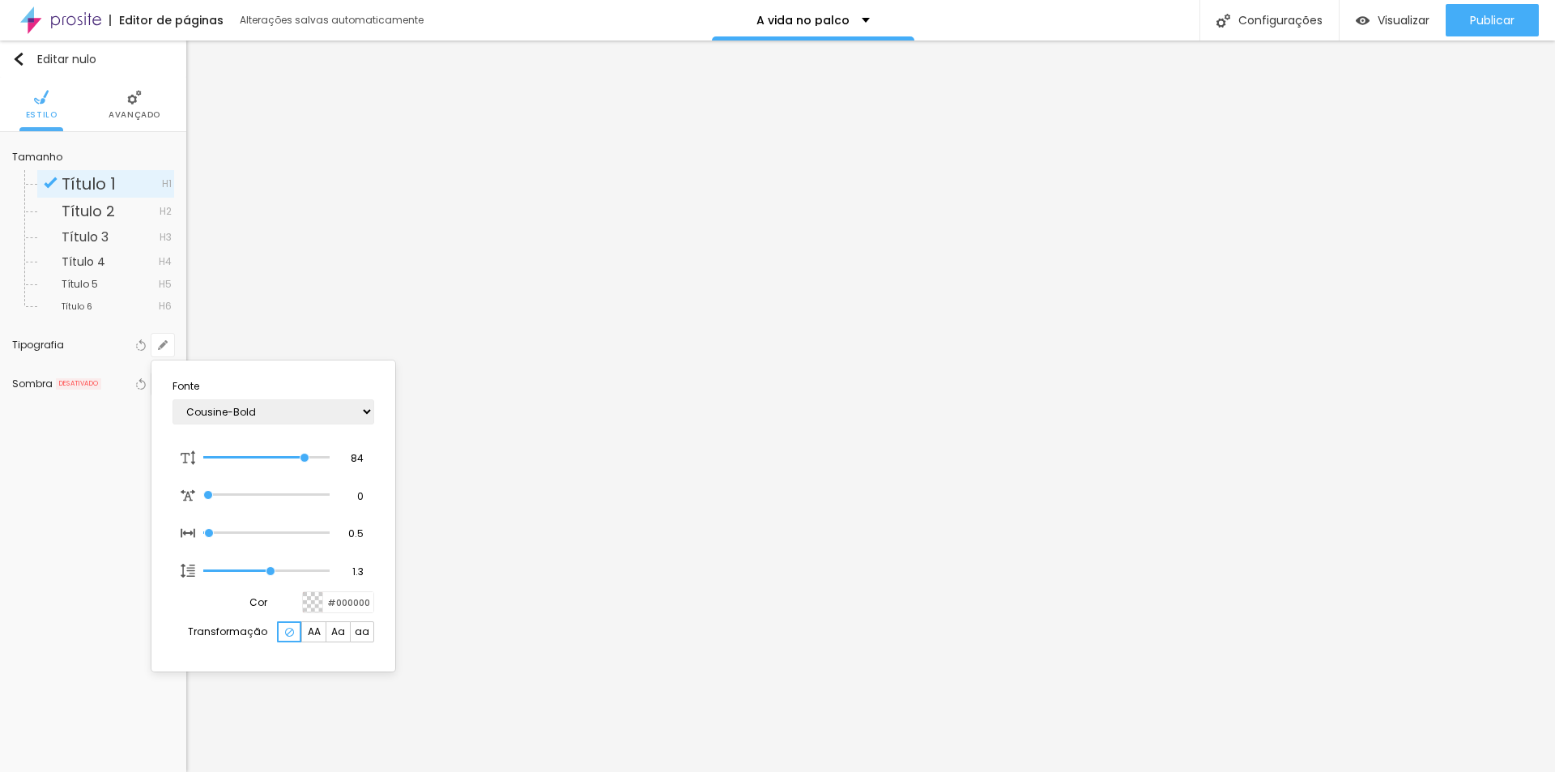
select select "CormorantLight"
type input "1"
select select "CormorantGeramond-Regular"
type input "1"
select select "CormorantGeramond-Medium"
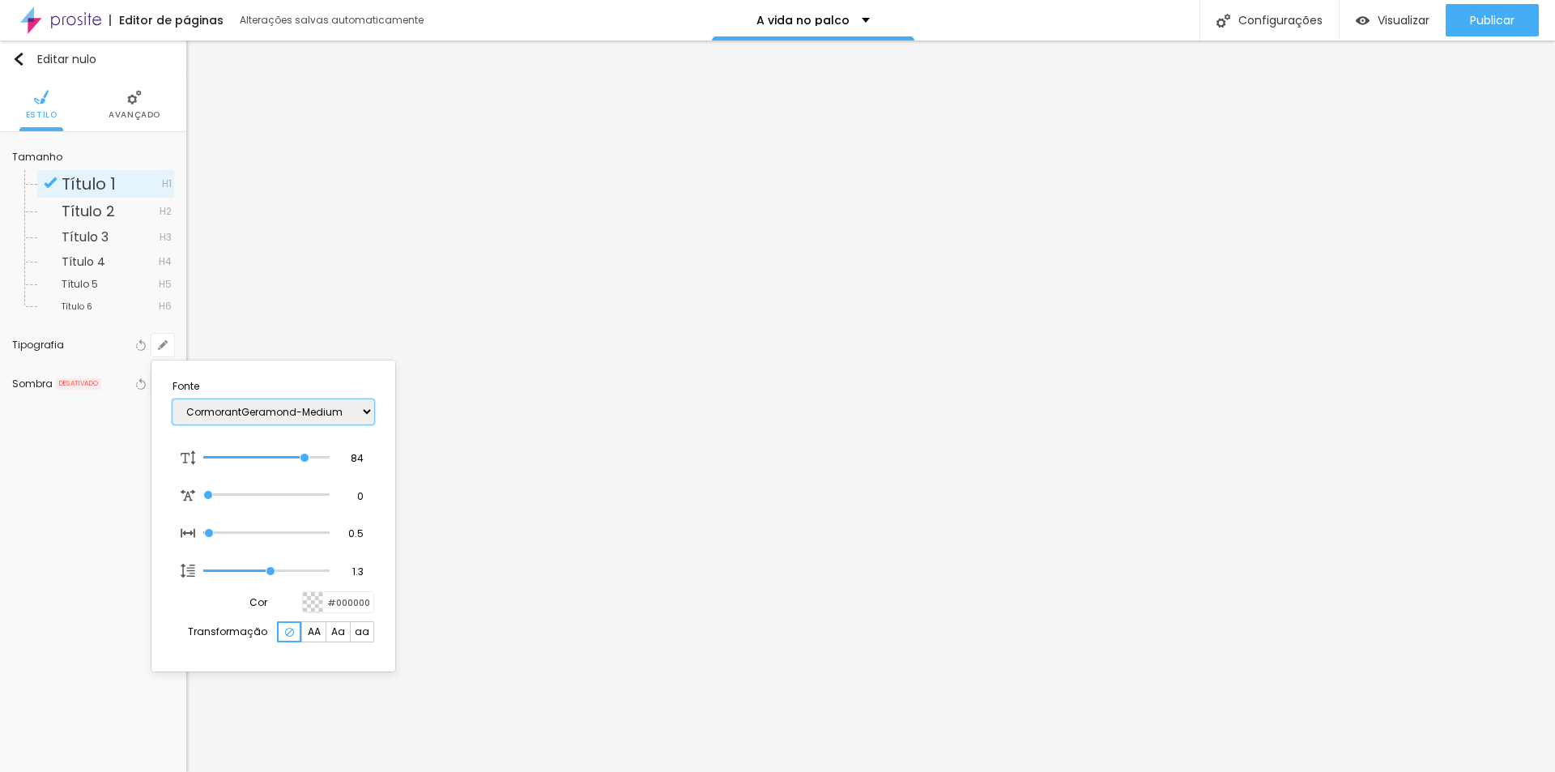
type input "1"
select select "CormorantGeramond-Bold"
type input "1"
select select "Corben-Regular"
type input "1"
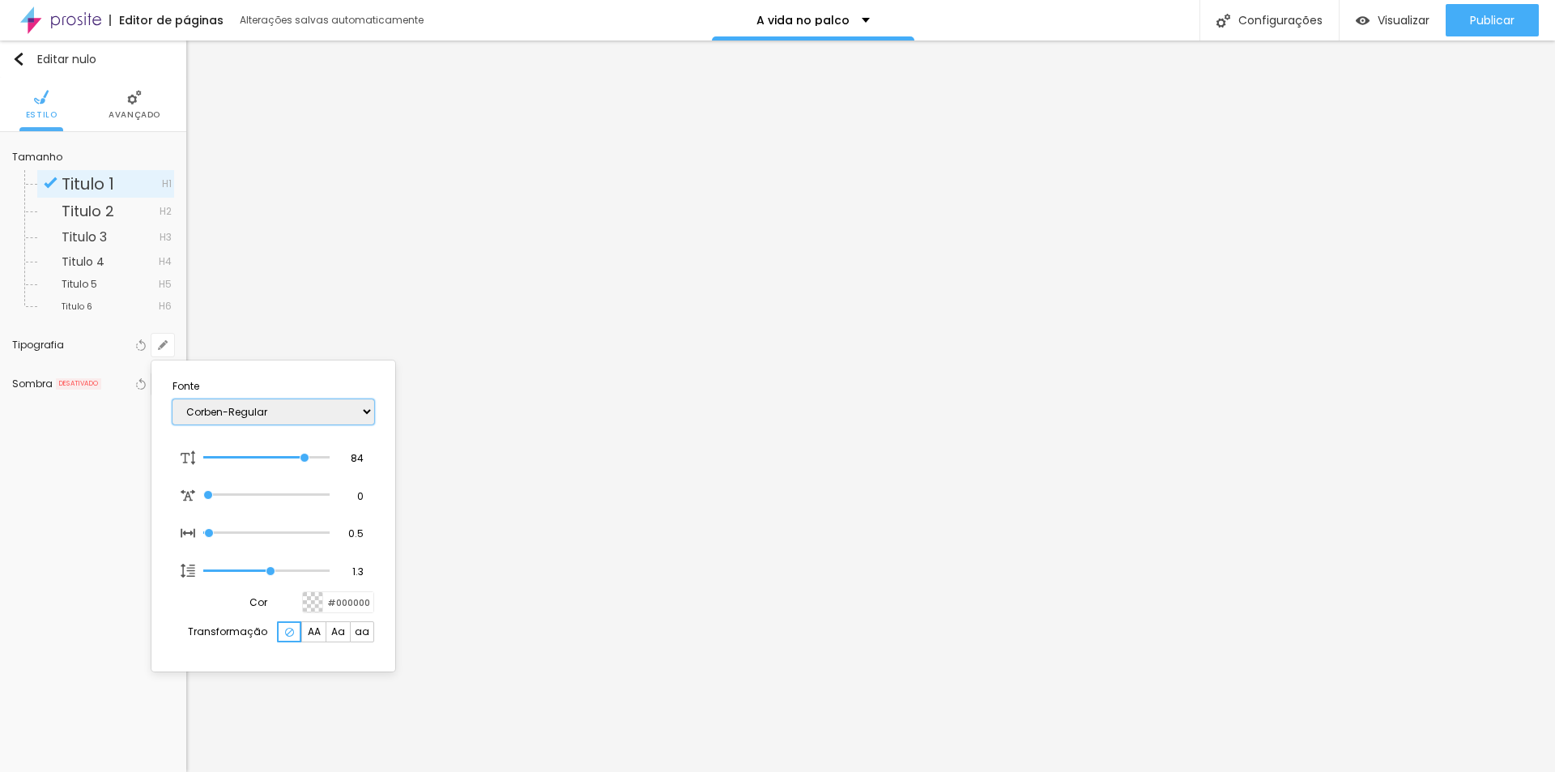
select select "Corben-Bold"
type input "1"
select select "Cookie-Regular"
type input "1"
select select "ComingSoon"
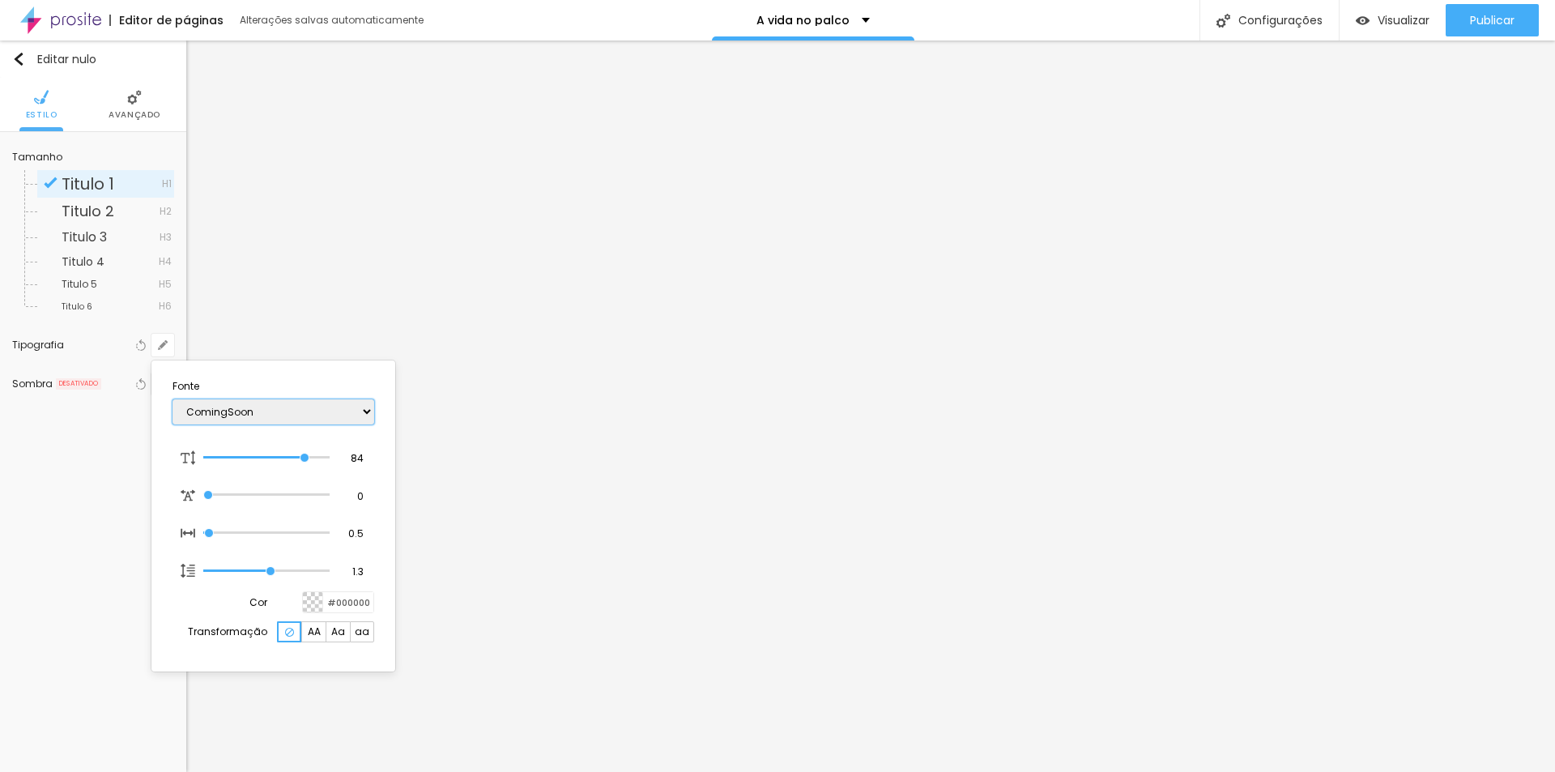
type input "1"
select select "Comfortaa-Regular"
type input "1"
select select "Comfortaa-Light"
type input "1"
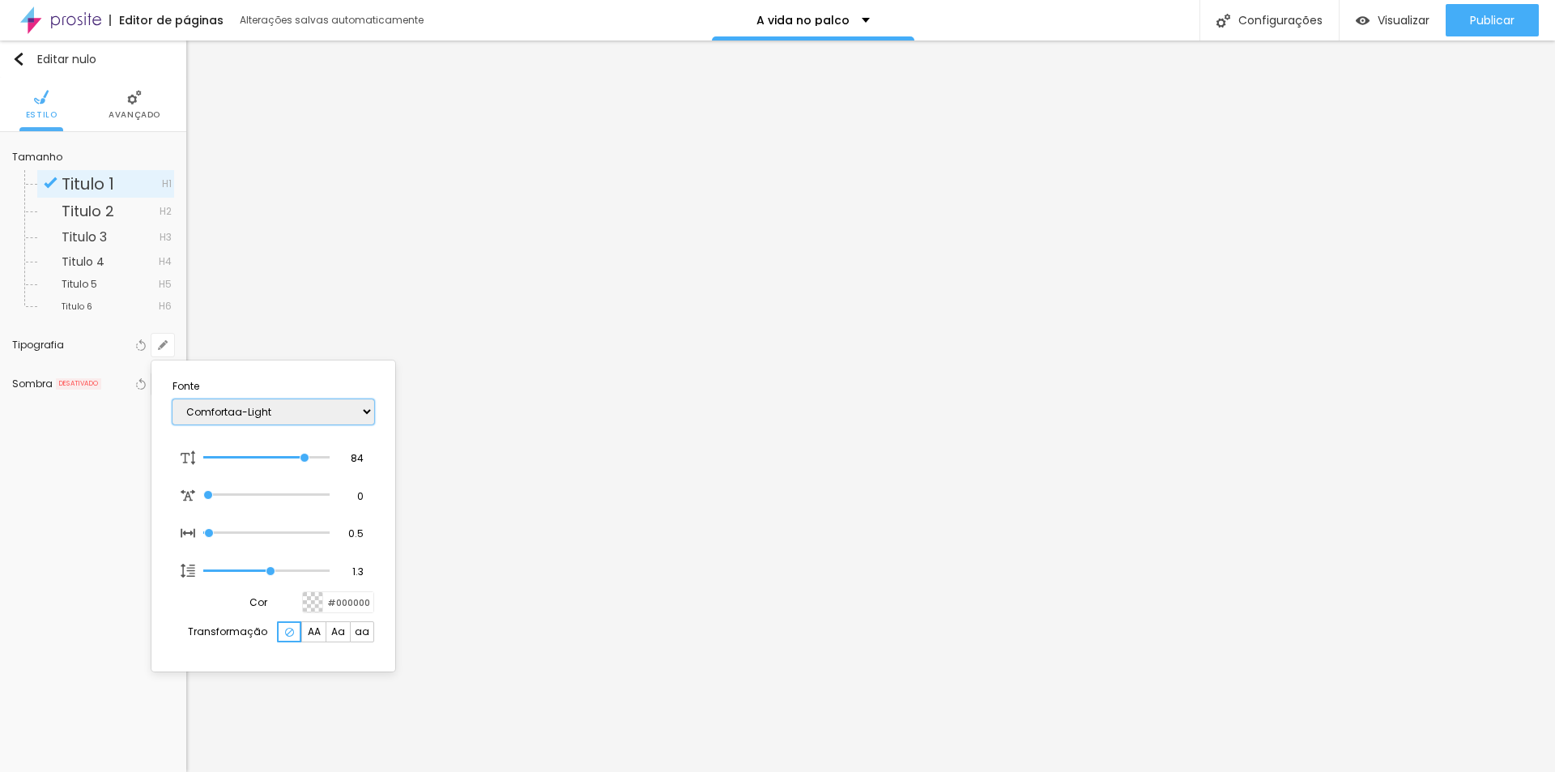
select select "Comfortaa-Bold"
type input "1"
select select "CinzelDecorative-Regular"
type input "1"
select select "CinzelDecorative-Bold"
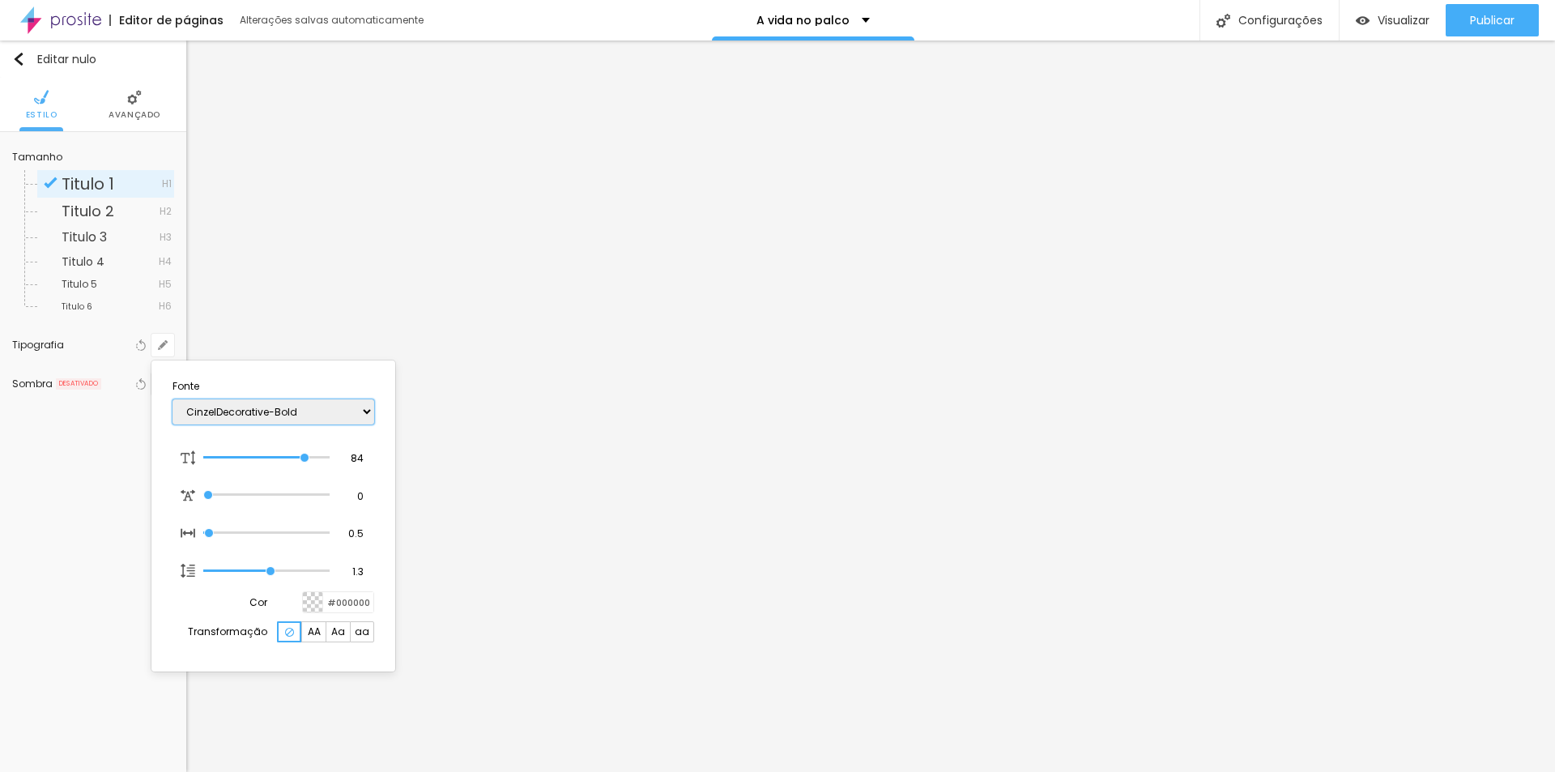
type input "1"
select select "CinzelDecorative-Black"
type input "1"
select select "Chivo"
type input "1"
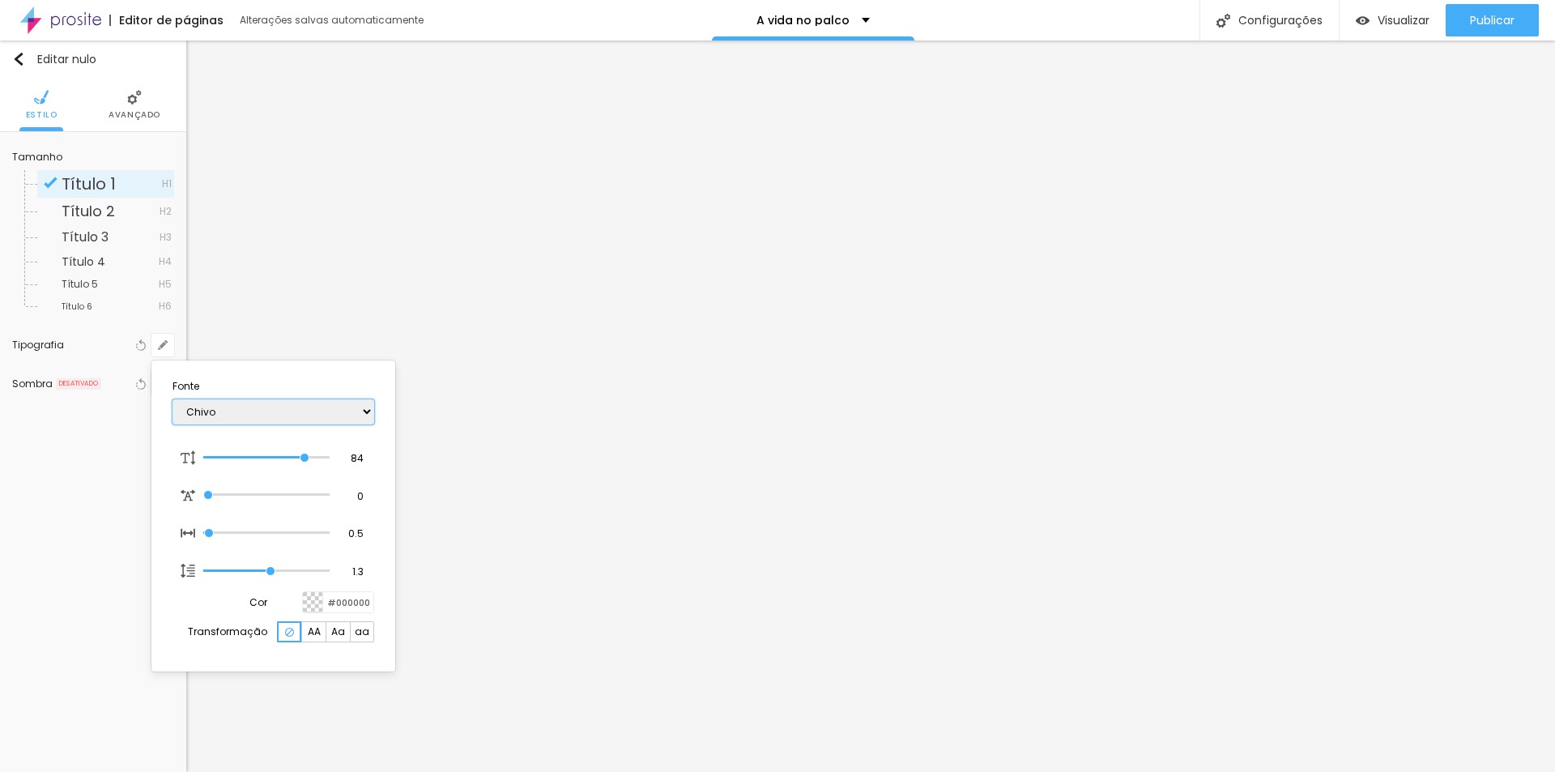
select select "Chewy-Regular"
type input "1"
select select "ChangaOne-Regular"
type input "1"
select select "ChangaOne-Italic"
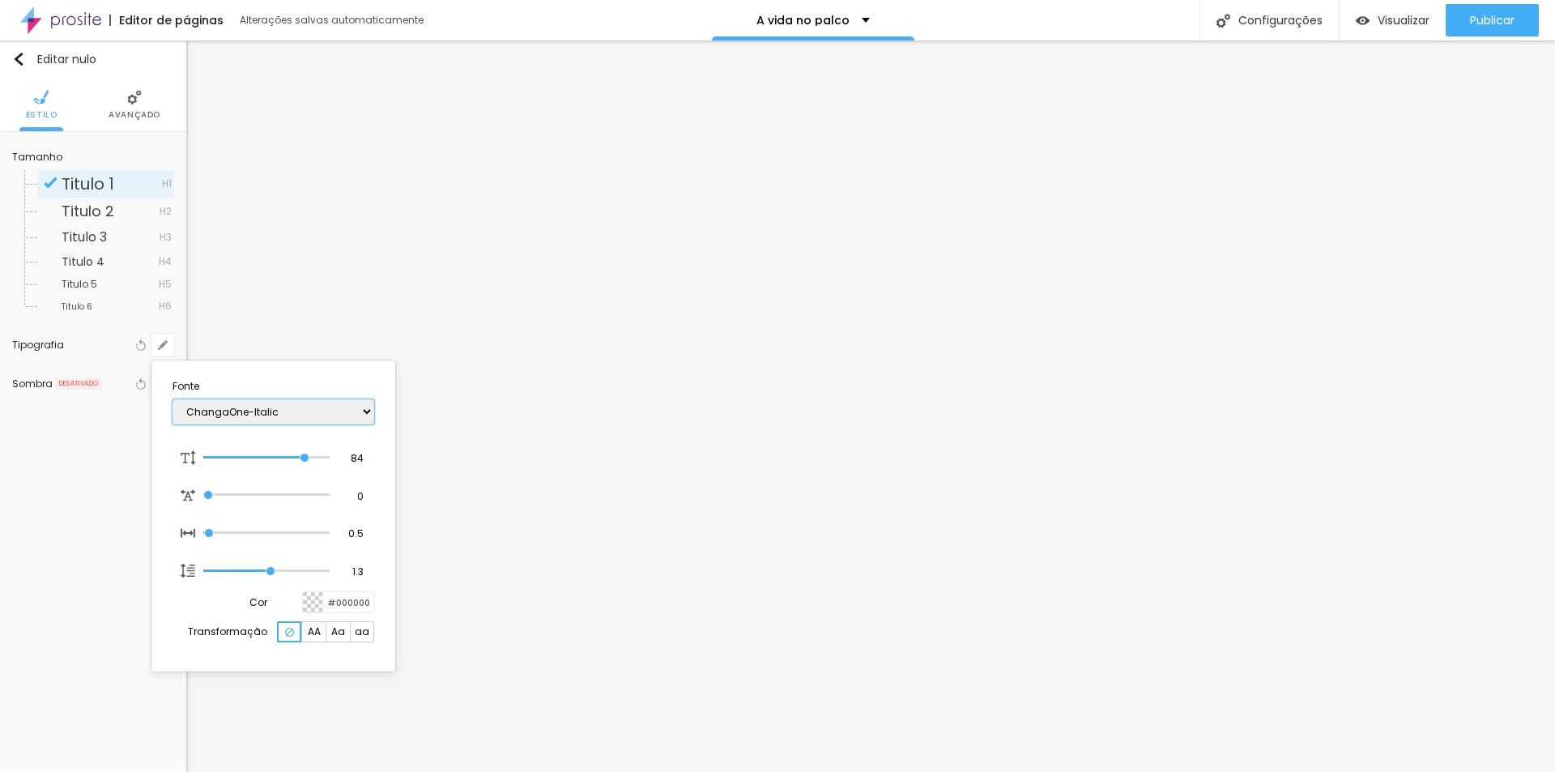
type input "1"
select select "ButterflyKids-Regular"
type input "1"
select select "BreeSerif"
type input "1"
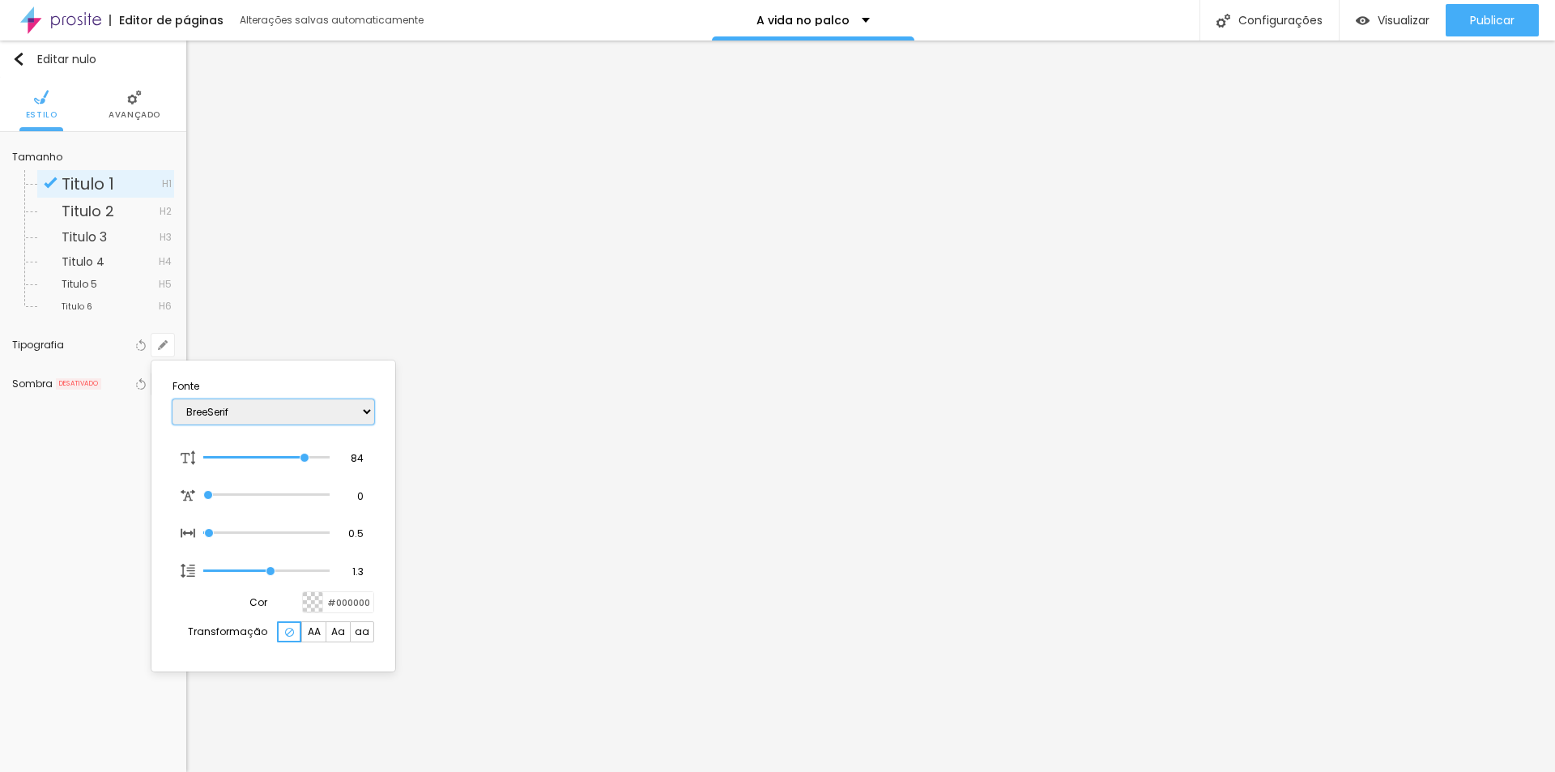
select select "Bitter"
type input "1"
select select "BioRhymeLight"
type input "1"
select select "BioRhymeExtraBold"
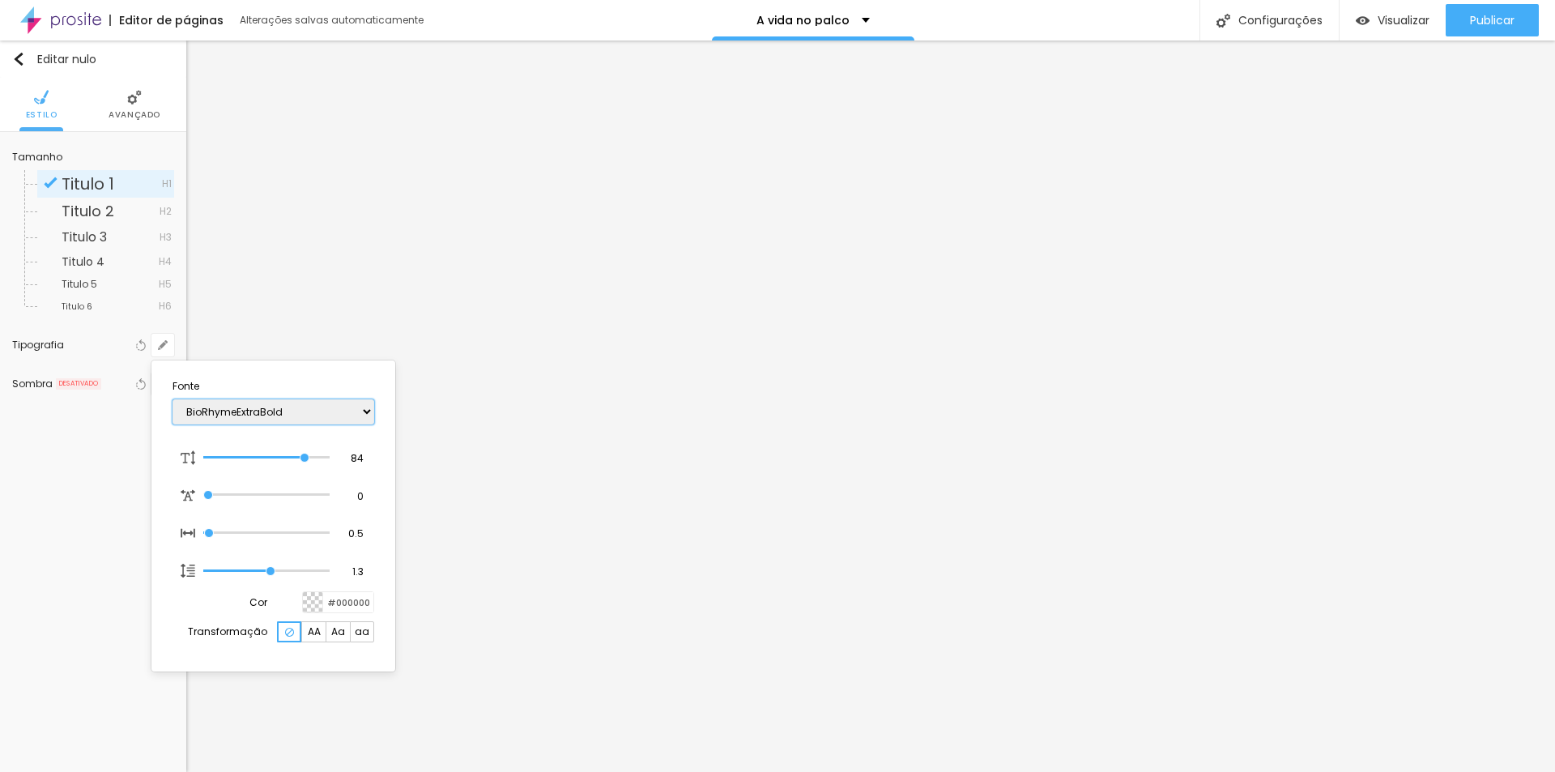
type input "1"
select select "BioRhyme"
type input "1"
select select "Bevan-Regular"
type input "1"
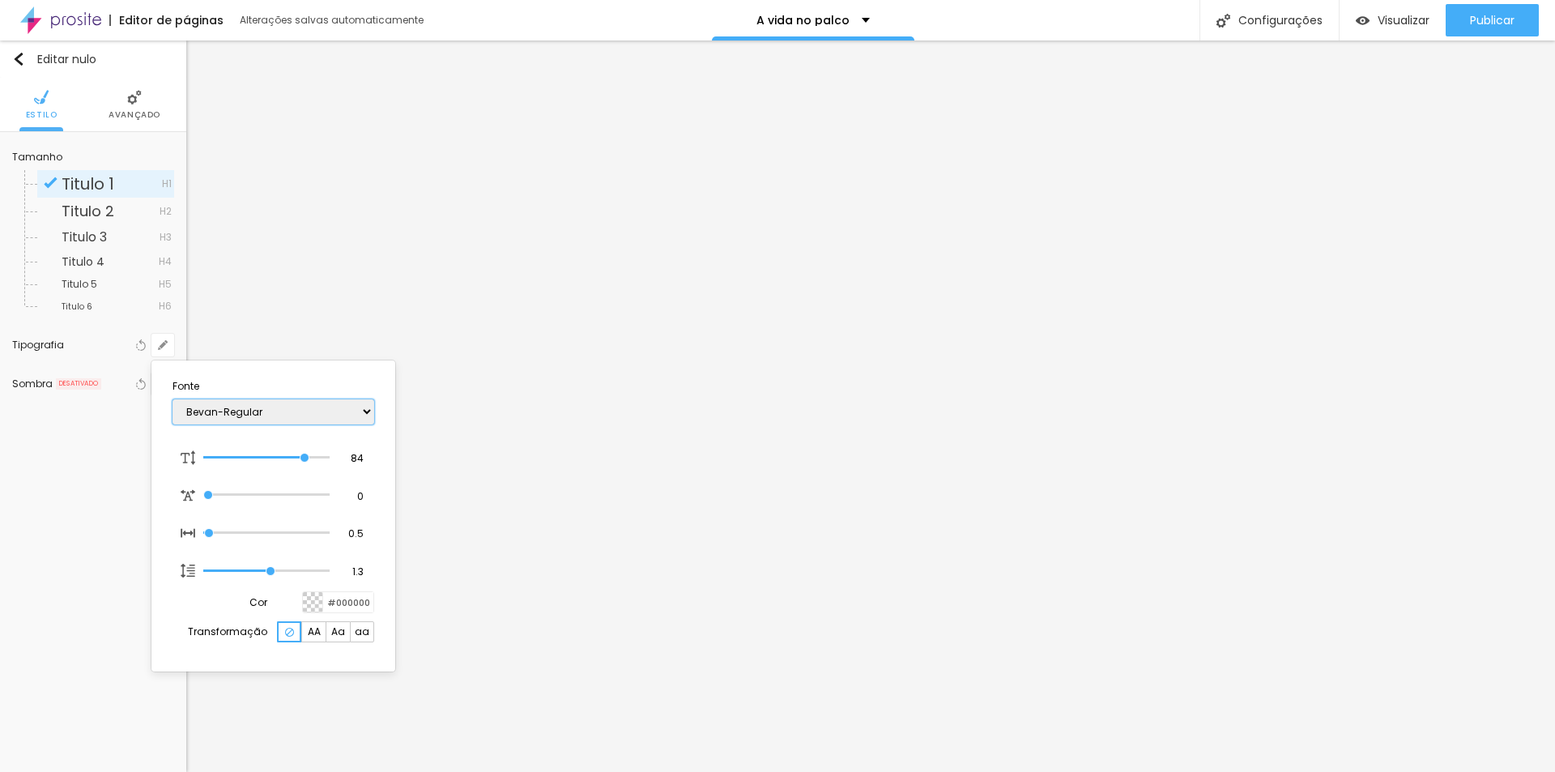
select select "Bentham-Regular"
type input "1"
select select "Bangers-Regular"
type input "1"
select select "AveriaSansLibre-Regular"
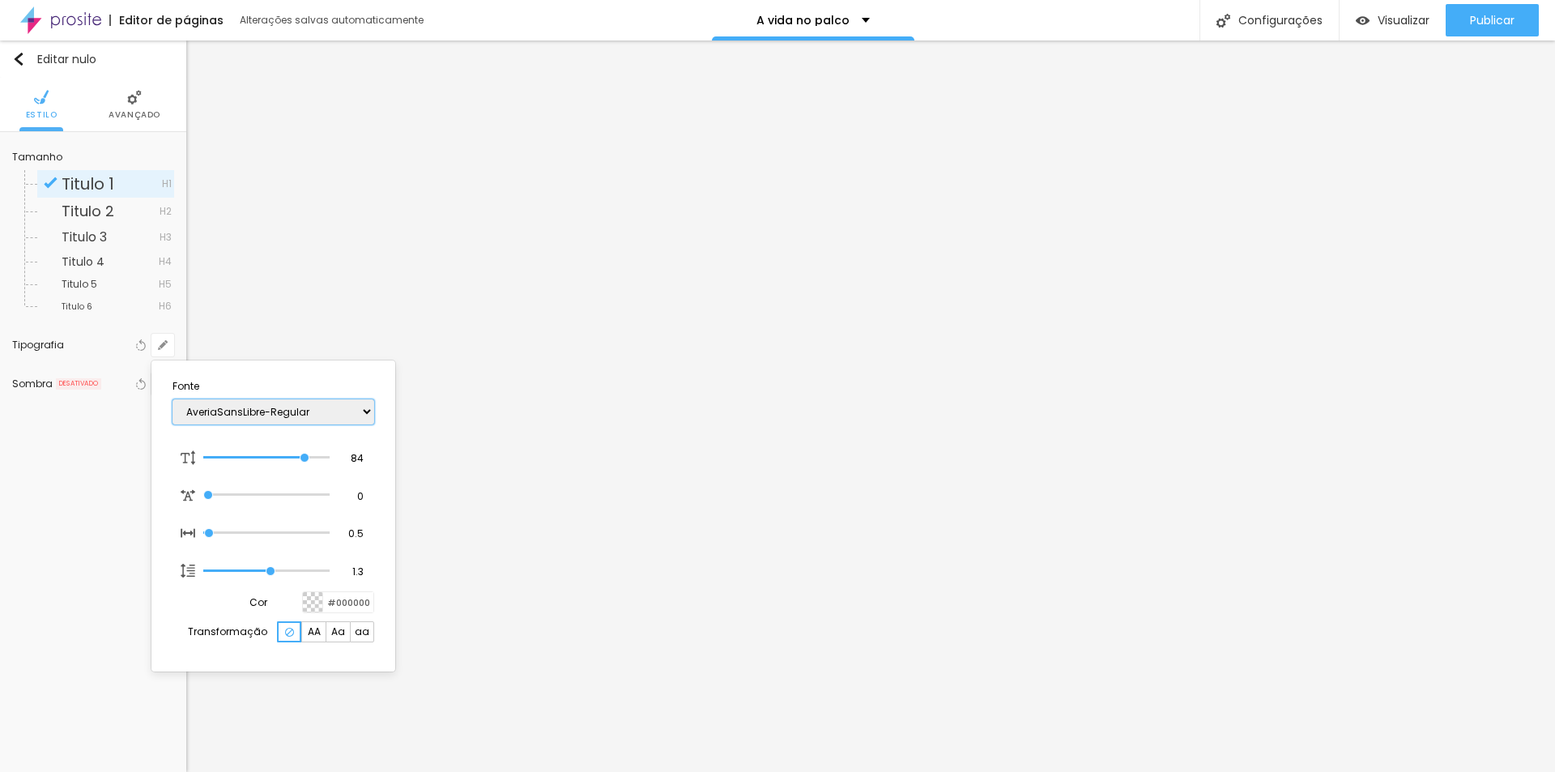
type input "1"
select select "AveriaSansLibre-Italic"
type input "1"
select select "AveriaSansLibre-Bold"
type input "1"
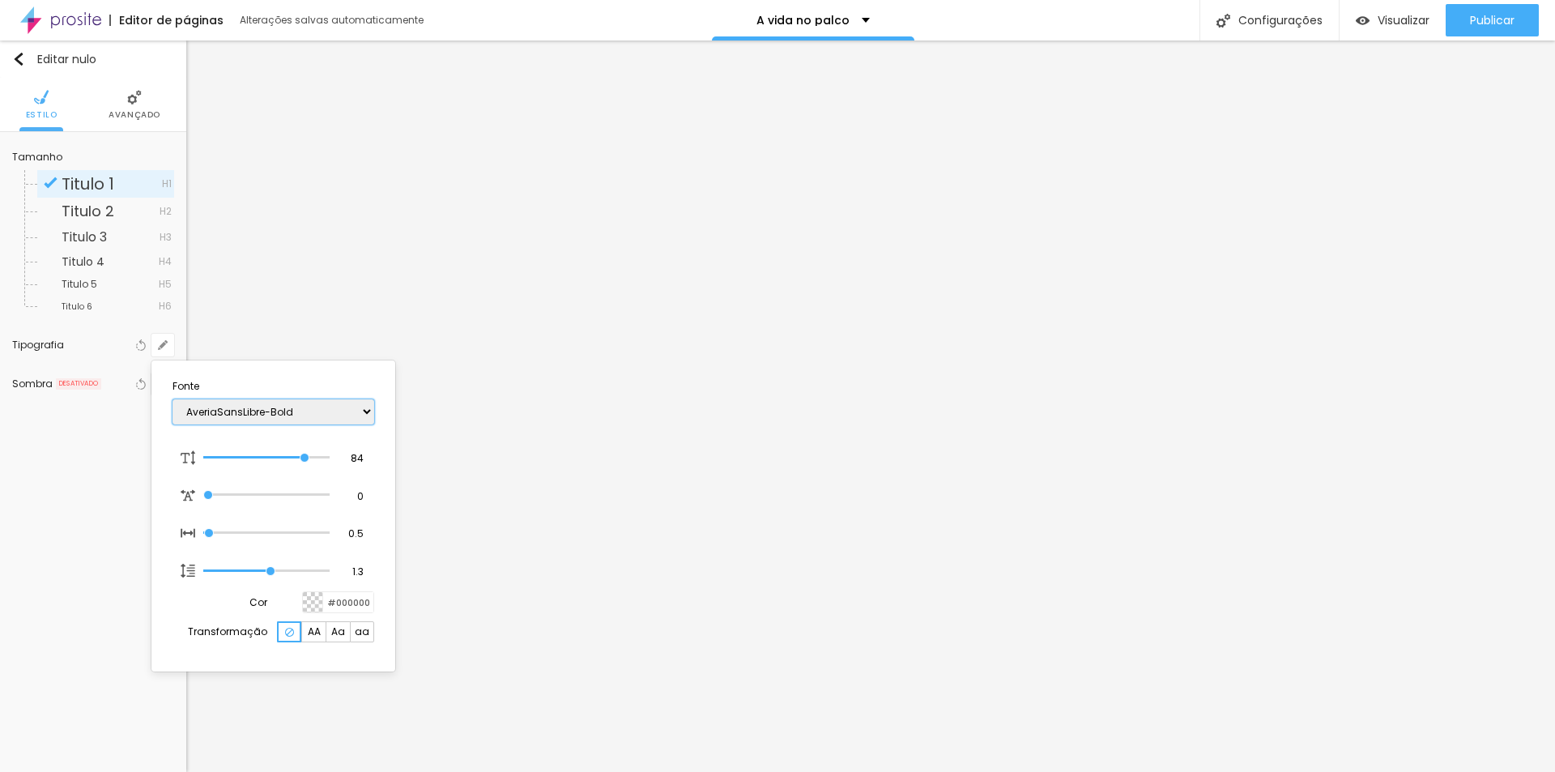
select select "AveriaLibreLight"
type input "1"
select select "AveriaSansLibre-Bold"
type input "1"
select select "AveriaLibreLight"
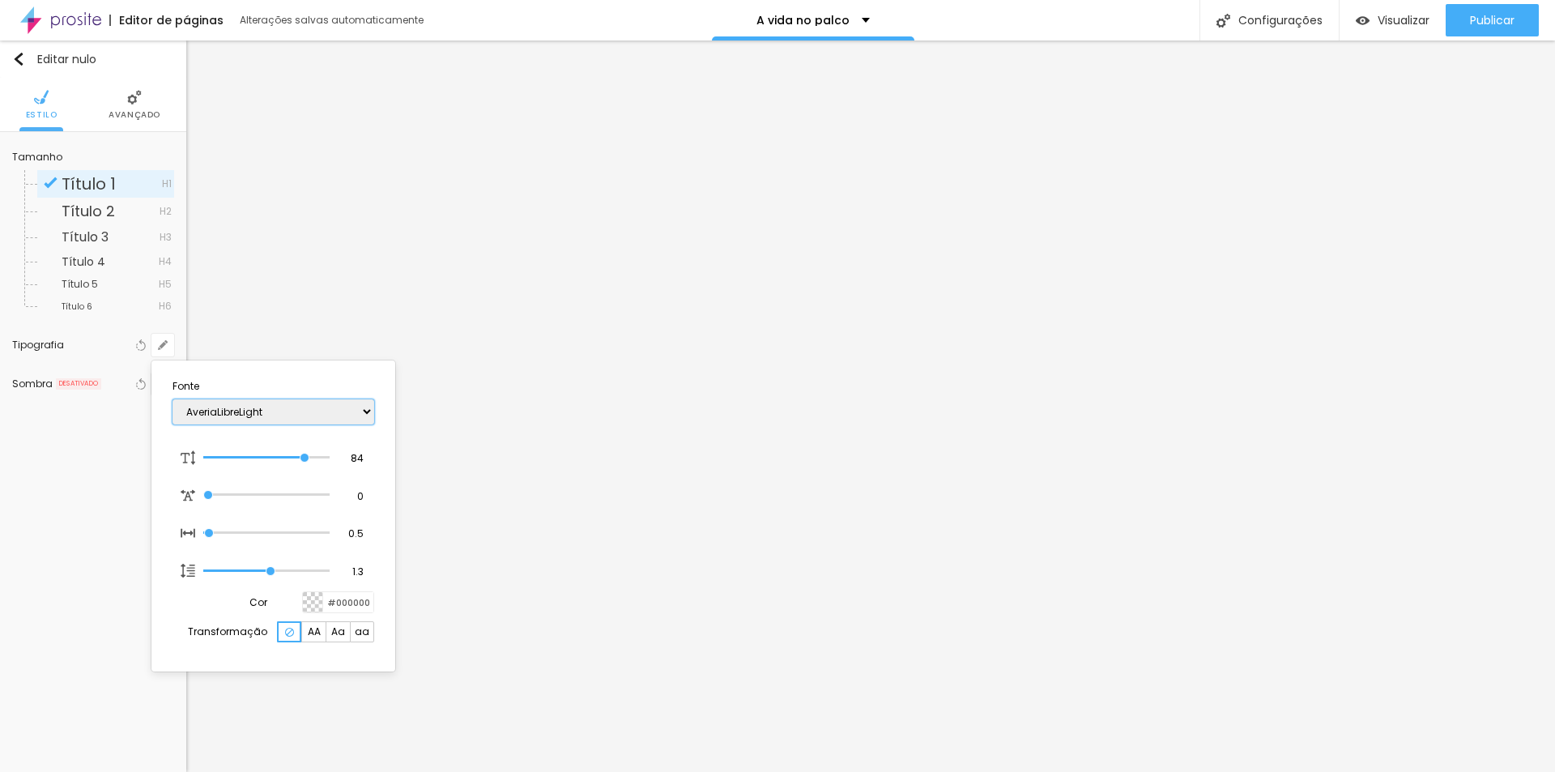
type input "1"
select select "AveriaLibre"
type input "1"
select select "AssistantLight"
type input "1"
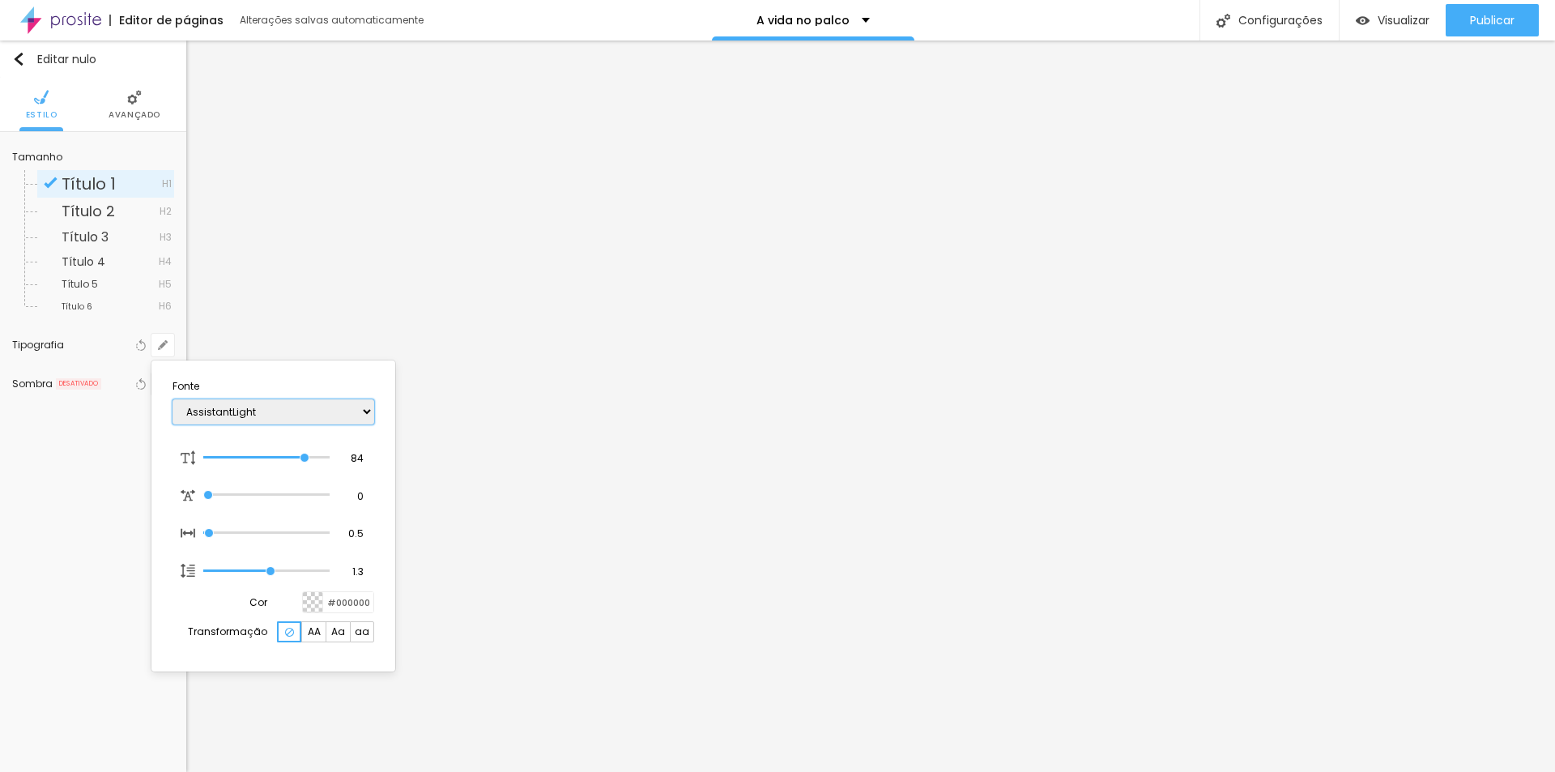
select select "Assistant"
type input "1"
select select "Arvo"
type input "1"
select select "Arsenal-Regular"
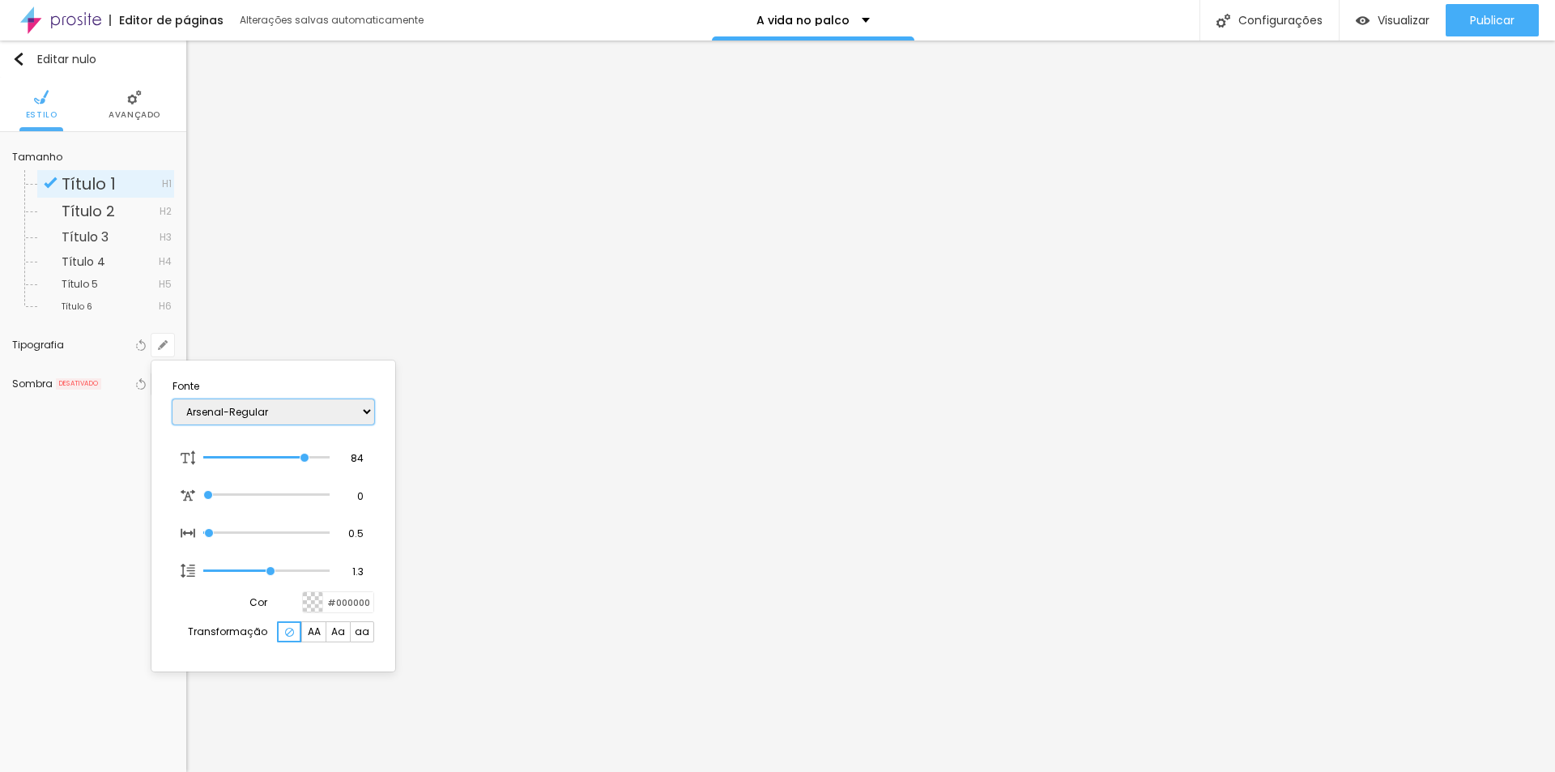
type input "1"
select select "Arsenal-Italic"
type input "1"
select select "Arsenal-Bold"
type input "1"
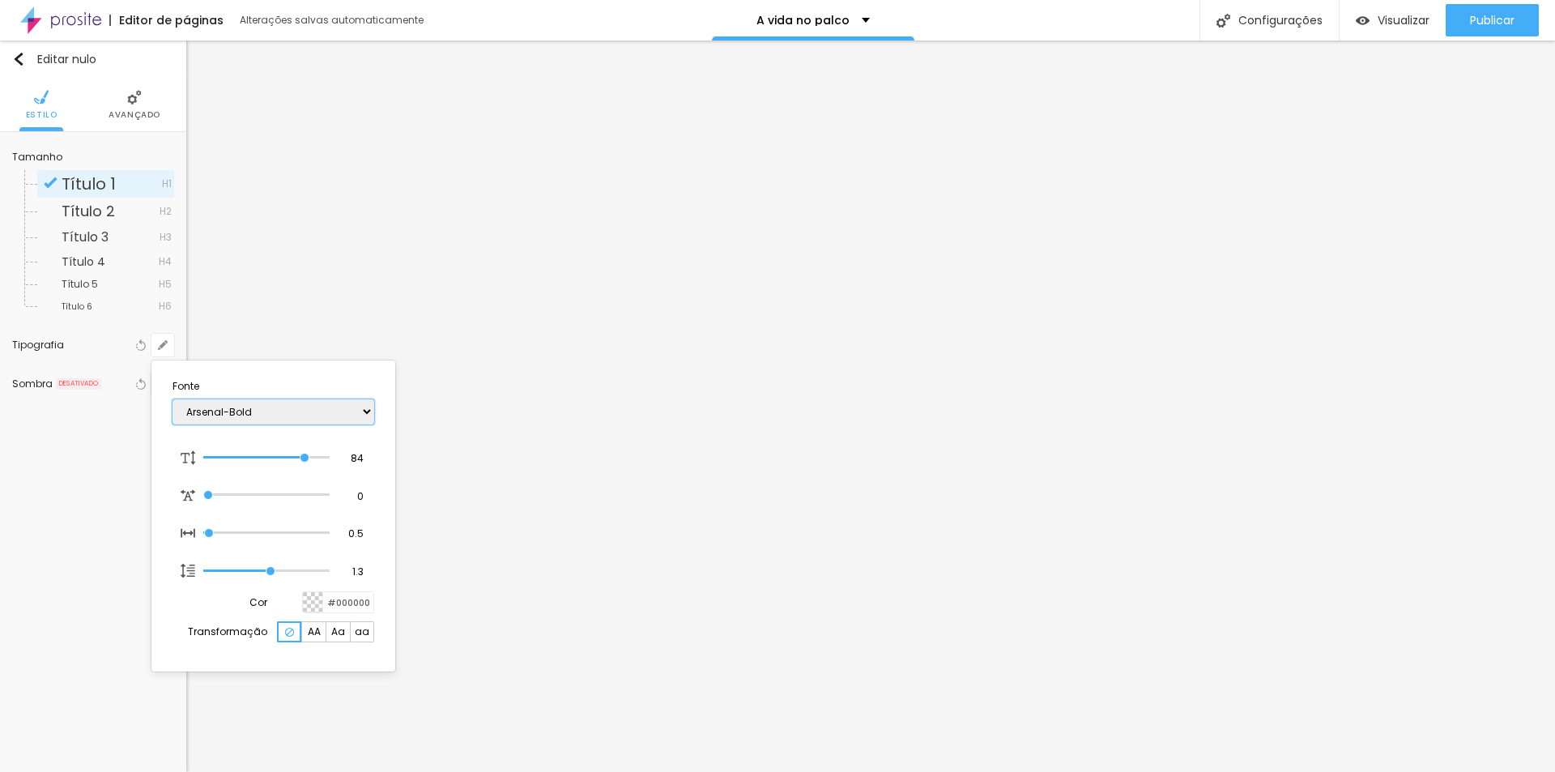
select select "ArefRuqaa"
type input "1"
select select "Archivo-Regular"
type input "1"
select select "Archivo-Italic"
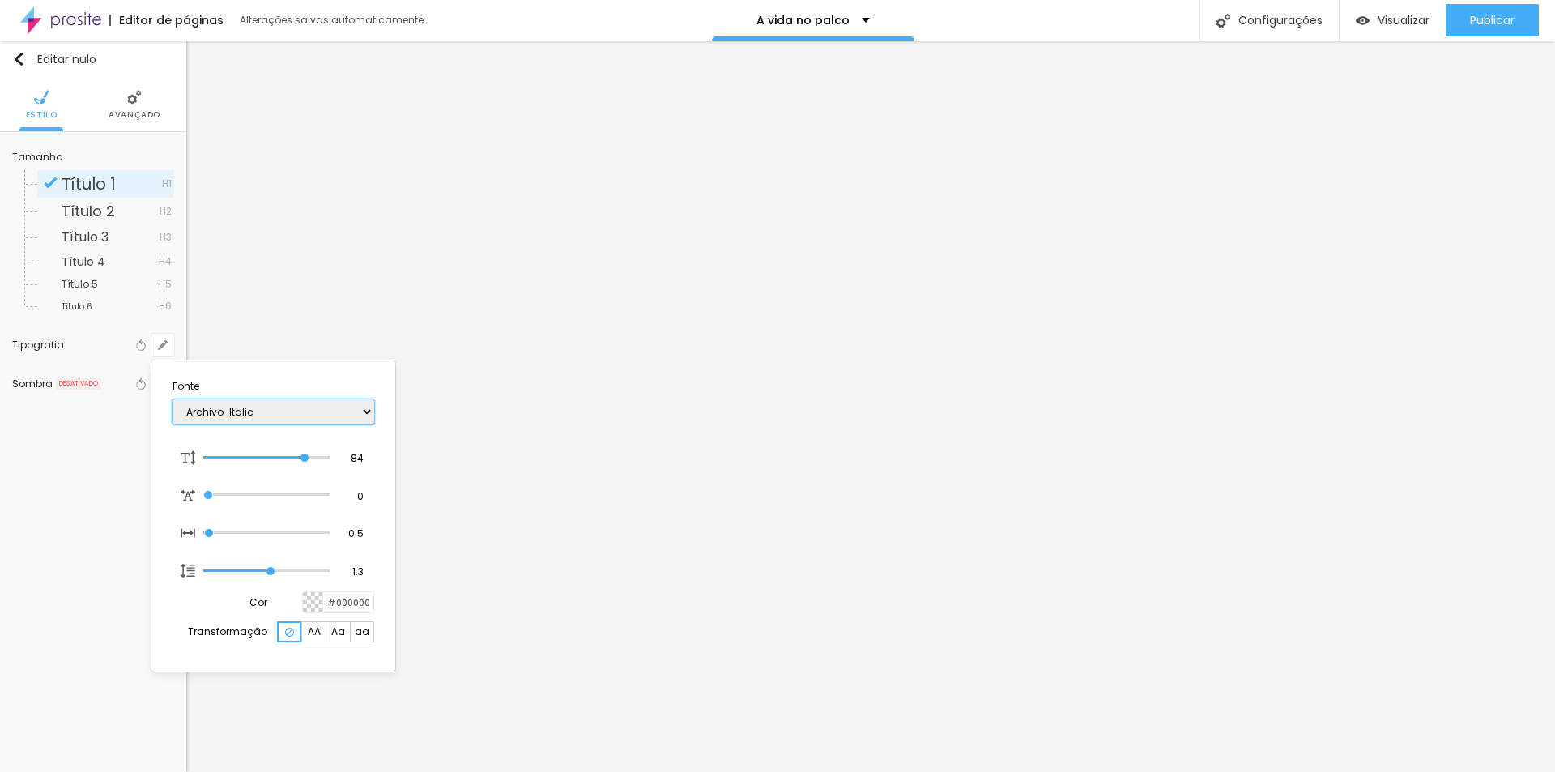
type input "1"
select select "Archivo-Bold"
type input "1"
select select "Arapey"
type input "1"
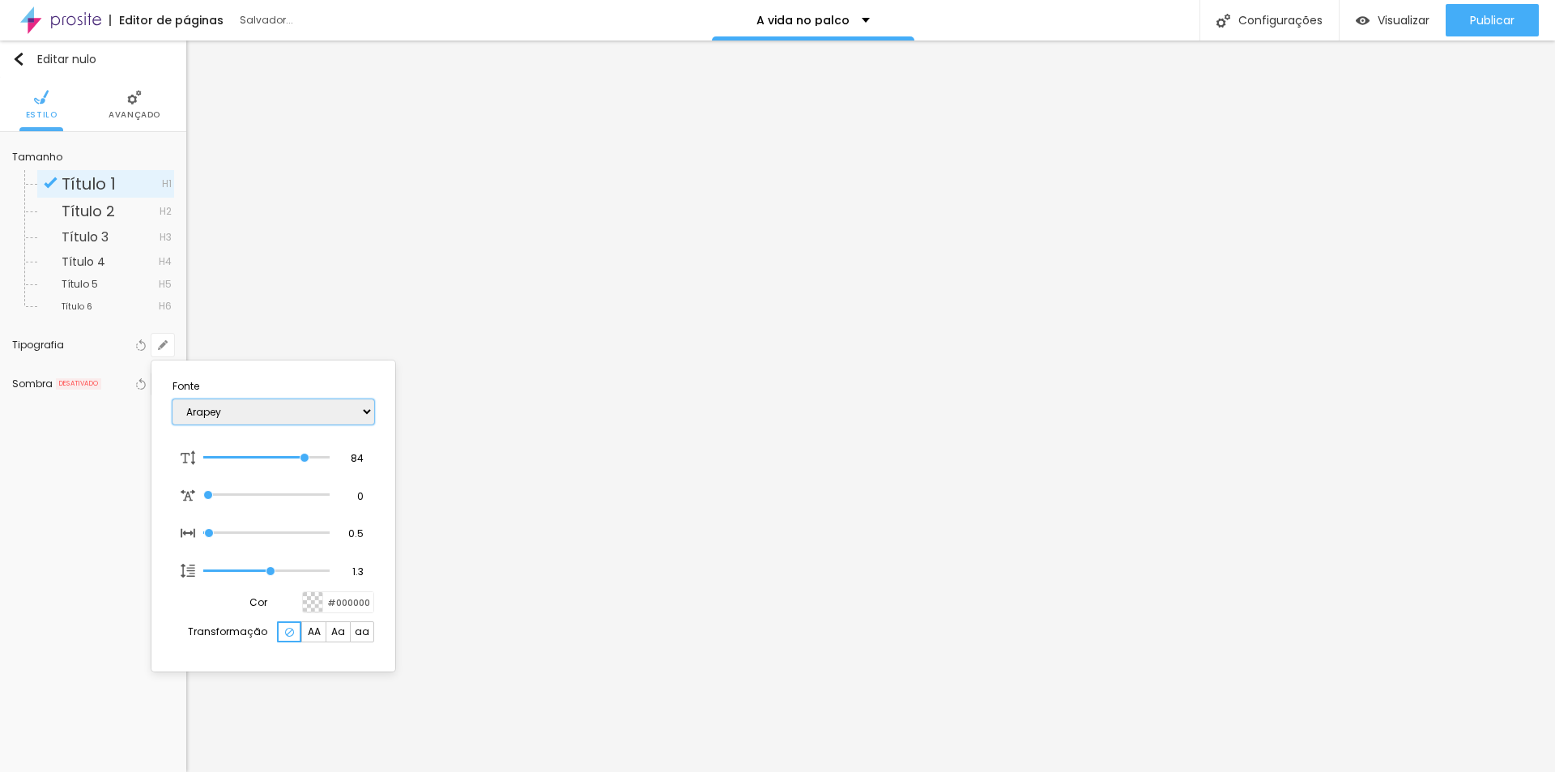
select select "AnonymousPro-Regular"
type input "1"
select select "AnonymousPro-Italic"
type input "1"
select select "AnonymousPro-Bold"
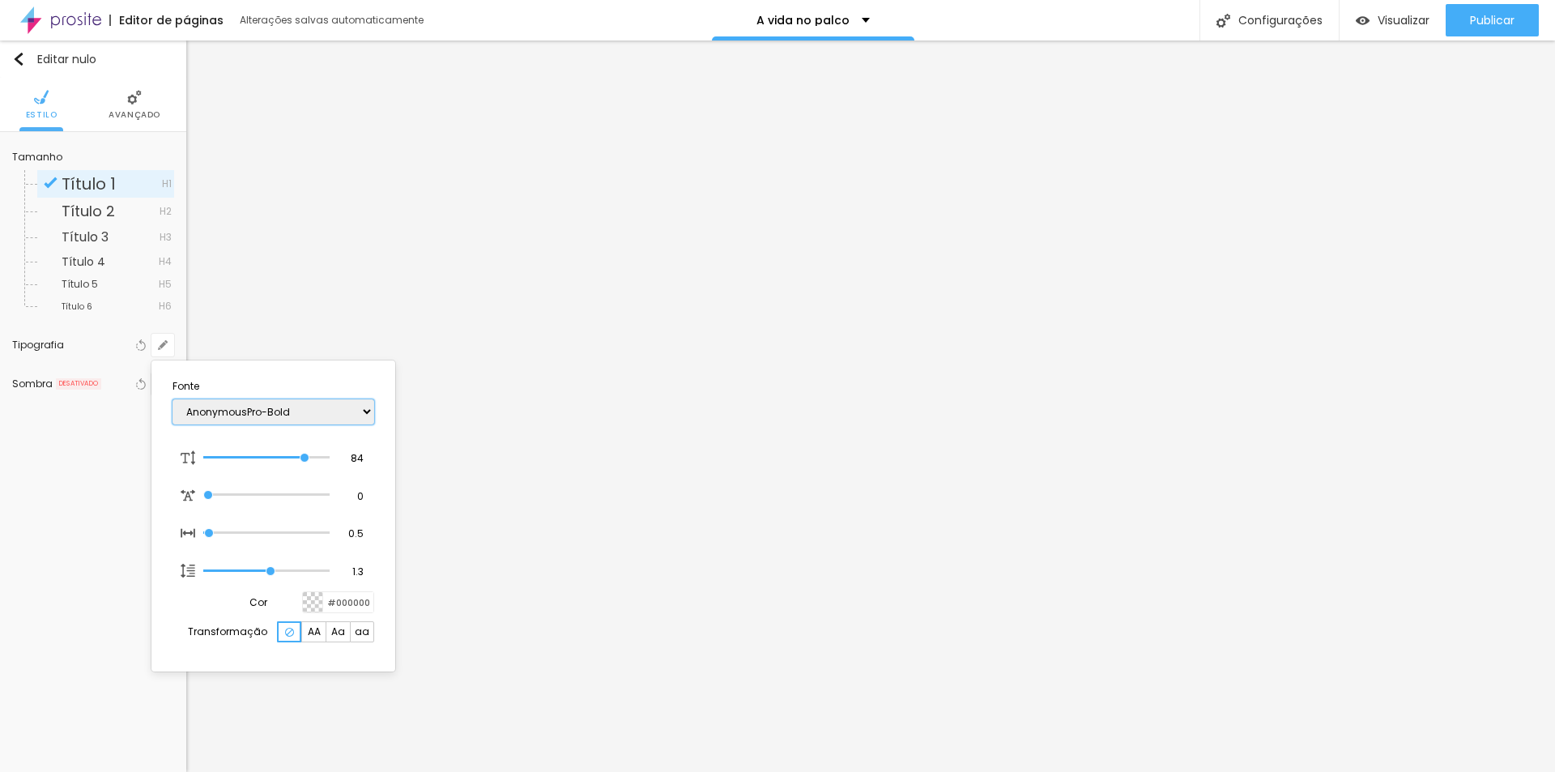
type input "1"
select select "[GEOGRAPHIC_DATA]"
type input "1"
select select "Amita-Regular"
type input "1"
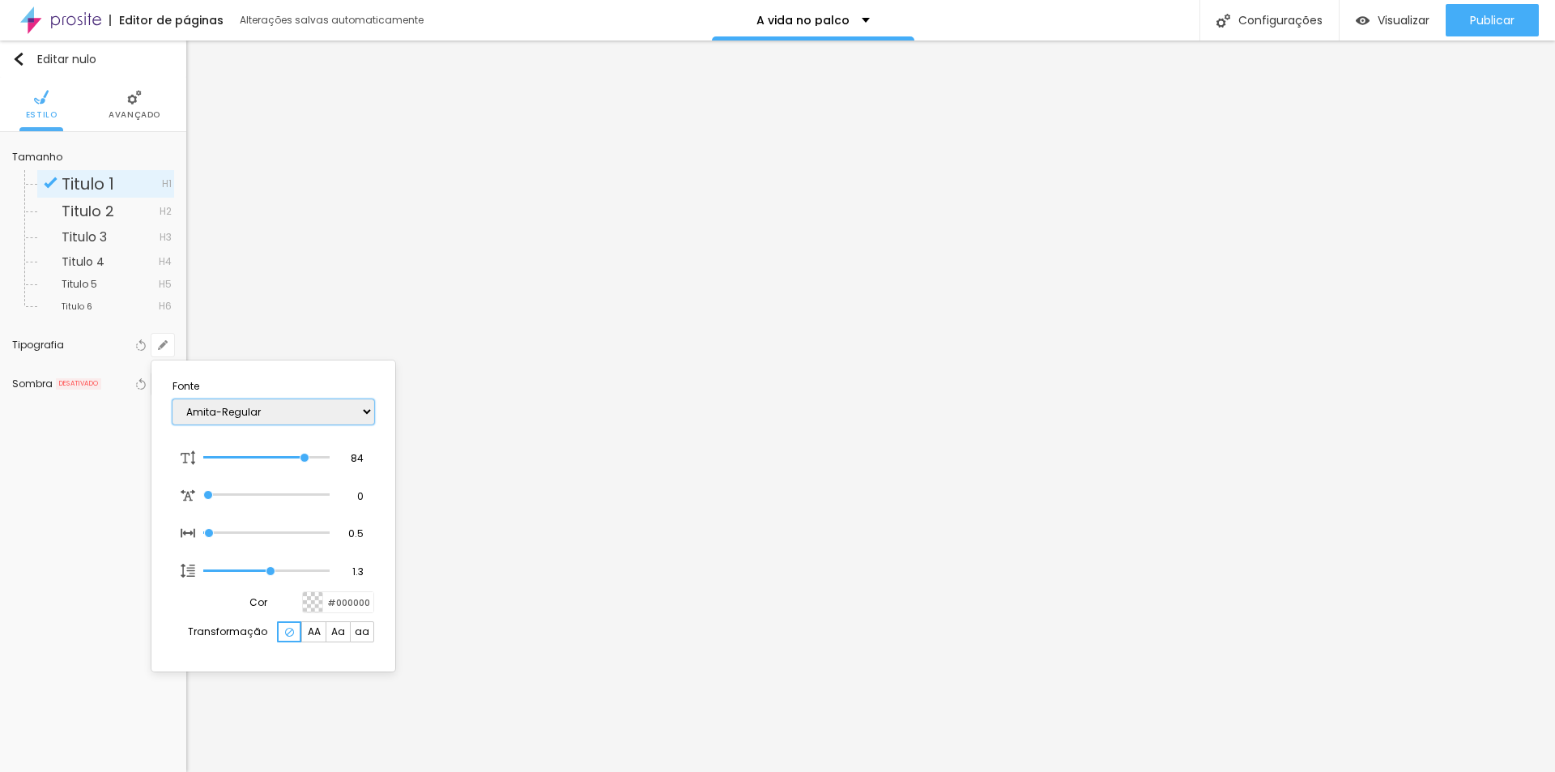
select select "Amita-Bold"
type input "1"
select select "Amita-Regular"
type input "1"
select select "Amita-Bold"
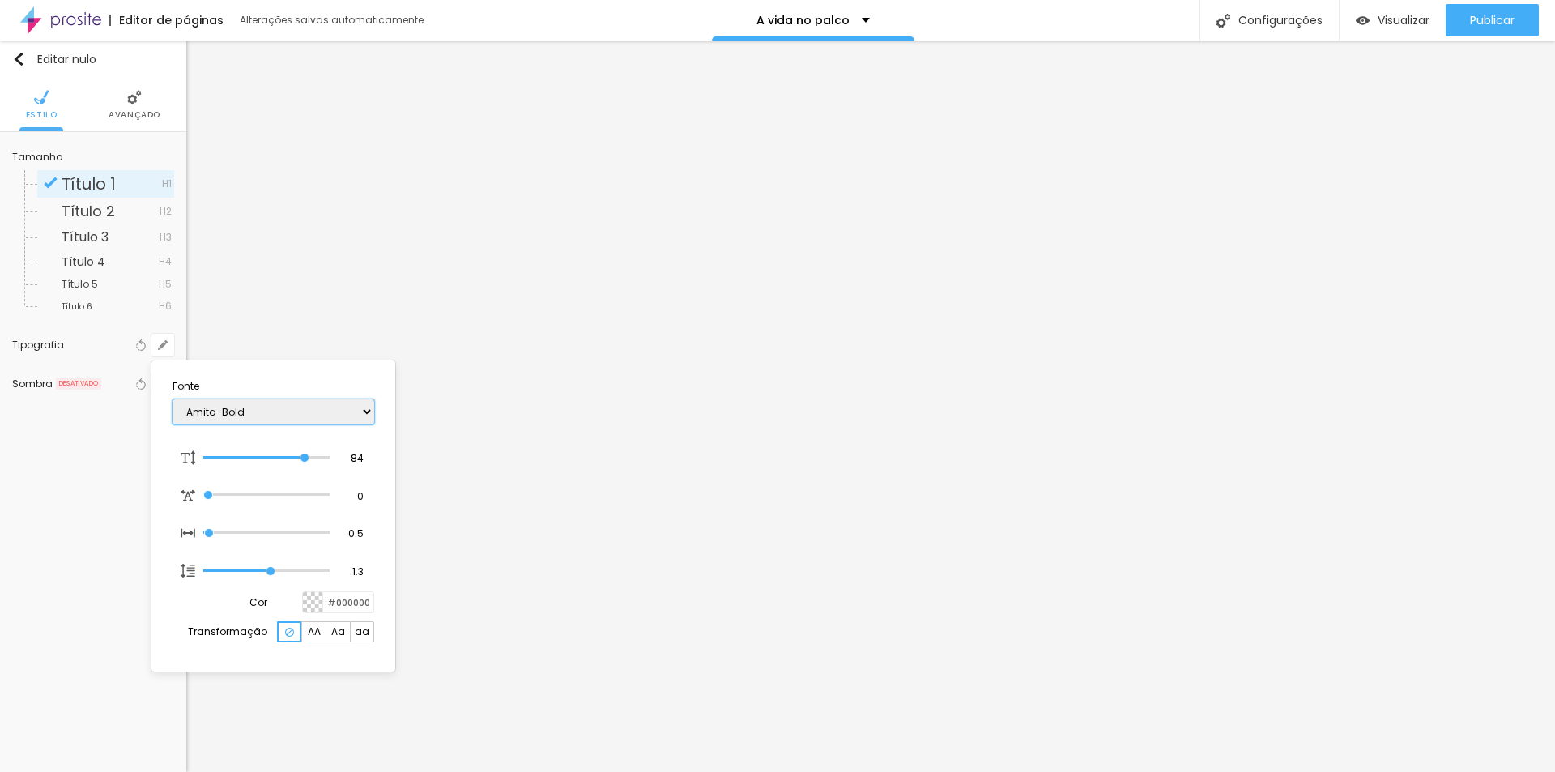
type input "1"
select select "Amita-Regular"
type input "1"
select select "Amita-Bold"
type input "1"
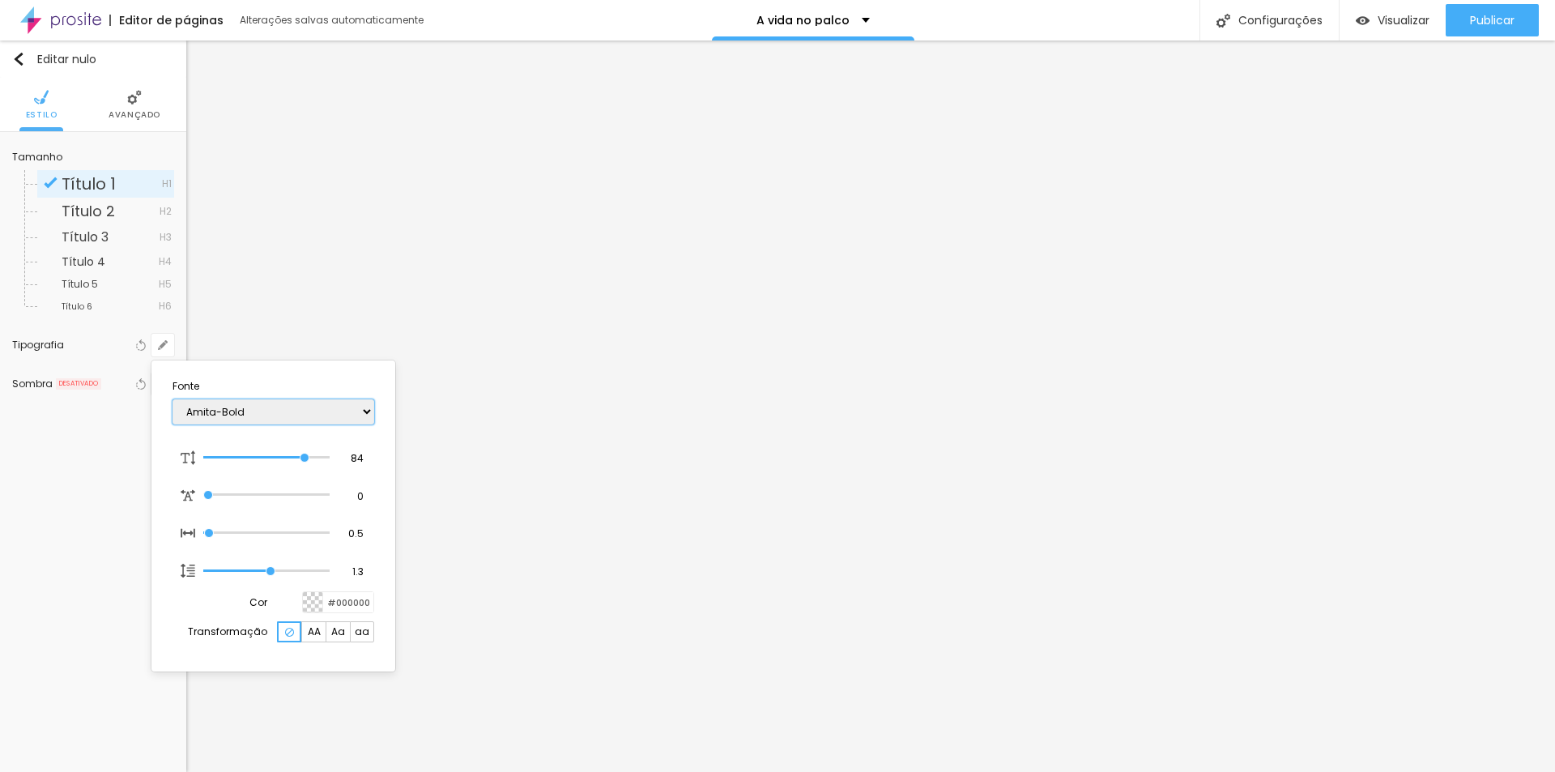
select select "AmaticSC"
type input "1"
select select "AmaticaSC"
type input "1"
select select "Amaranth"
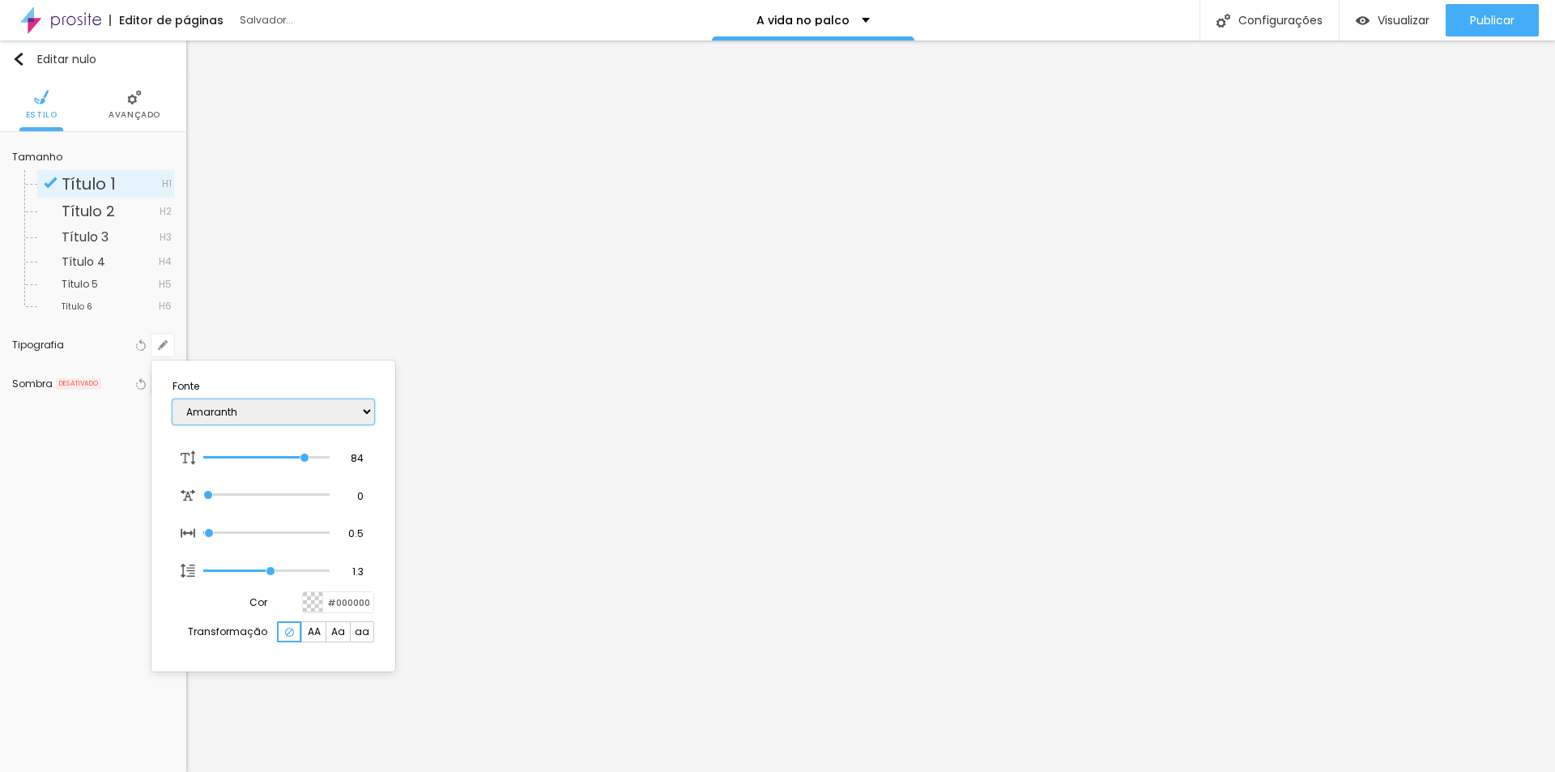
type input "1"
select select "Allan-Regular"
type input "1"
select select "[PERSON_NAME]"
type input "1"
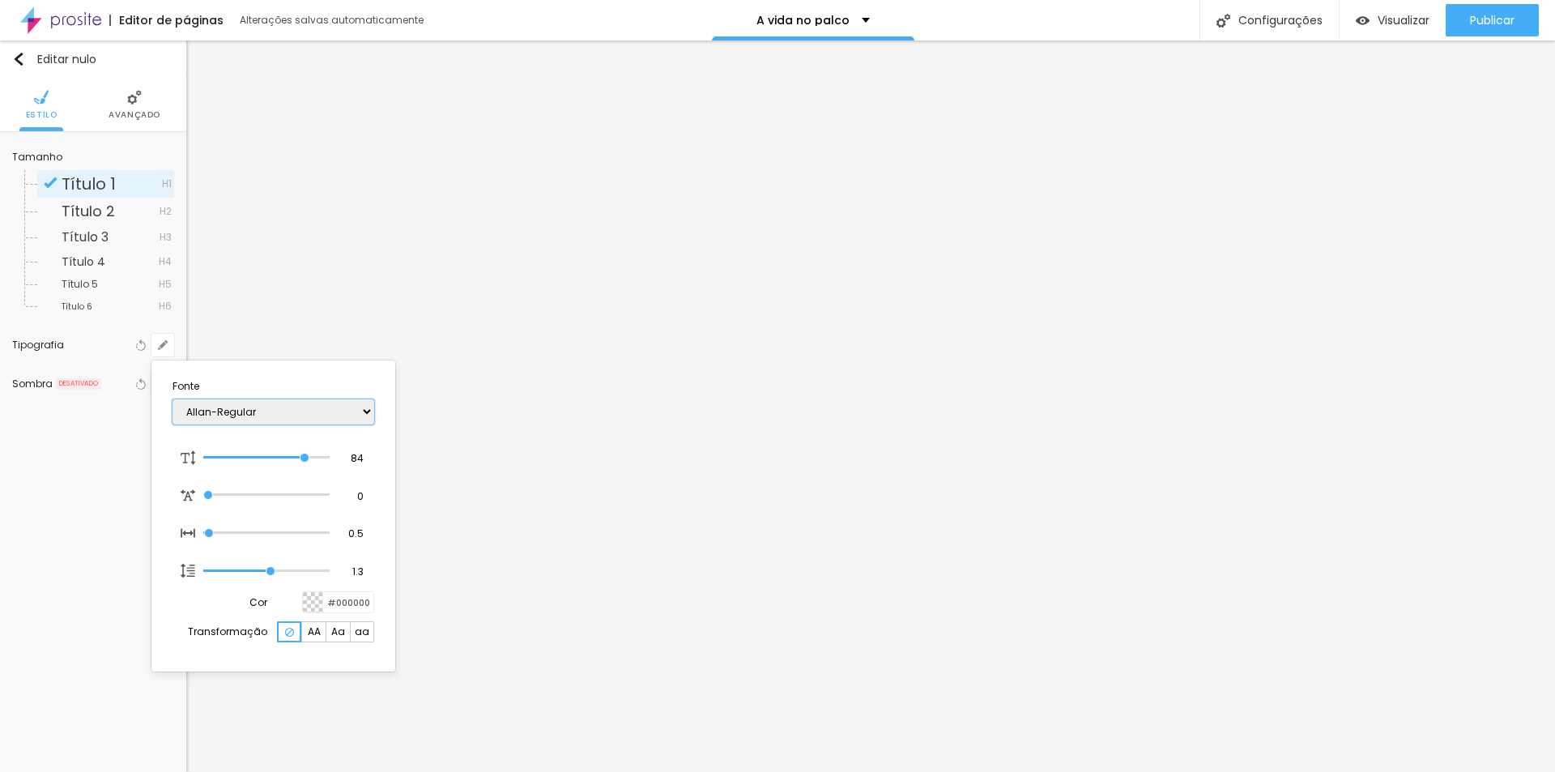
select select "Alice"
type input "1"
select select "AlegreyaBlack"
type input "1"
select select "Alegreya"
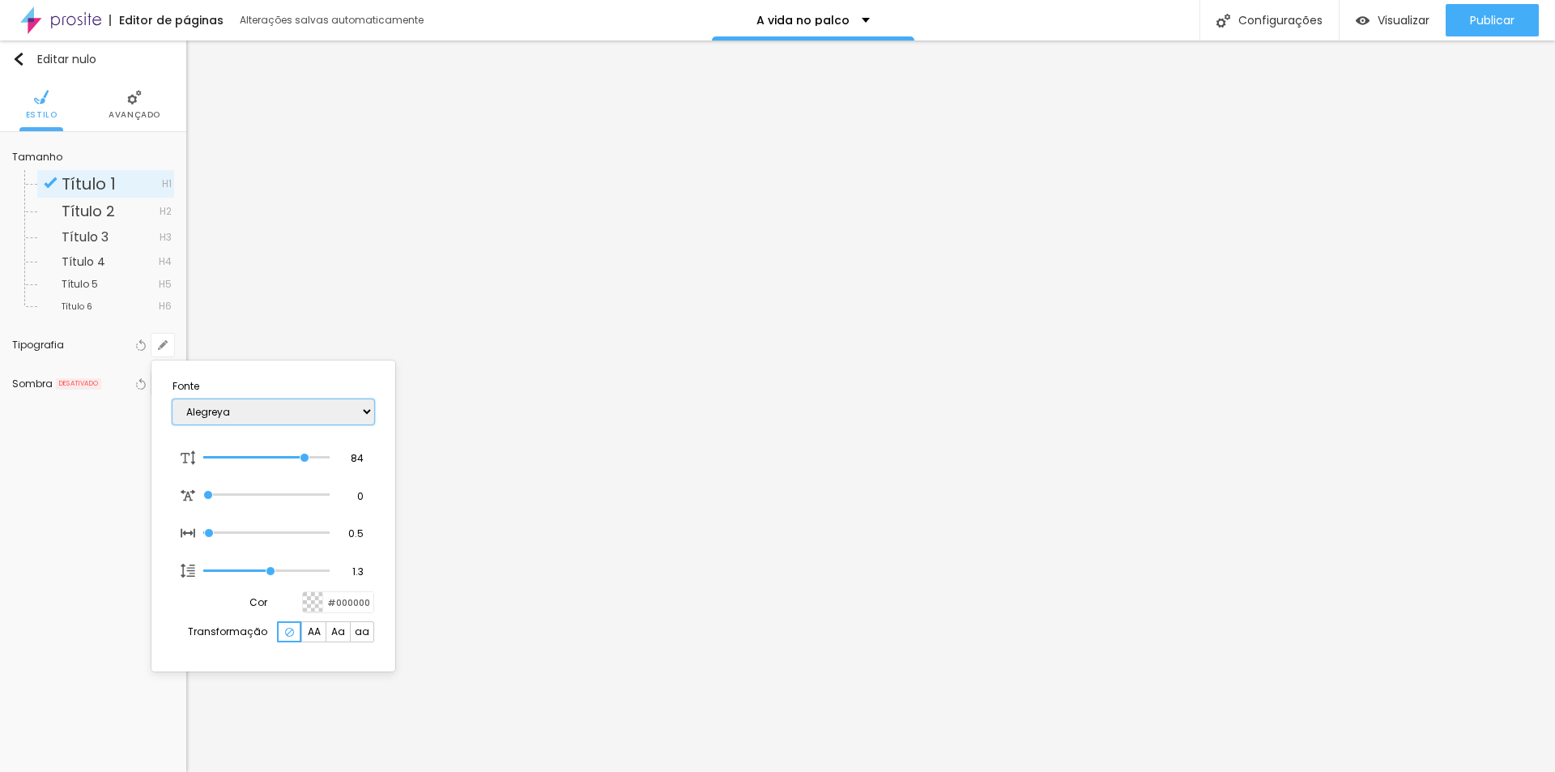
type input "1"
select select "Actor-Regular"
type input "1"
select select "AbrilFatface-Regular"
type input "1"
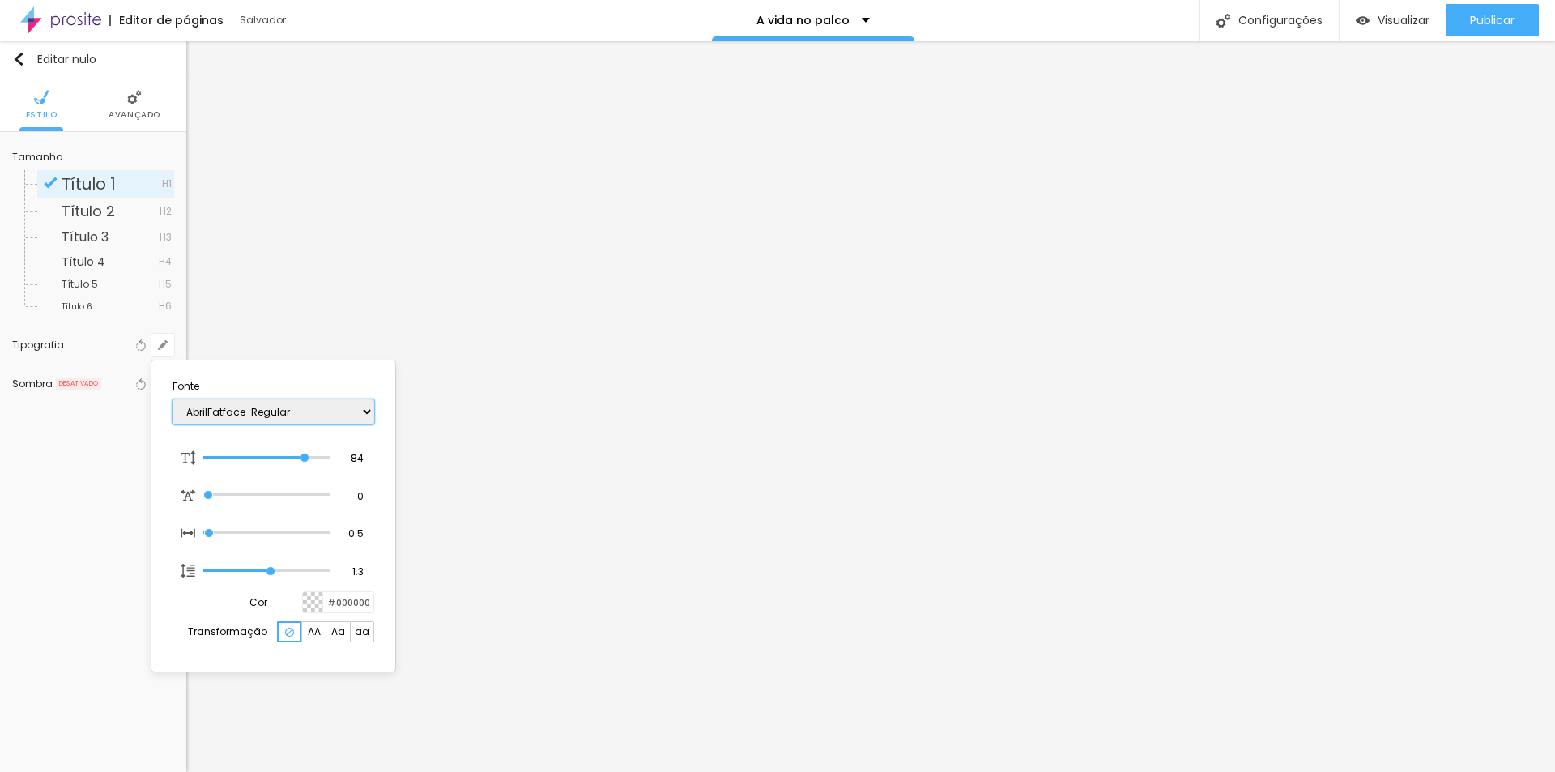
select select "Actor-Regular"
type input "1"
select select "Alegreya"
type input "1"
select select "AlegreyaBlack"
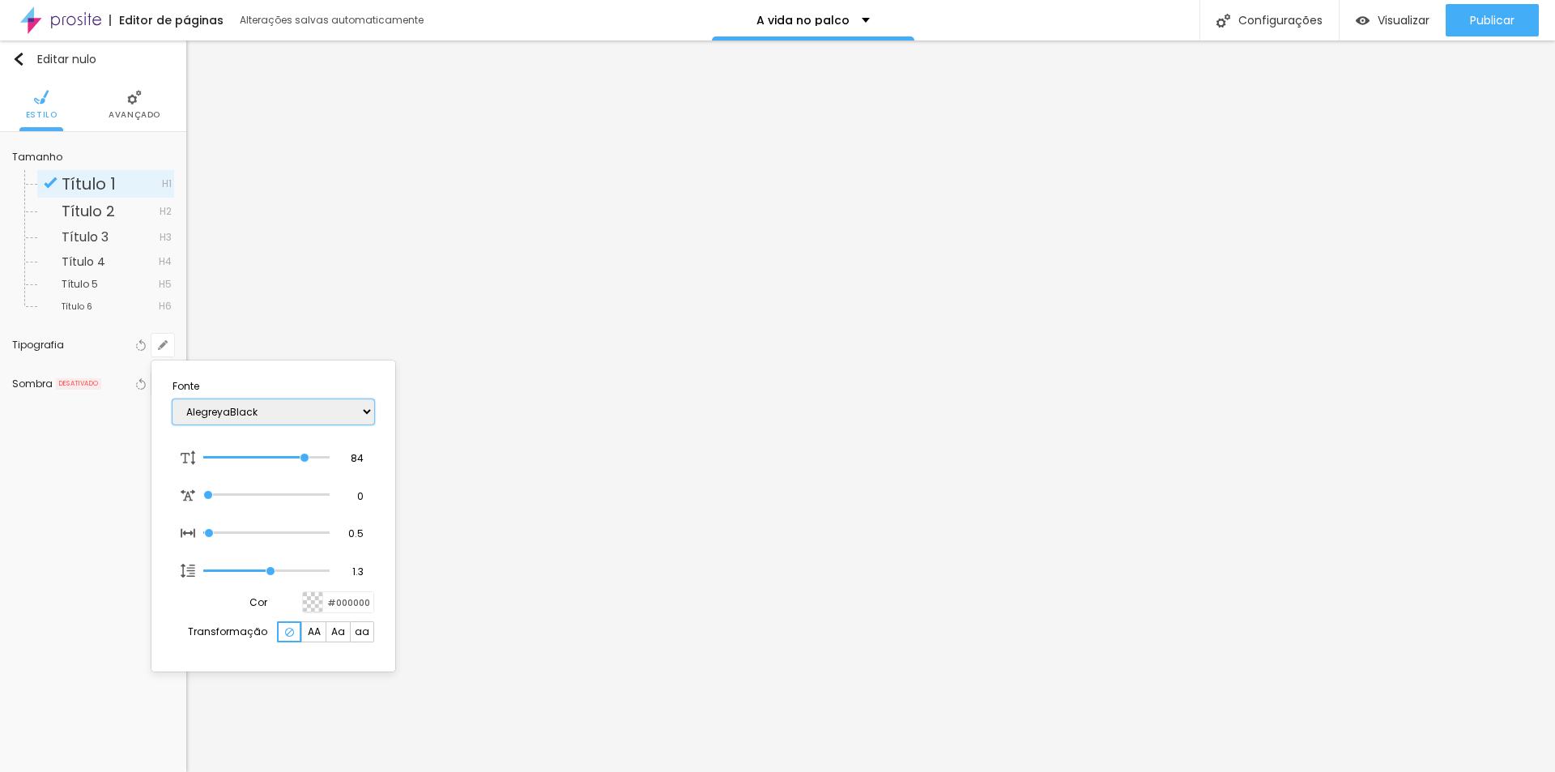
type input "1"
select select "Alegreya"
type input "1"
select select "AlegreyaBlack"
type input "1"
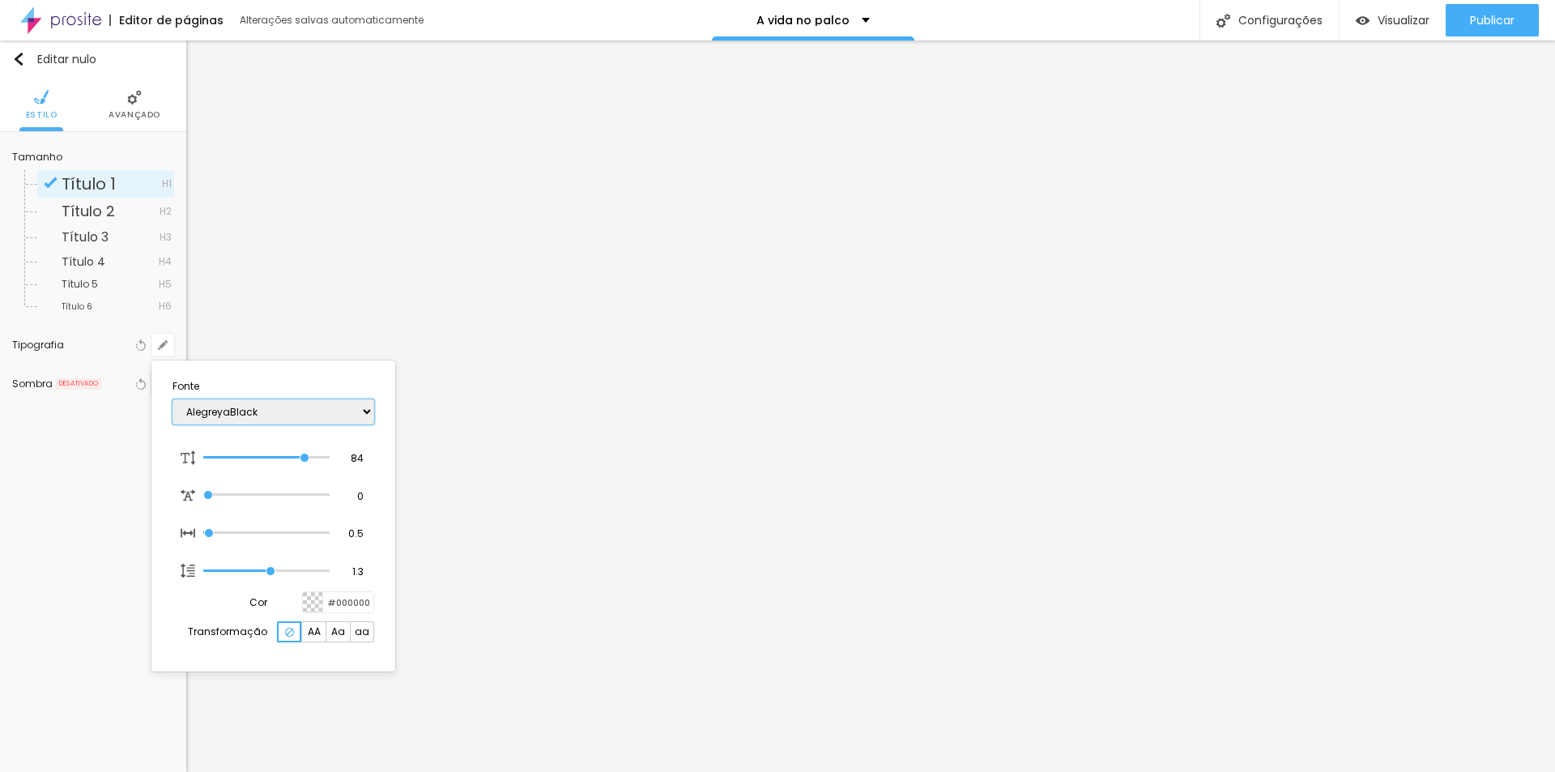
select select "Alice"
type input "1"
select select "[PERSON_NAME]"
type input "1"
select select "Allan-Regular"
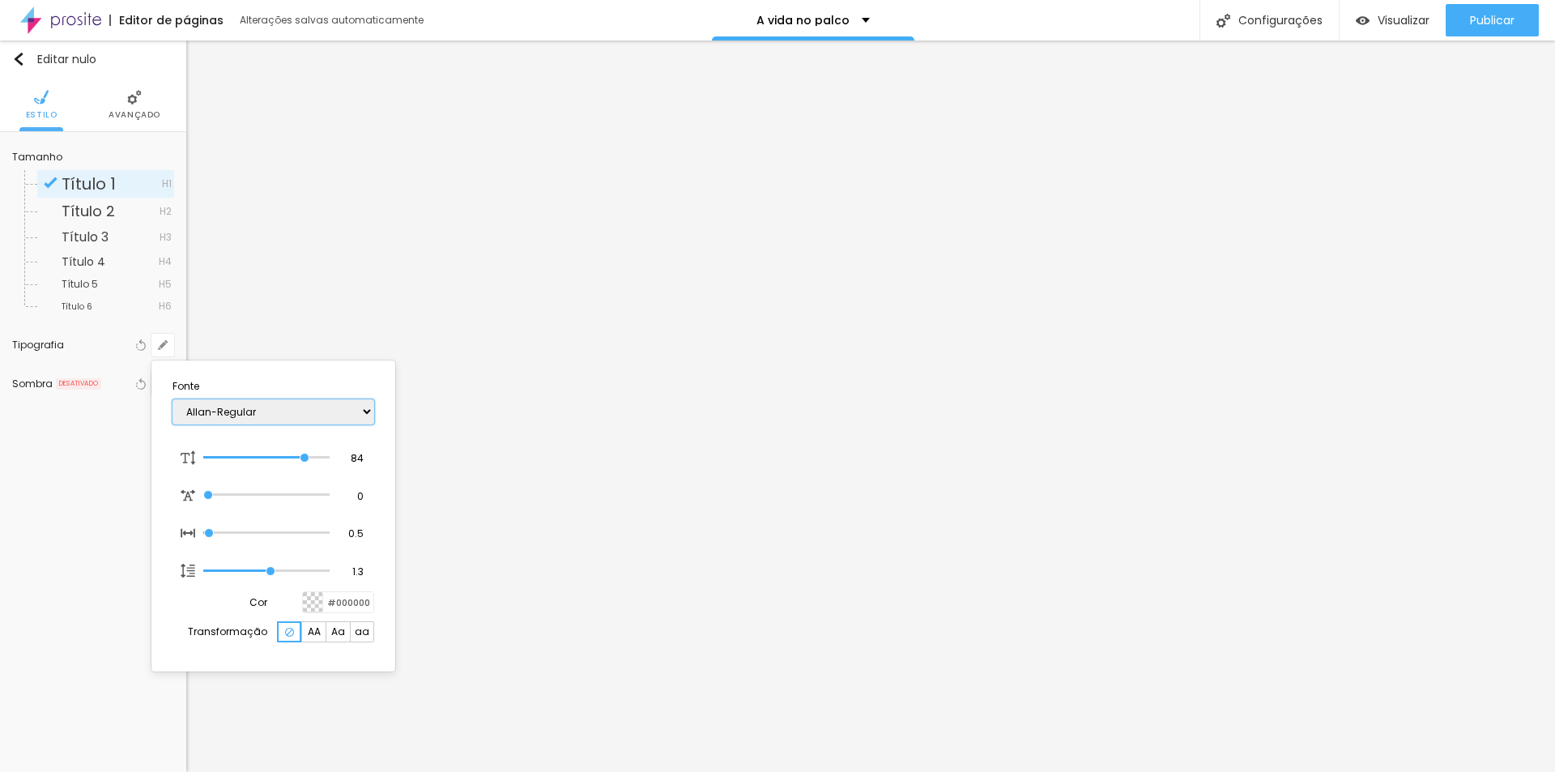
type input "1"
select select "Amaranth"
type input "1"
select select "AmaticaSC"
type input "1"
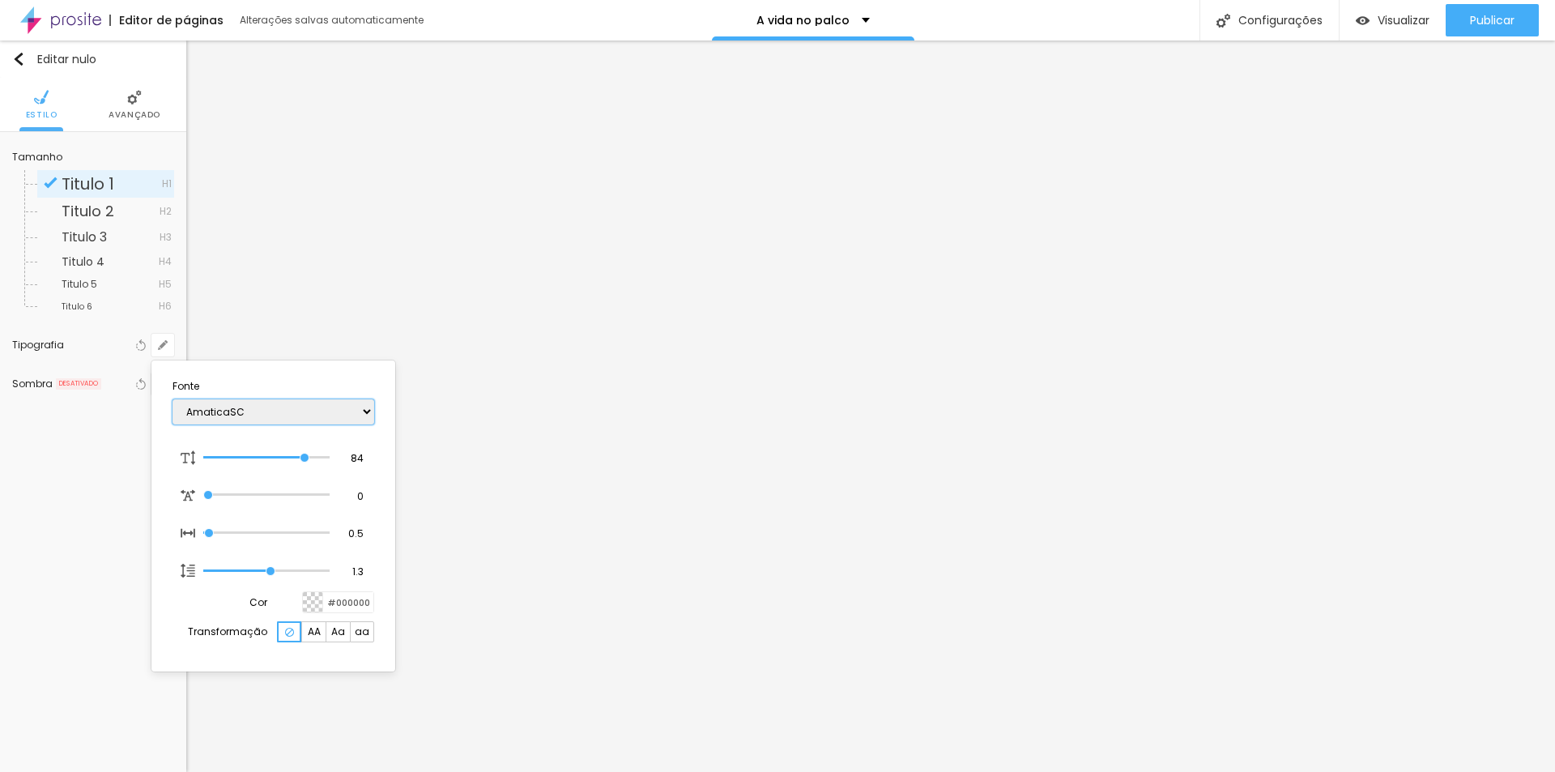
select select "AmaticSC"
type input "1"
select select "Amita-Bold"
type input "1"
select select "AnonymousPro-Regular"
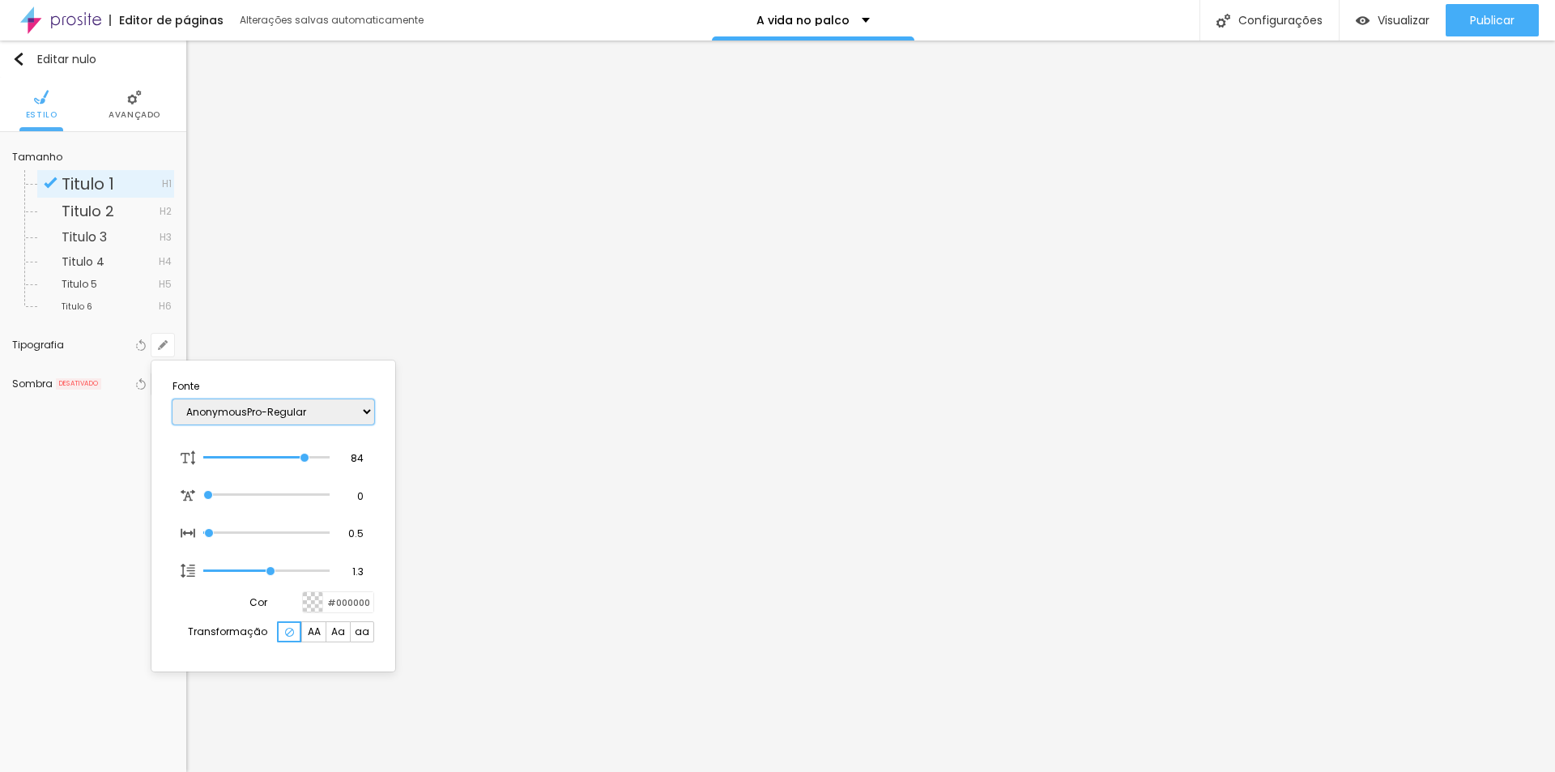
type input "1"
select select "Arapey"
type input "1"
select select "Archivo-Bold"
type input "1"
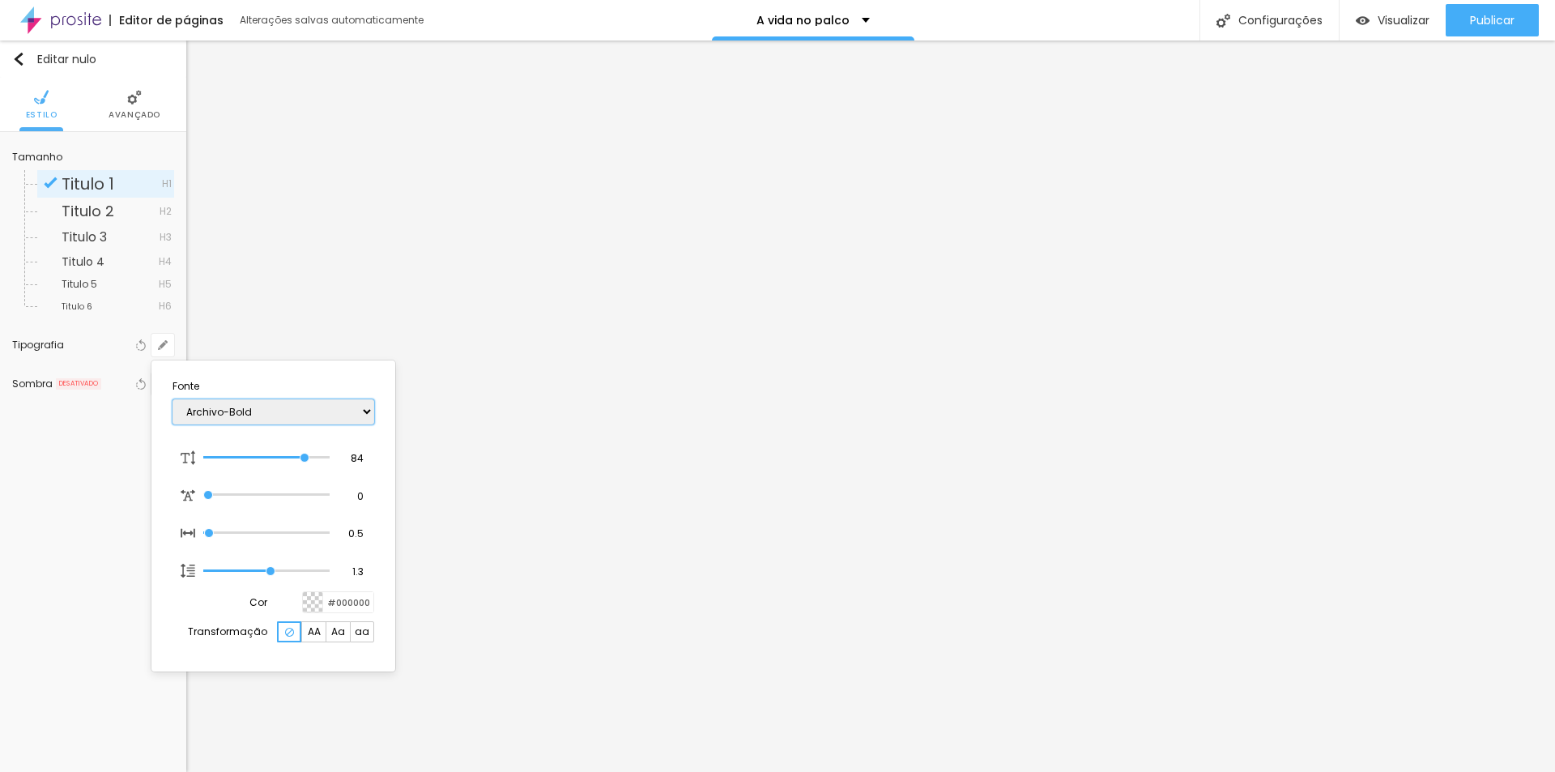
select select "Archivo-Italic"
type input "1"
select select "Archivo-Regular"
type input "1"
select select "ArefRuqaa"
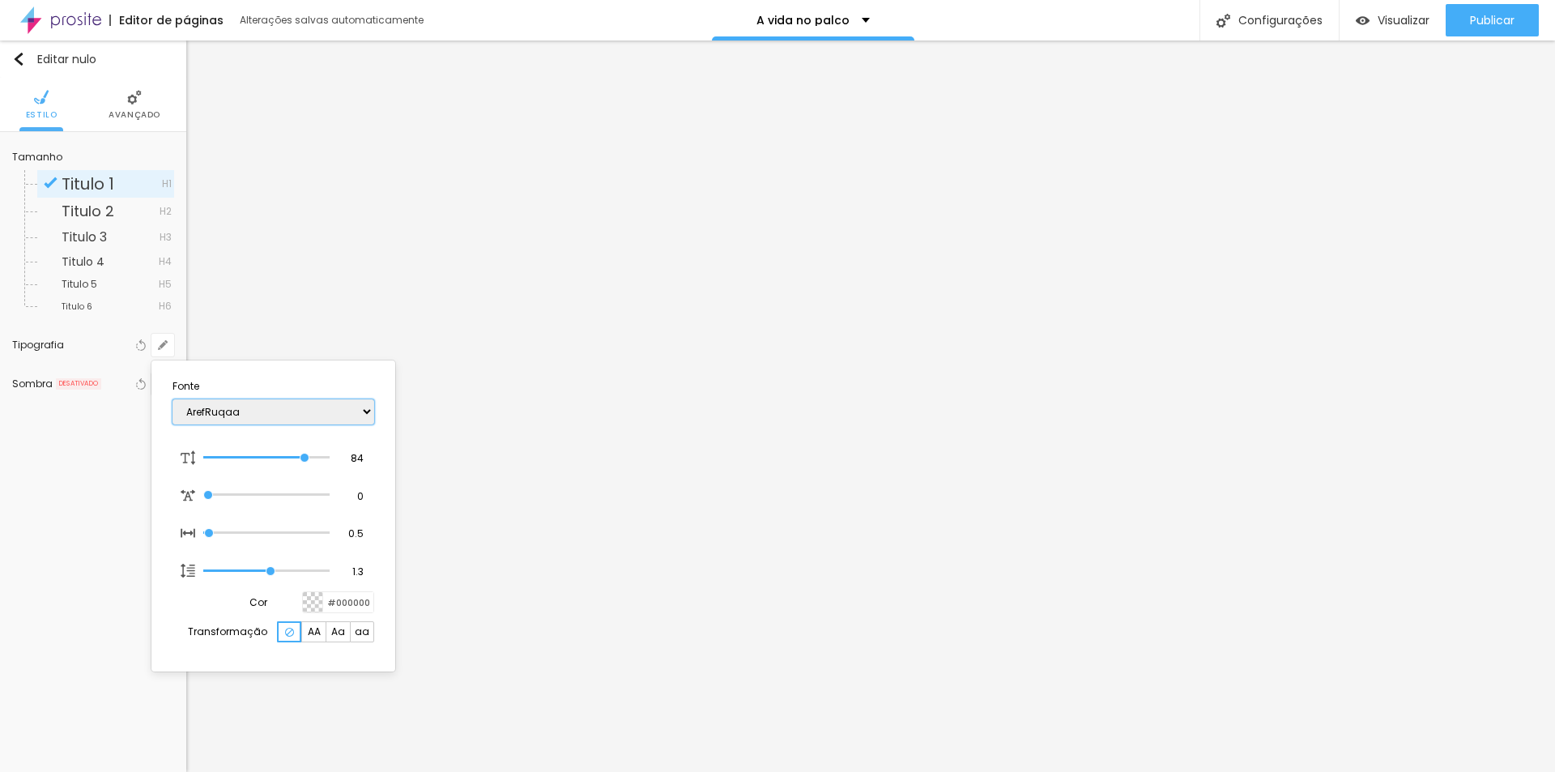
type input "1"
select select "Arsenal-Bold"
type input "1"
select select "Arsenal-Italic"
type input "1"
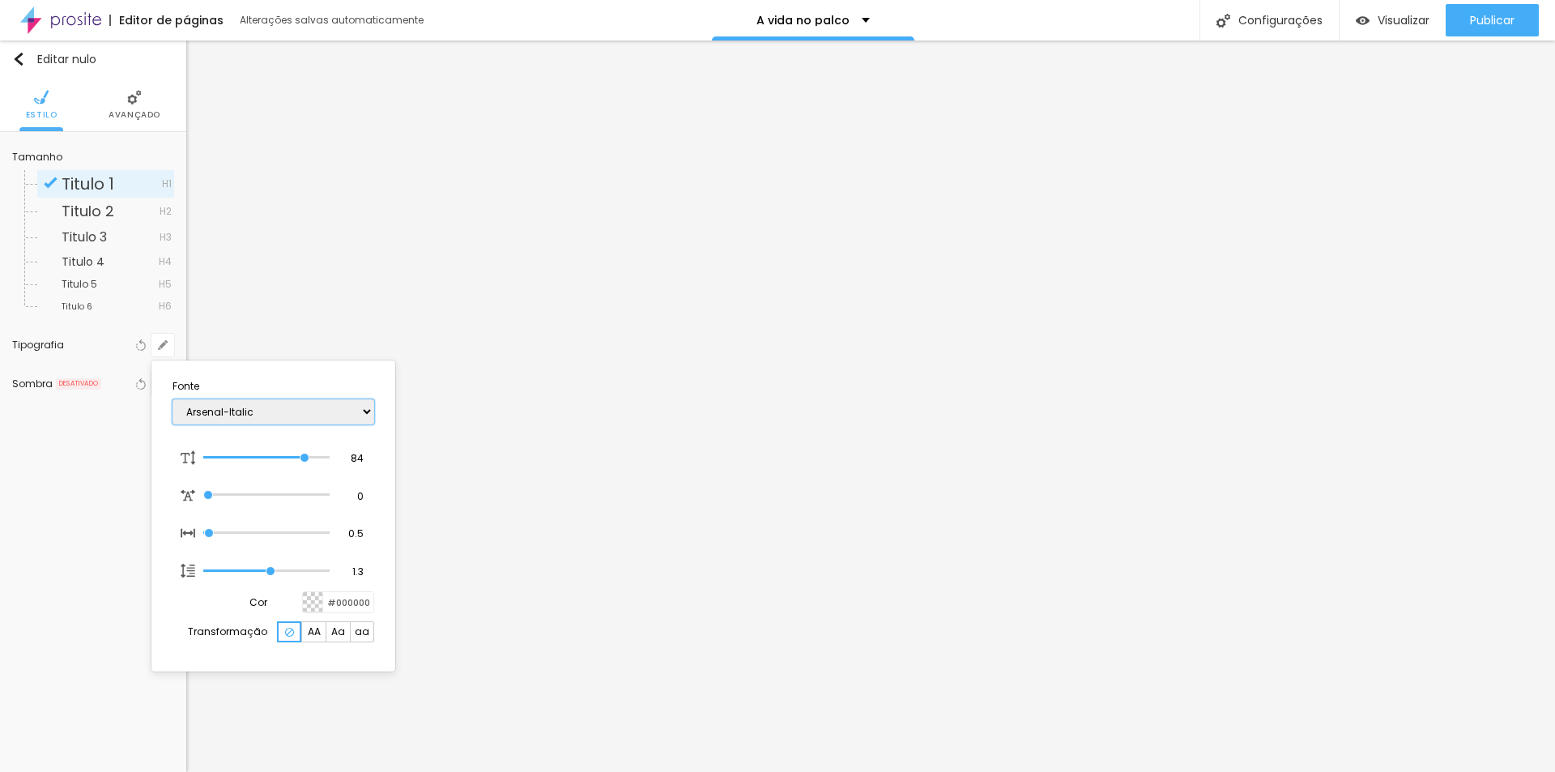
select select "Arsenal-Regular"
type input "1"
select select "Arvo"
type input "1"
select select "Assistant"
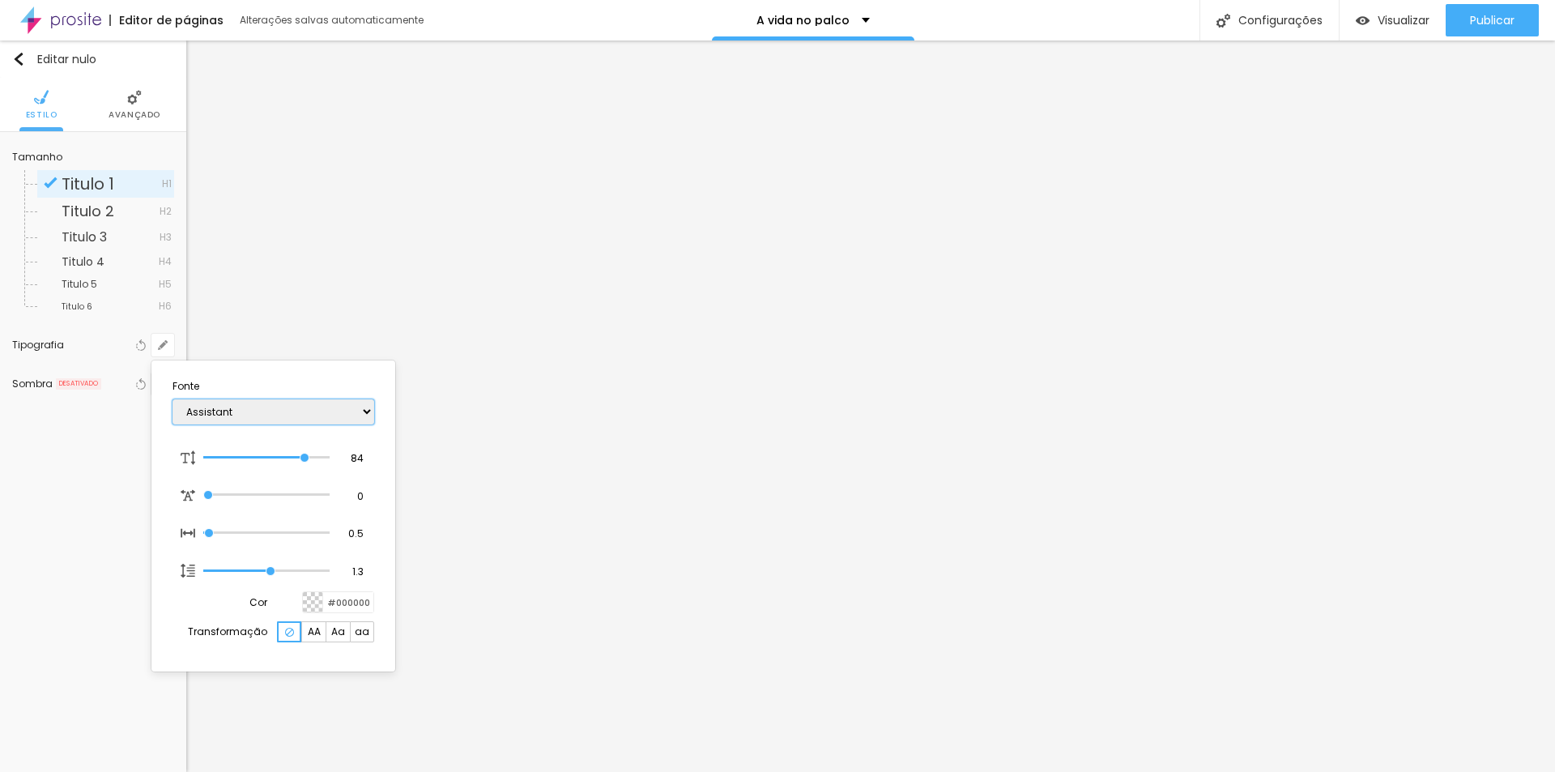
type input "1"
select select "AssistantLight"
type input "1"
select select "AveriaLibre"
type input "1"
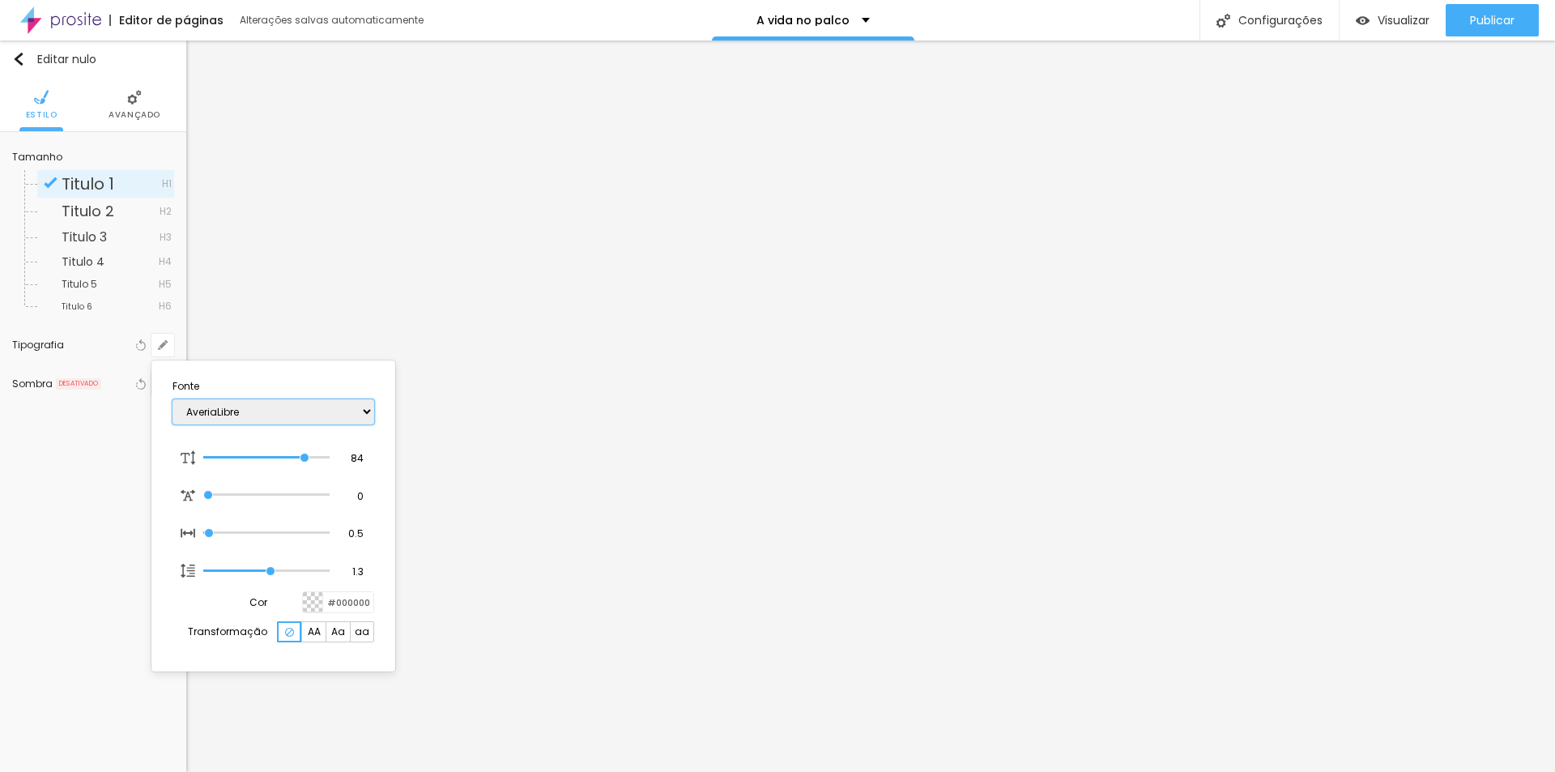
select select "AveriaLibreLight"
type input "1"
select select "AveriaSansLibre-Bold"
type input "1"
select select "AveriaSansLibre-Italic"
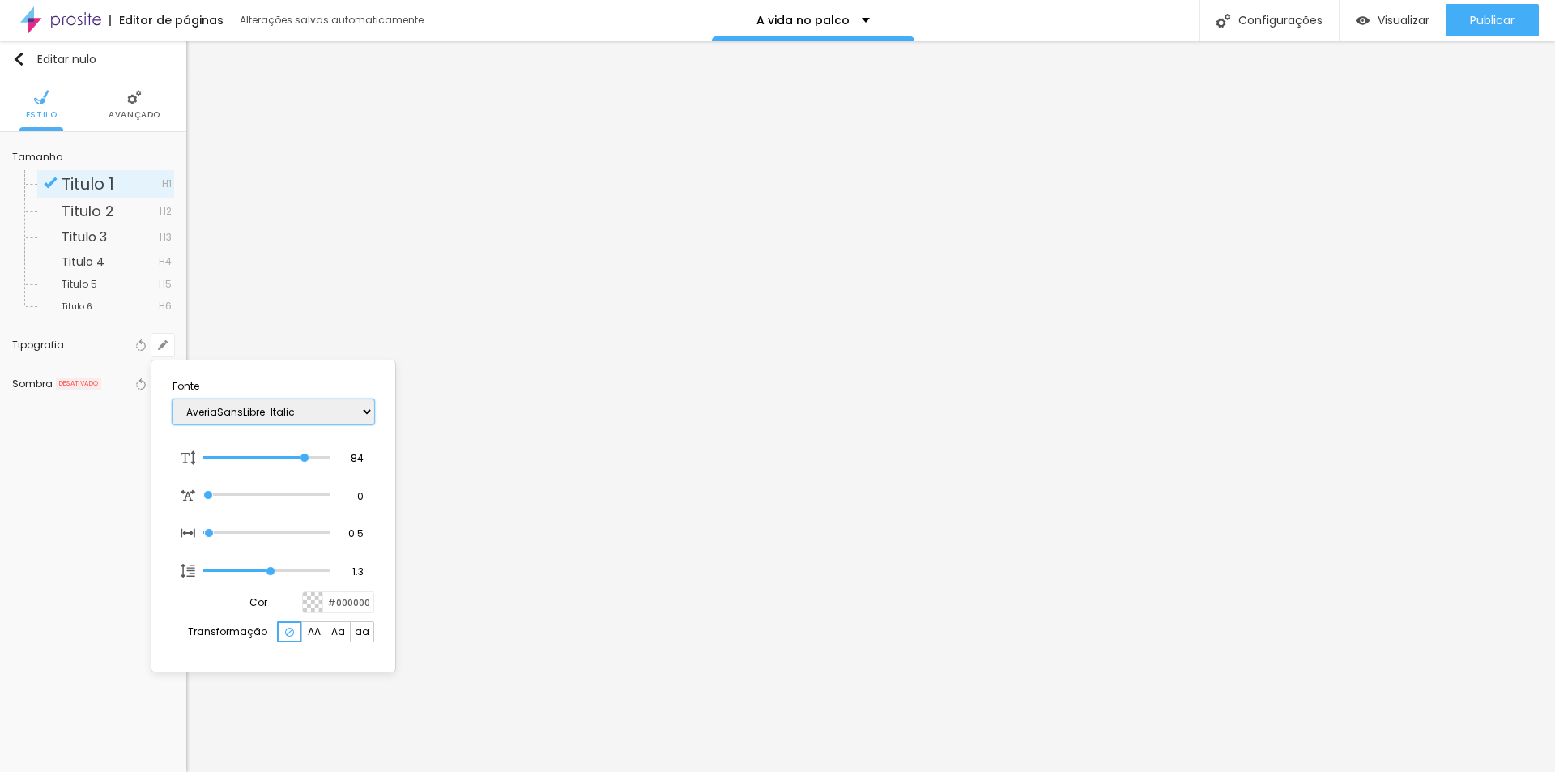
type input "1"
select select "AveriaSansLibre-Regular"
type input "1"
select select "Bangers-Regular"
type input "1"
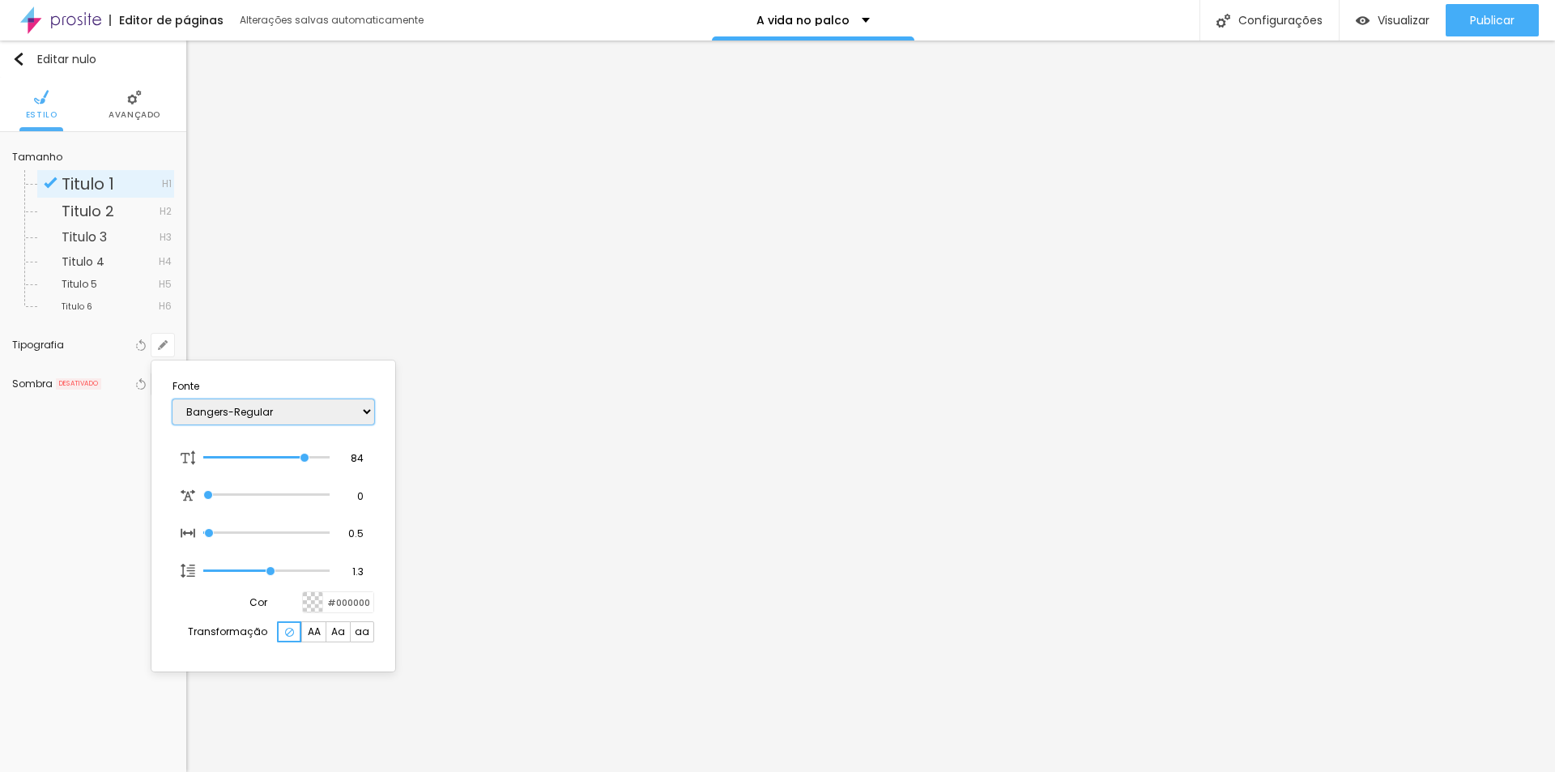
select select "Bentham-Regular"
type input "1"
select select "Bevan-Regular"
type input "1"
select select "BioRhyme"
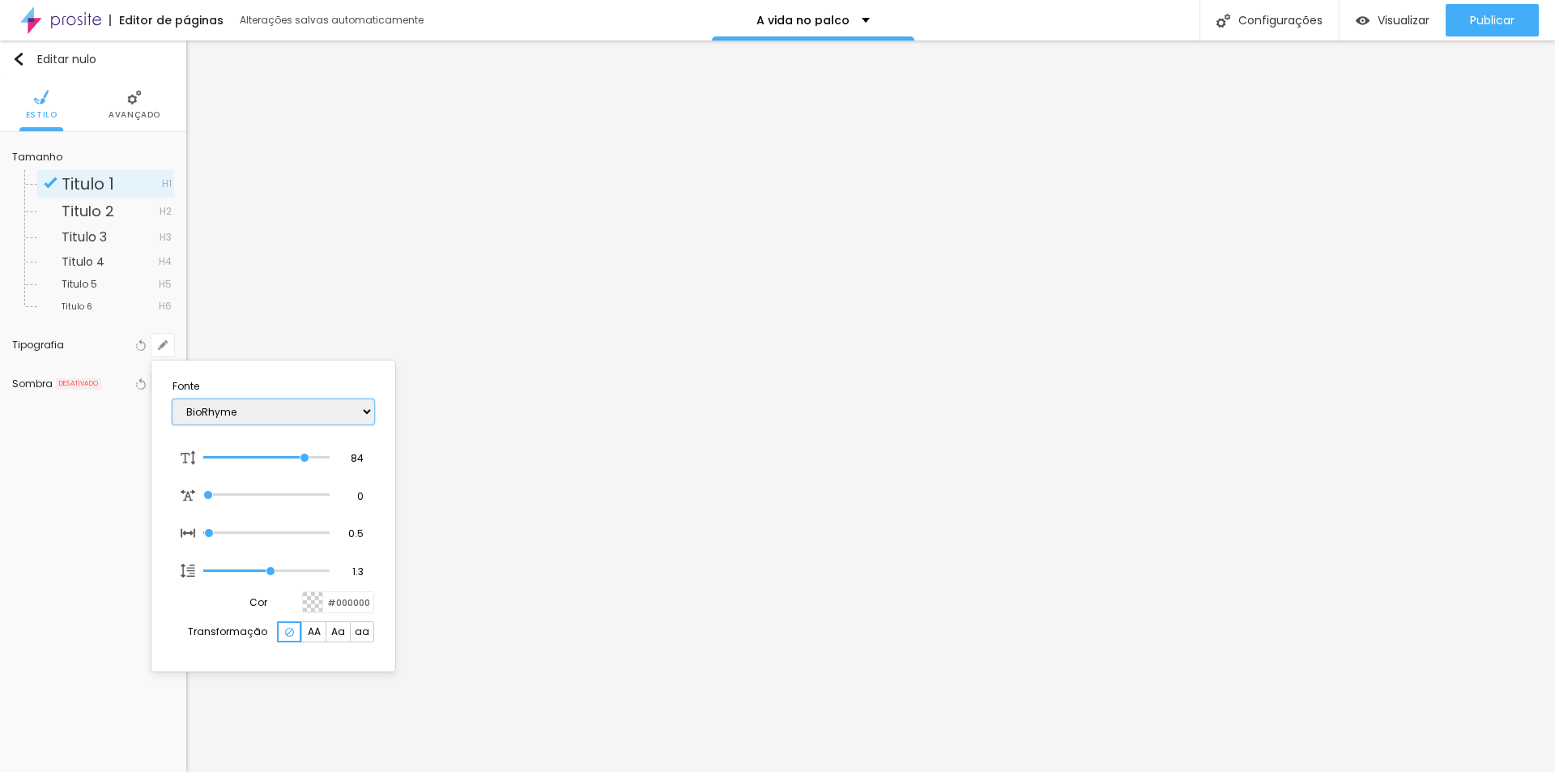
type input "1"
select select "BioRhymeExtraBold"
type input "1"
select select "BioRhymeLight"
type input "1"
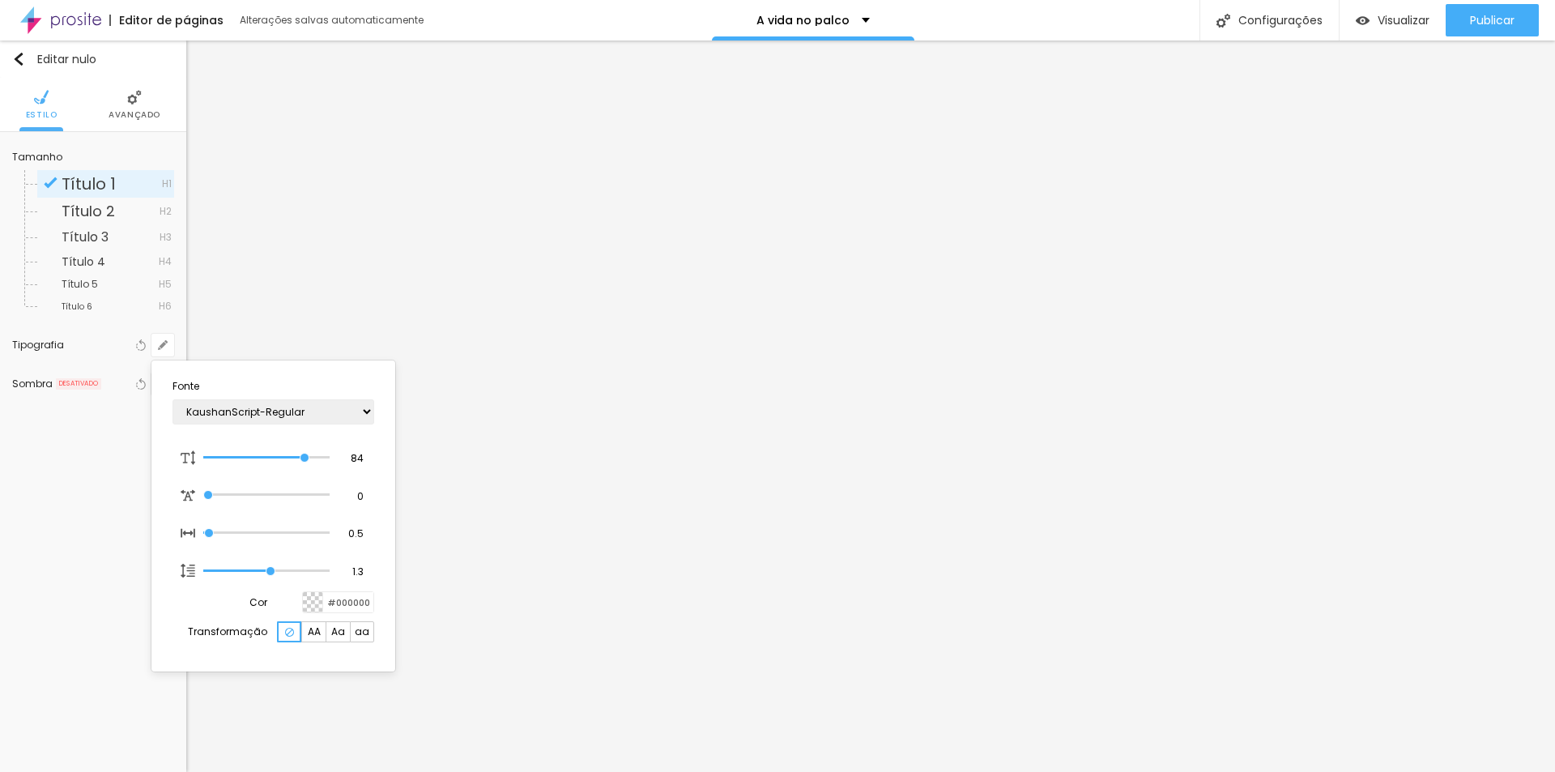
click at [881, 608] on div at bounding box center [777, 386] width 1555 height 772
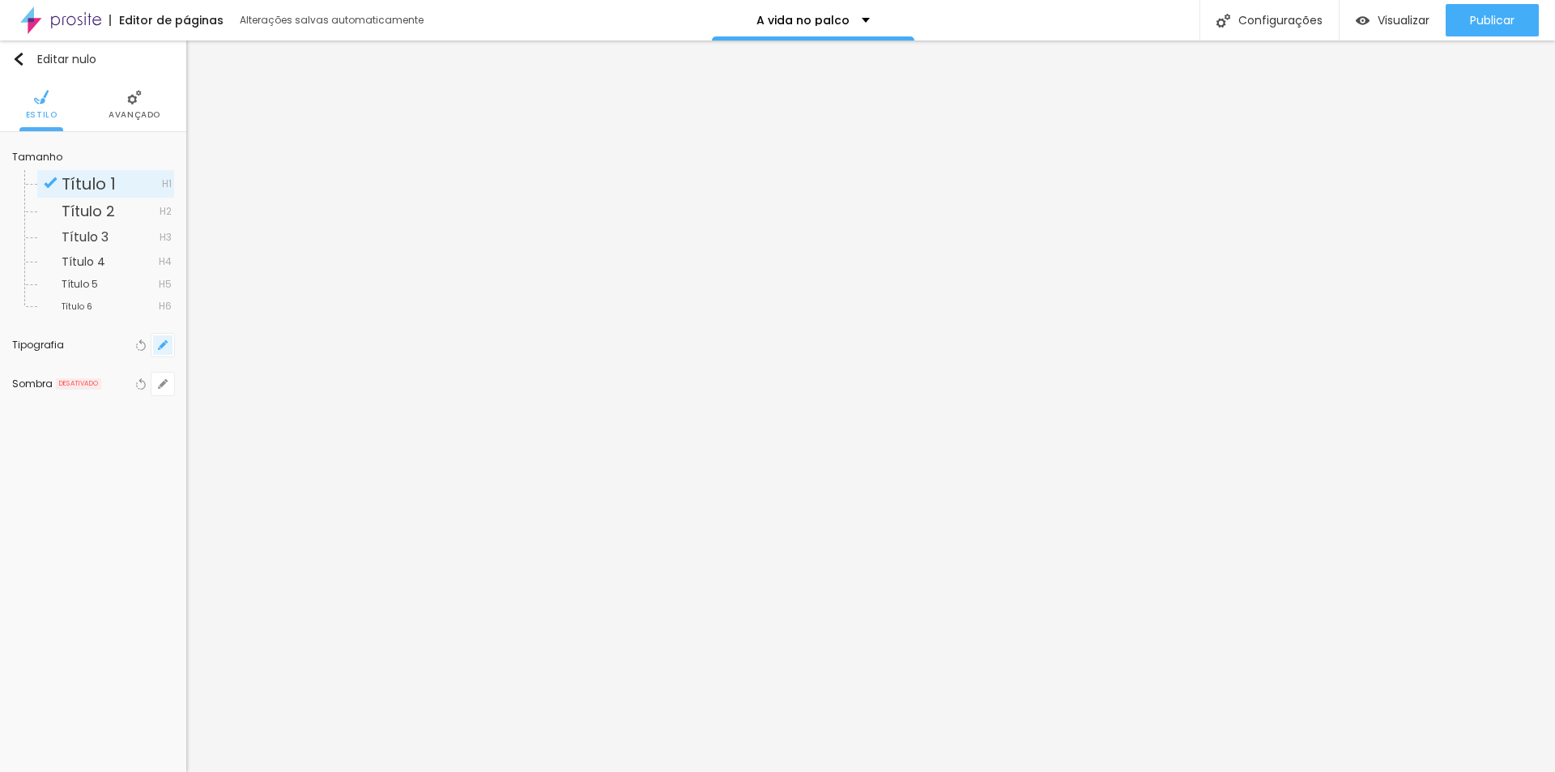
click at [167, 349] on icon "button" at bounding box center [163, 345] width 10 height 10
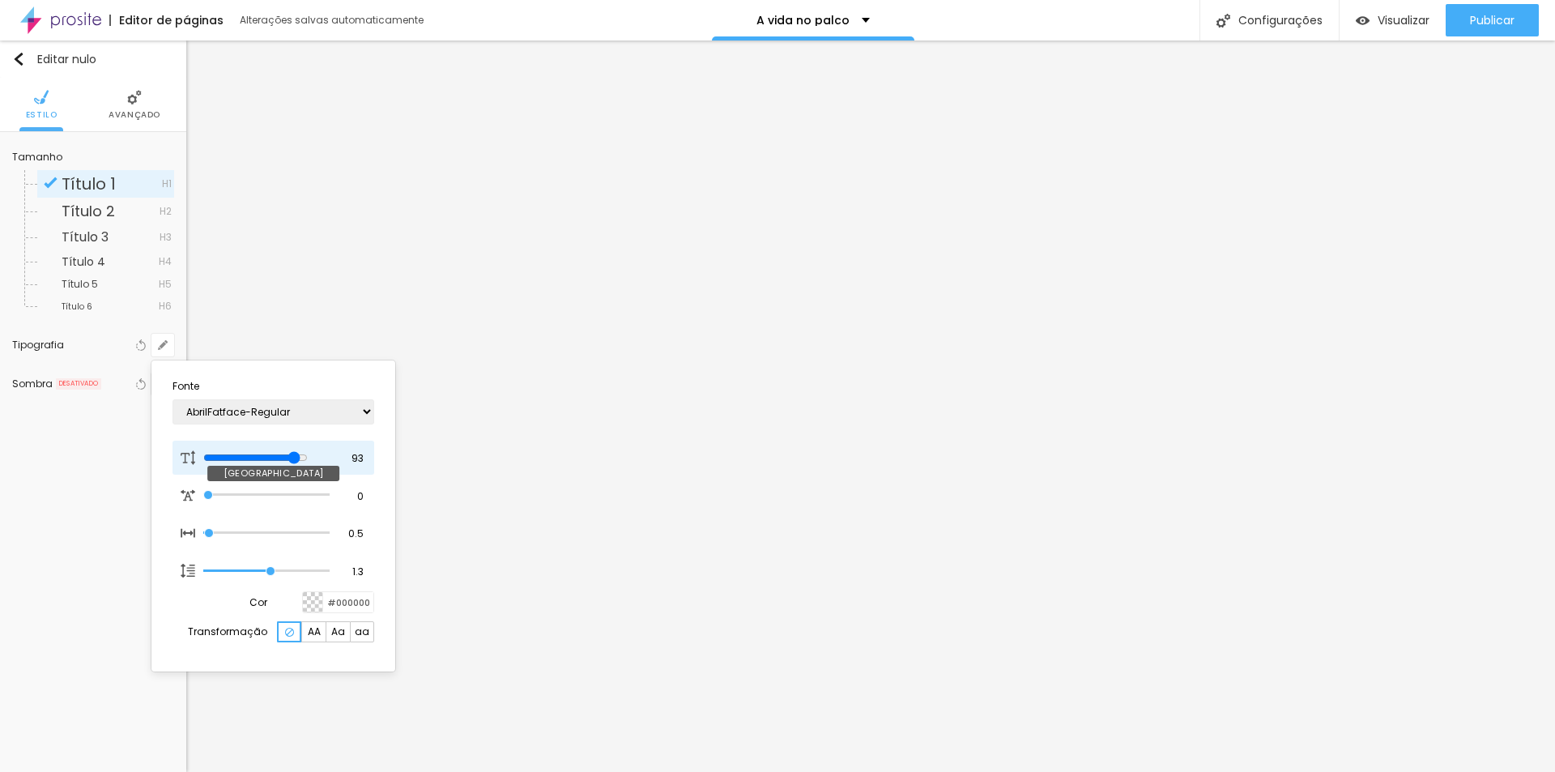
drag, startPoint x: 302, startPoint y: 458, endPoint x: 314, endPoint y: 457, distance: 12.2
click at [308, 457] on input "range" at bounding box center [255, 457] width 105 height 13
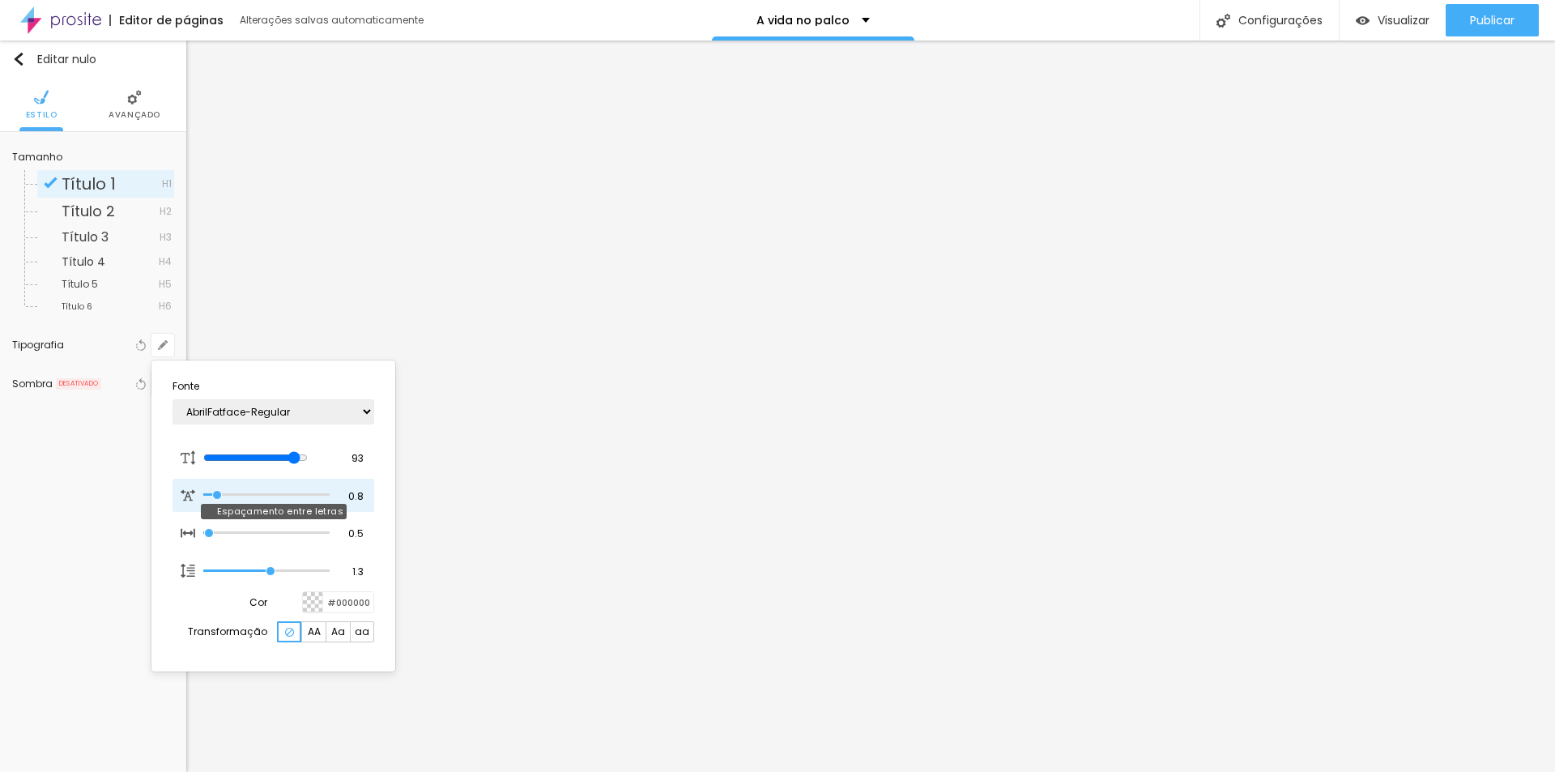
click at [219, 497] on input "range" at bounding box center [266, 495] width 126 height 8
click at [216, 535] on input "range" at bounding box center [266, 533] width 126 height 8
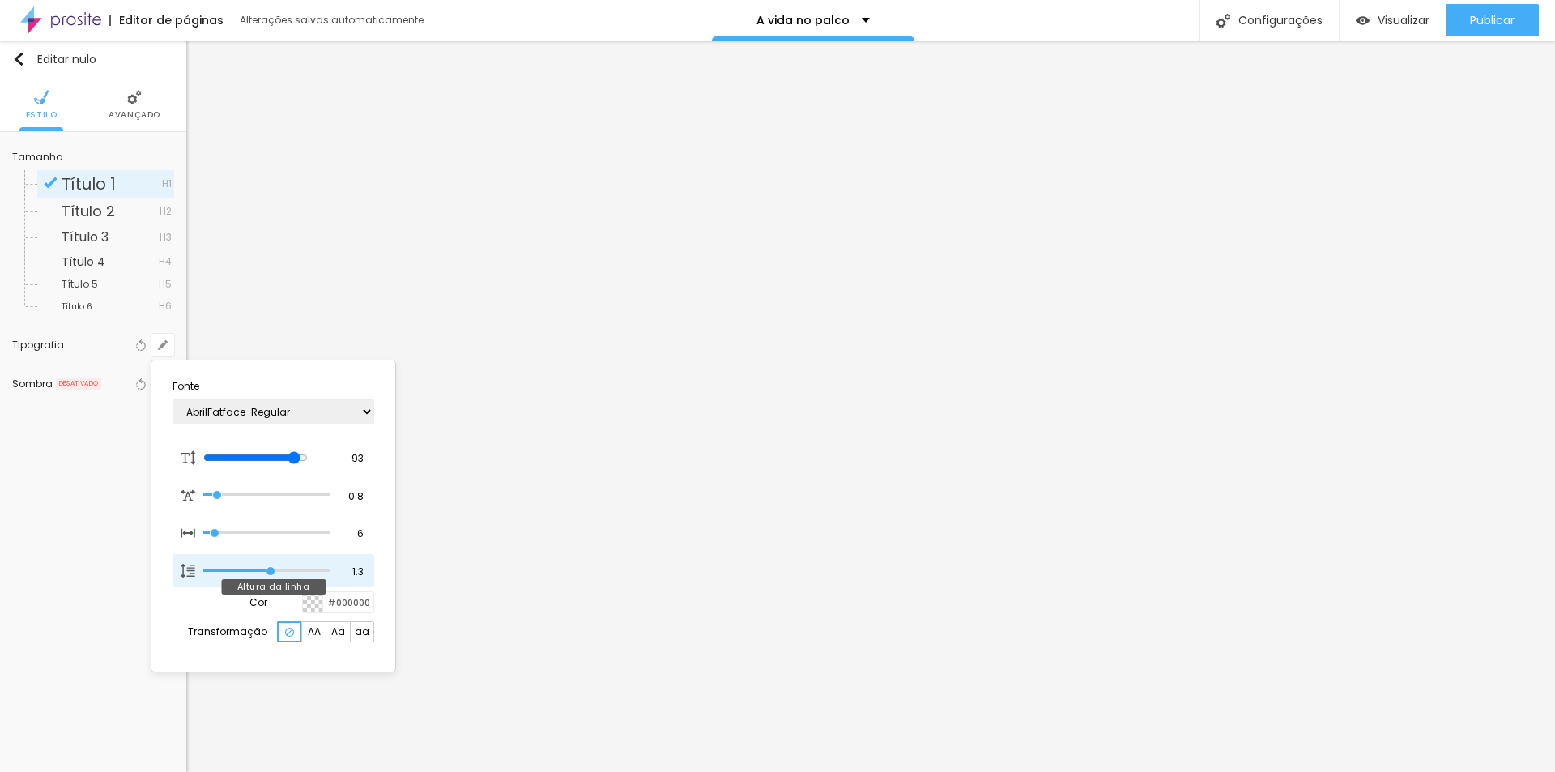
click at [270, 568] on input "range" at bounding box center [266, 571] width 126 height 8
click at [112, 572] on div at bounding box center [777, 386] width 1555 height 772
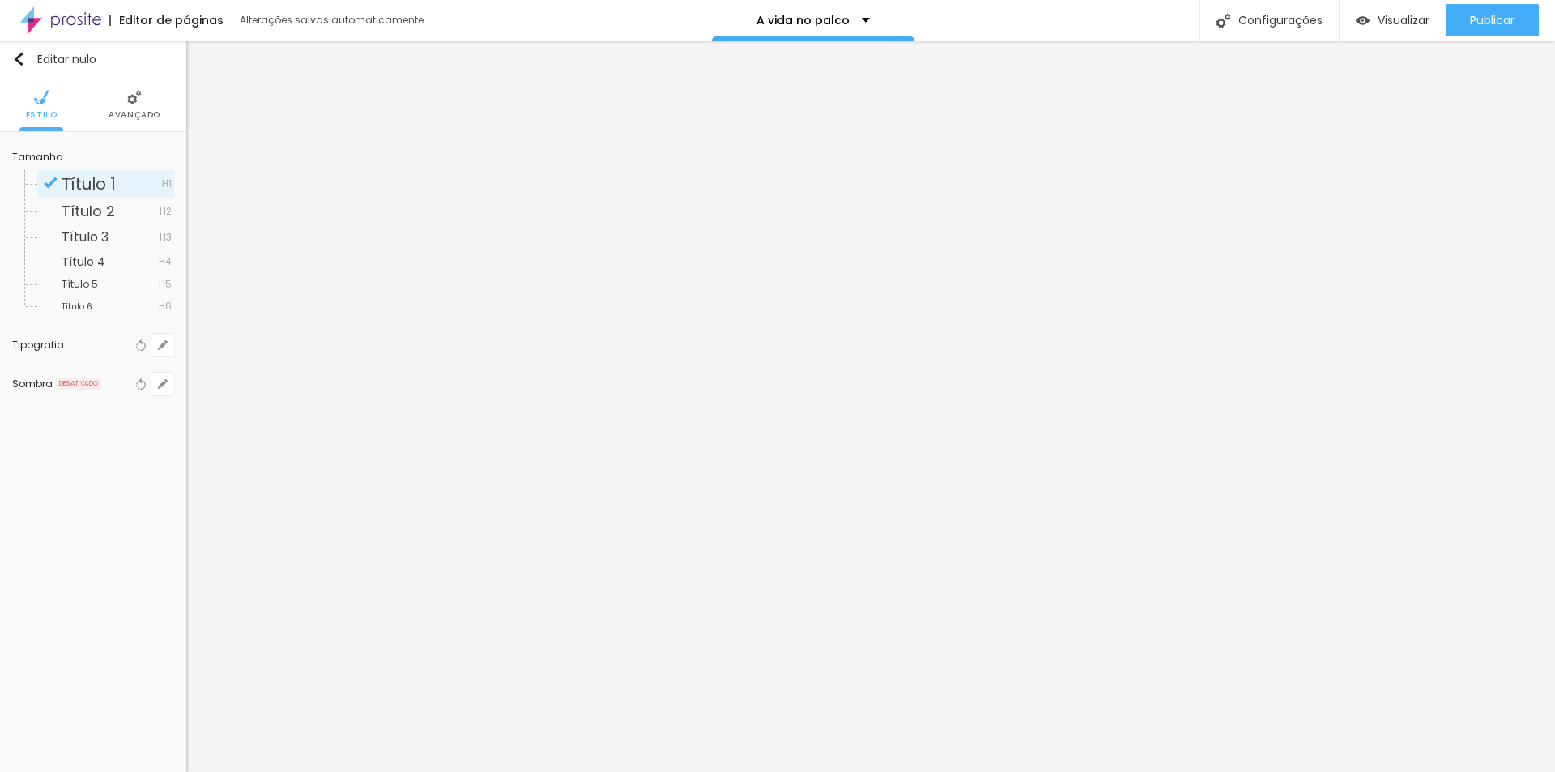
click at [126, 565] on div "Editar nulo Estilo Avançado Tamanho Título 1 H1 Título 2 H2 Título 3 H3 Título …" at bounding box center [93, 407] width 186 height 732
click at [147, 107] on li "Avançado" at bounding box center [135, 104] width 52 height 53
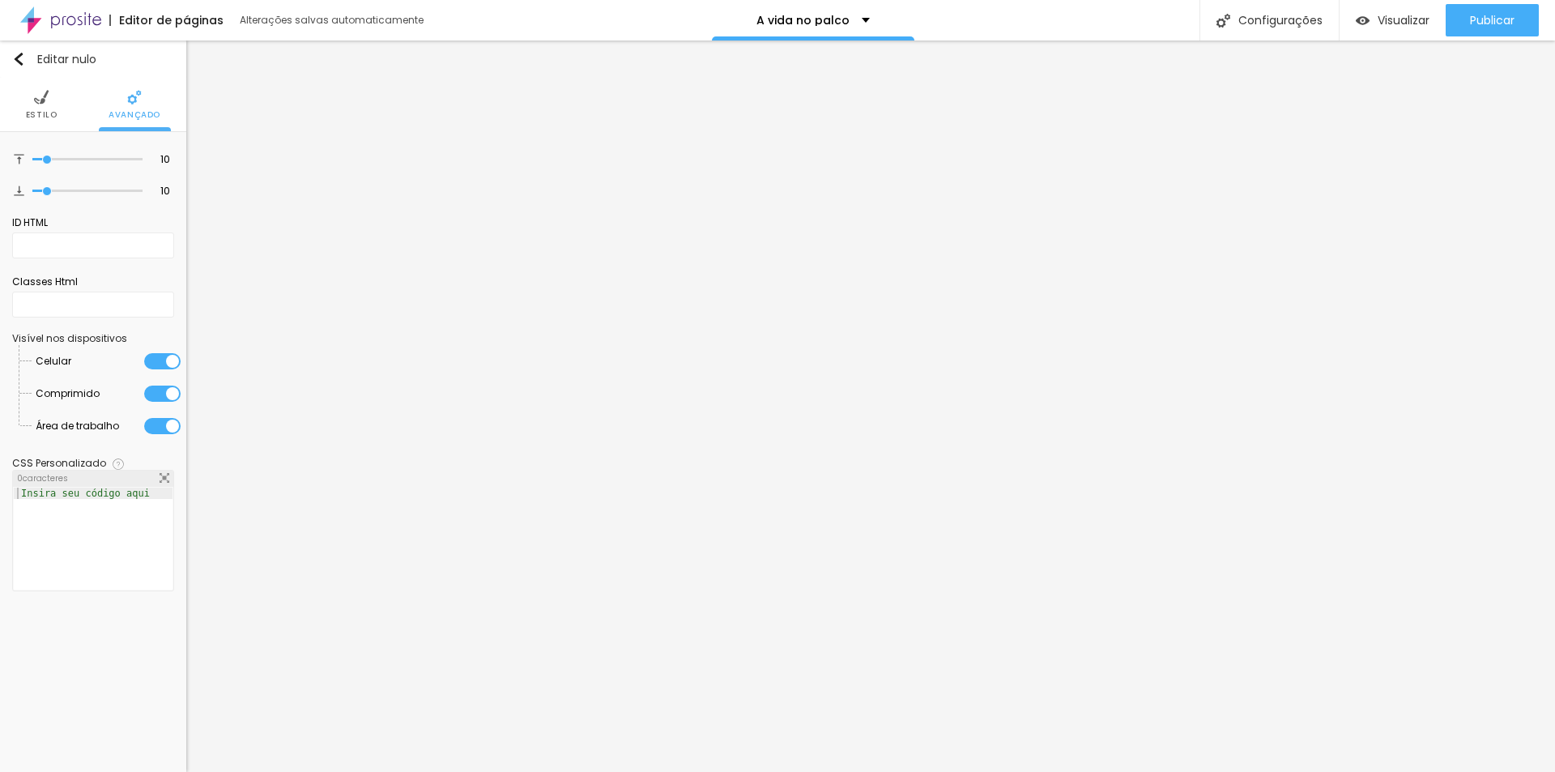
click at [36, 105] on img at bounding box center [41, 97] width 15 height 15
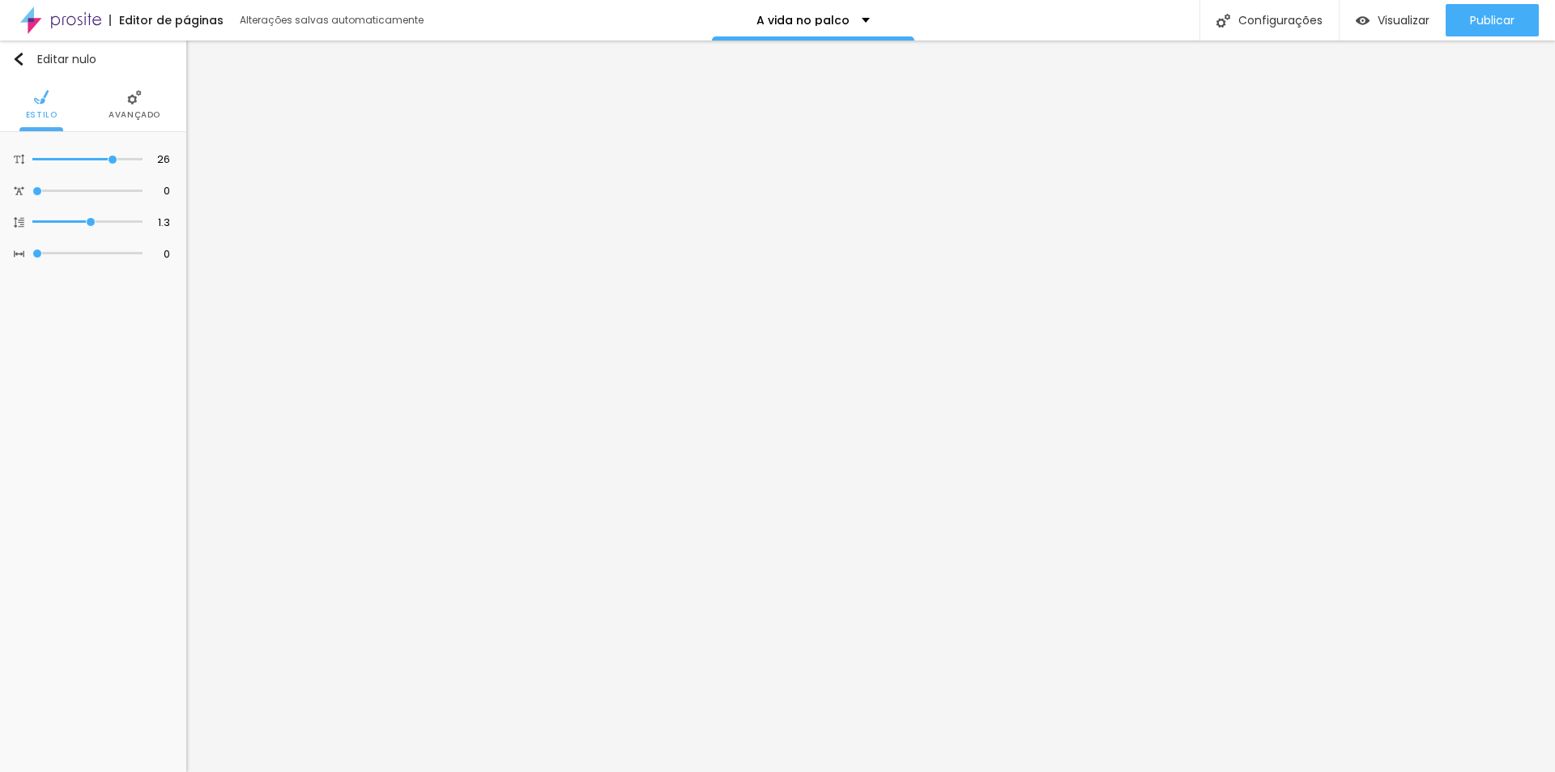
click at [159, 550] on div "Editar nulo Estilo Avançado 26 Tamanho do texto 0 Espaço entre letras 1.3 Altur…" at bounding box center [93, 407] width 186 height 732
click at [167, 347] on icon "button" at bounding box center [163, 345] width 10 height 10
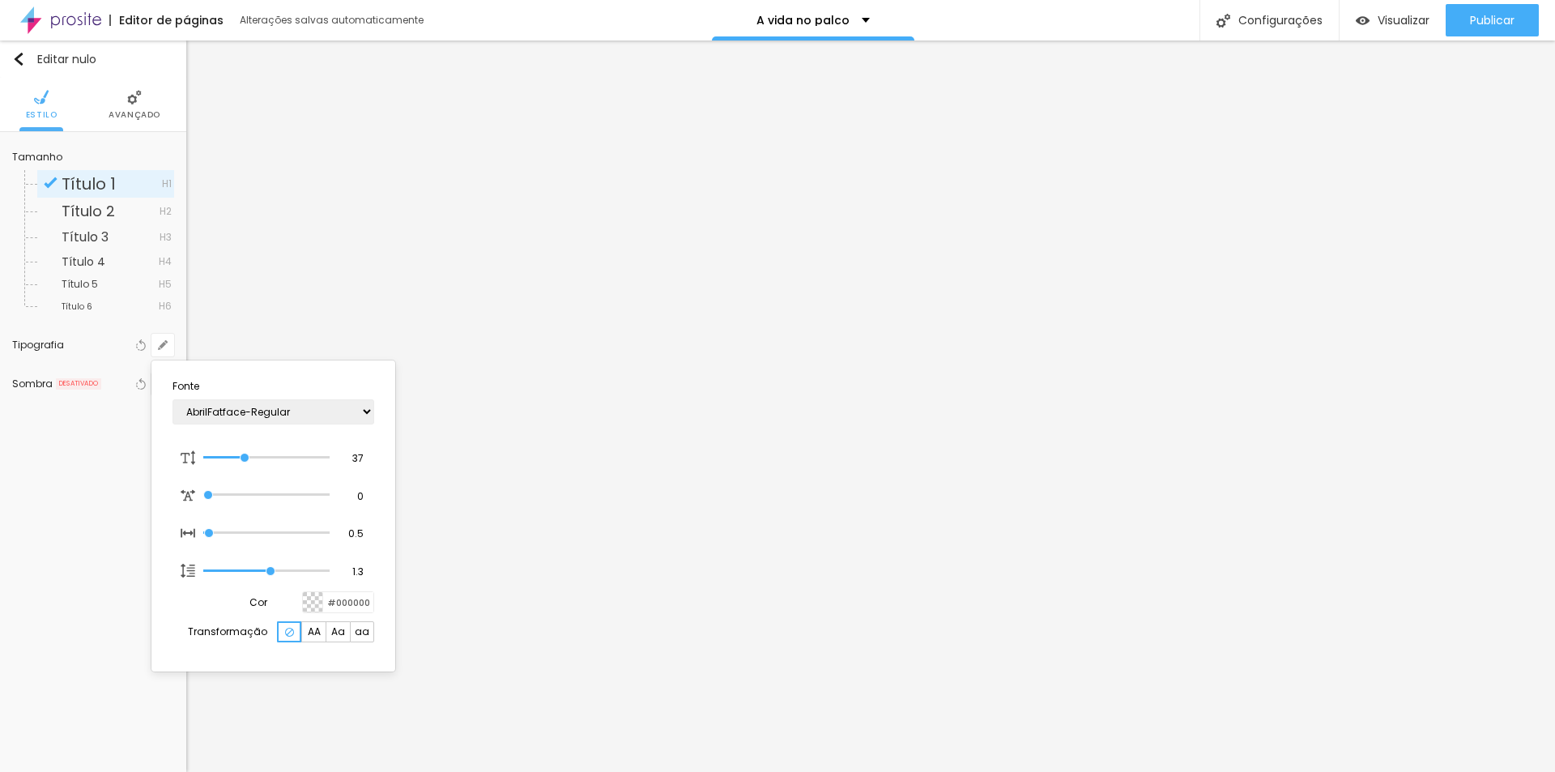
click at [1064, 452] on div at bounding box center [777, 386] width 1555 height 772
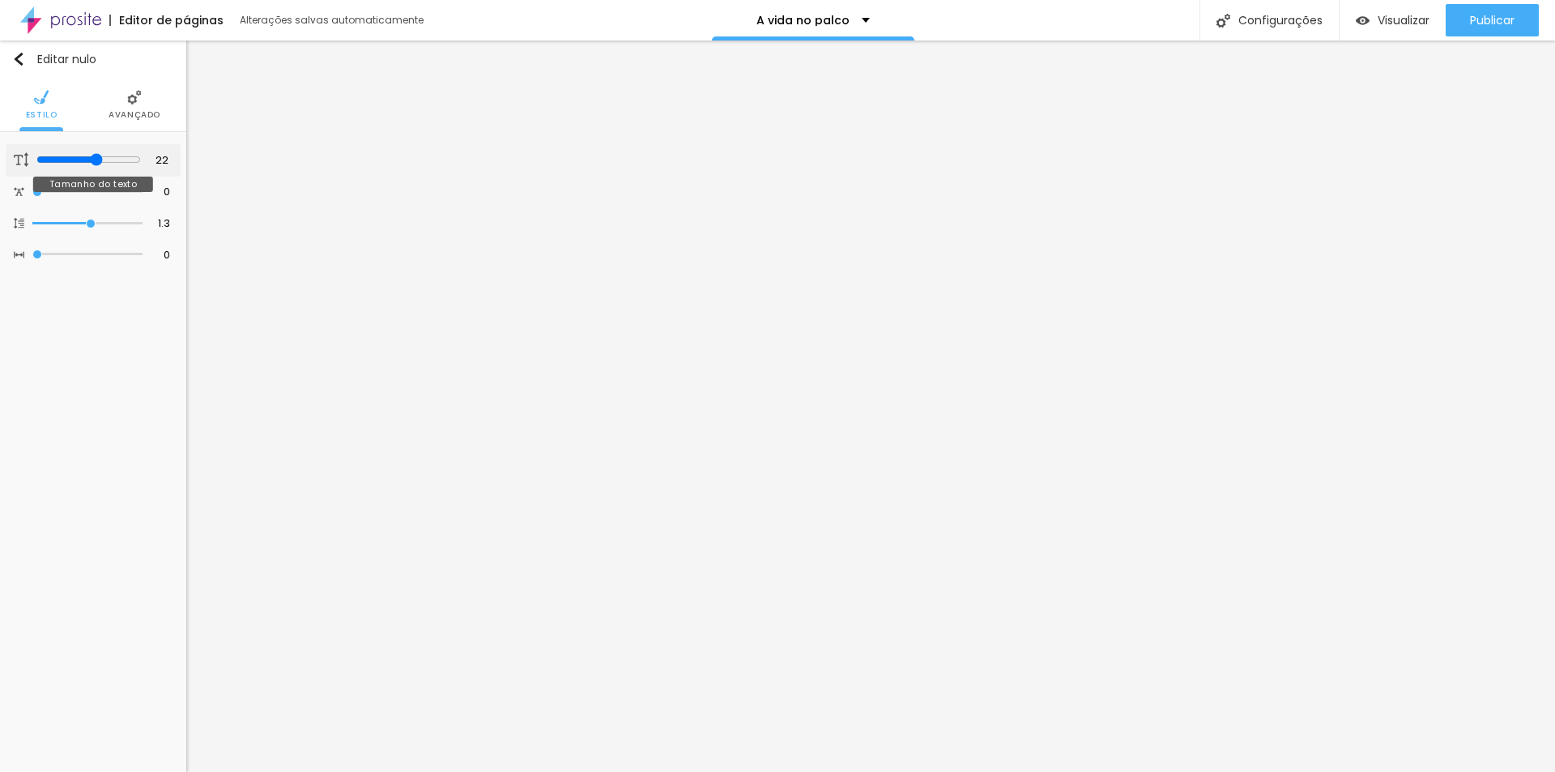
drag, startPoint x: 113, startPoint y: 160, endPoint x: 95, endPoint y: 160, distance: 17.8
click at [95, 160] on input "range" at bounding box center [88, 159] width 105 height 13
click at [165, 382] on div "Editar nulo Estilo Avançado 22 Tamanho do texto 0 Espaço entre letras 1.3 Altur…" at bounding box center [93, 407] width 186 height 732
drag, startPoint x: 90, startPoint y: 223, endPoint x: 29, endPoint y: 223, distance: 60.8
click at [32, 223] on input "range" at bounding box center [87, 222] width 110 height 8
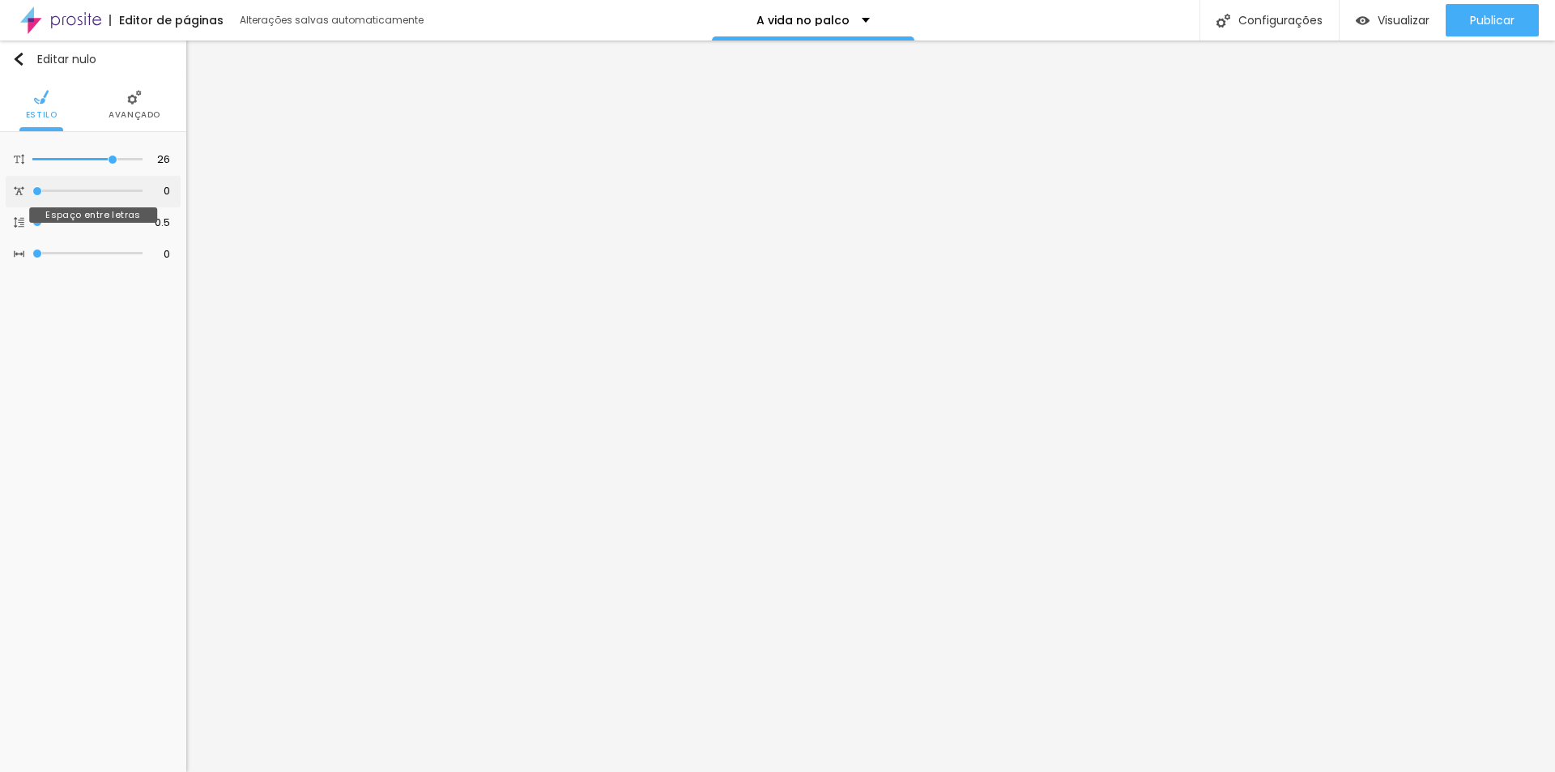
click at [32, 194] on input "range" at bounding box center [87, 191] width 110 height 8
click at [87, 159] on input "range" at bounding box center [87, 160] width 110 height 8
drag, startPoint x: 90, startPoint y: 224, endPoint x: 211, endPoint y: 216, distance: 120.9
click at [143, 218] on input "range" at bounding box center [87, 222] width 110 height 8
drag, startPoint x: 41, startPoint y: 220, endPoint x: 253, endPoint y: 235, distance: 212.8
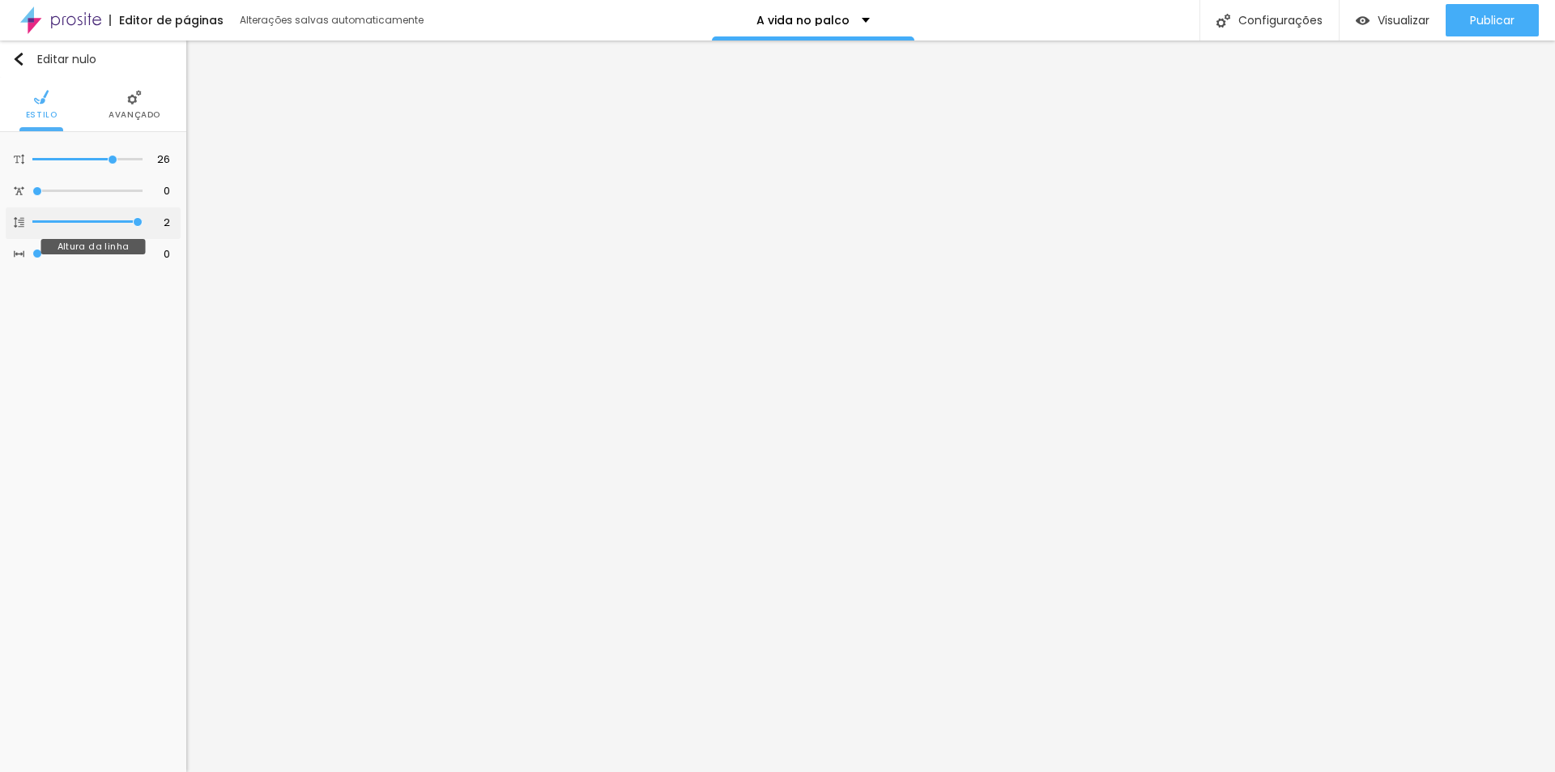
click at [143, 226] on input "range" at bounding box center [87, 222] width 110 height 8
click at [122, 361] on div "Editar nulo Estilo Avançado 26 Tamanho do texto 0 Espaço entre letras 2 Altura …" at bounding box center [93, 407] width 186 height 732
